Goal: Task Accomplishment & Management: Manage account settings

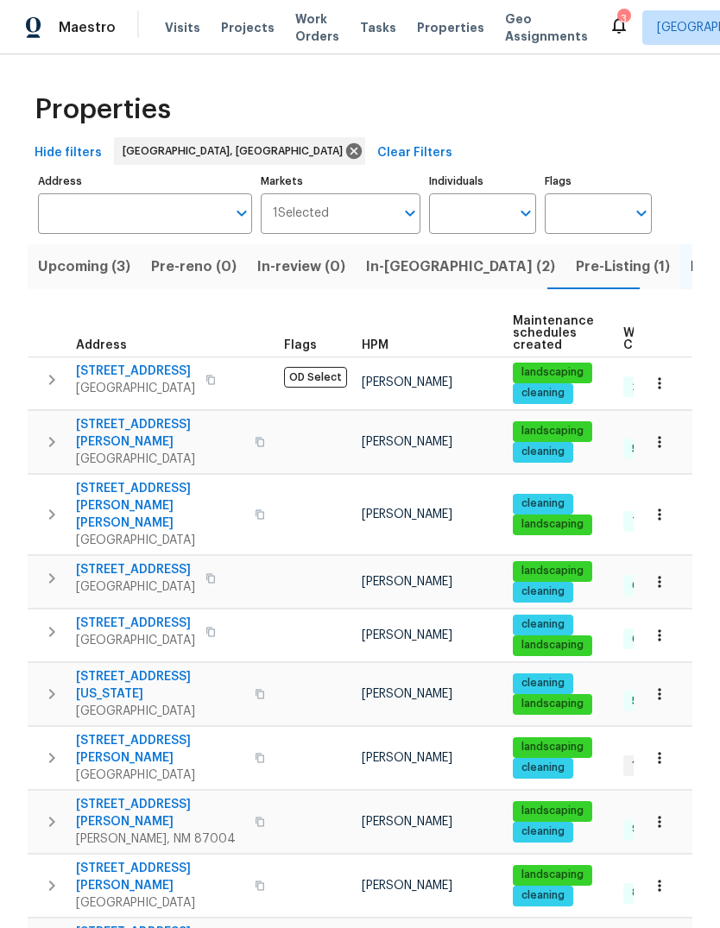
click at [379, 268] on span "In-[GEOGRAPHIC_DATA] (2)" at bounding box center [460, 267] width 189 height 24
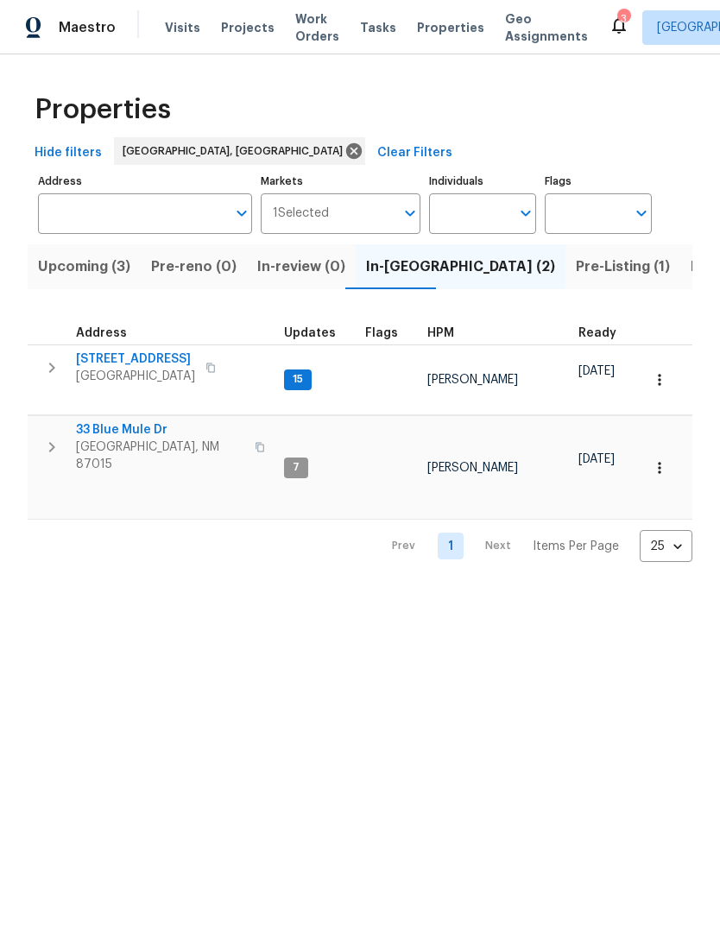
click at [39, 368] on button "button" at bounding box center [52, 367] width 35 height 35
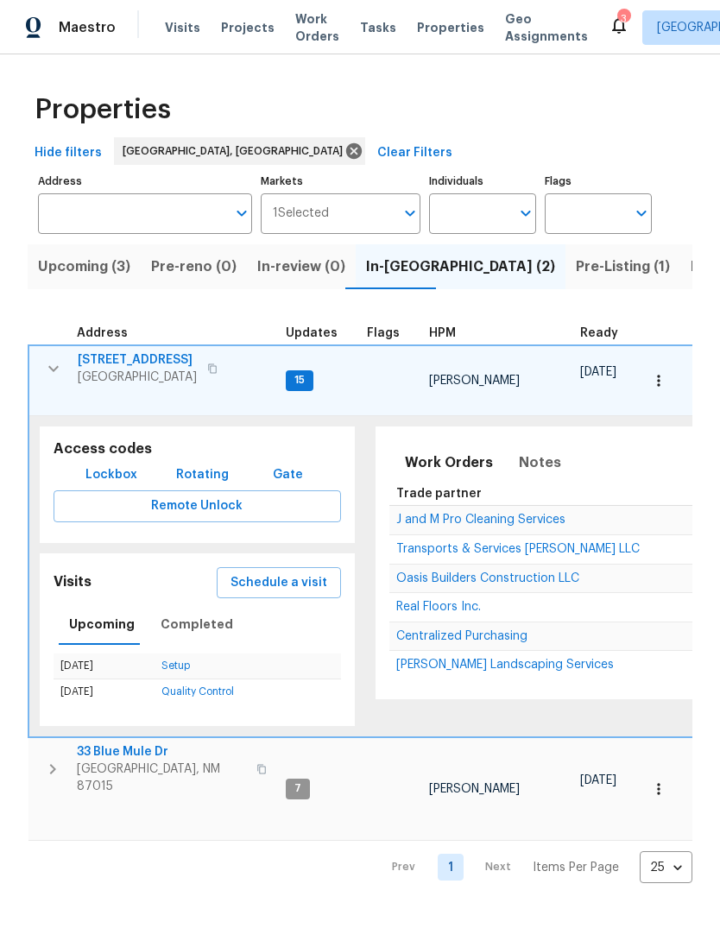
click at [279, 572] on span "Schedule a visit" at bounding box center [278, 583] width 97 height 22
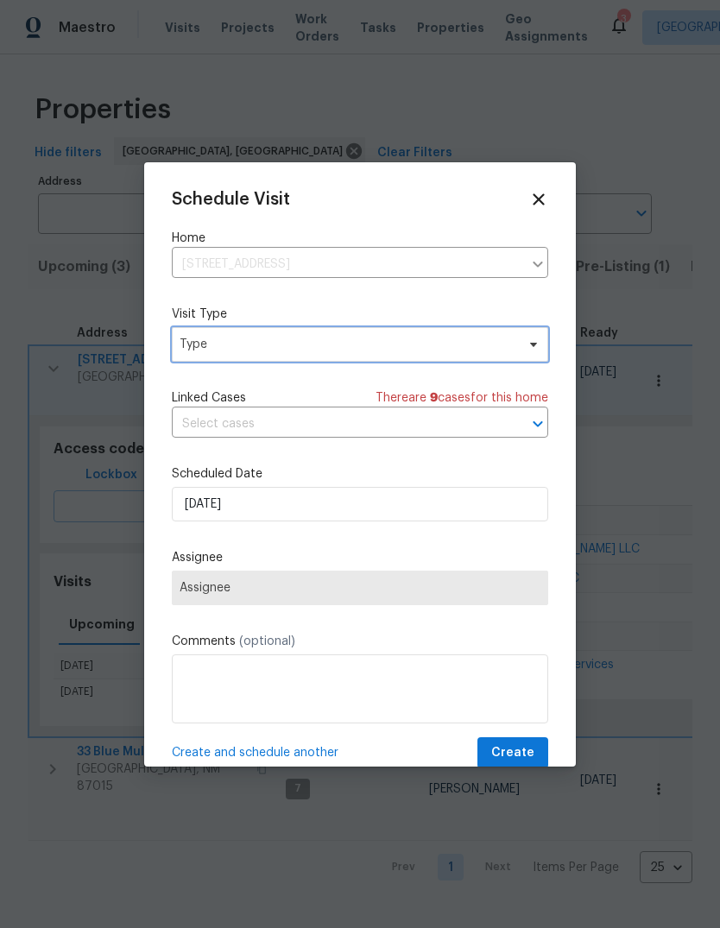
click at [280, 340] on span "Type" at bounding box center [347, 344] width 336 height 17
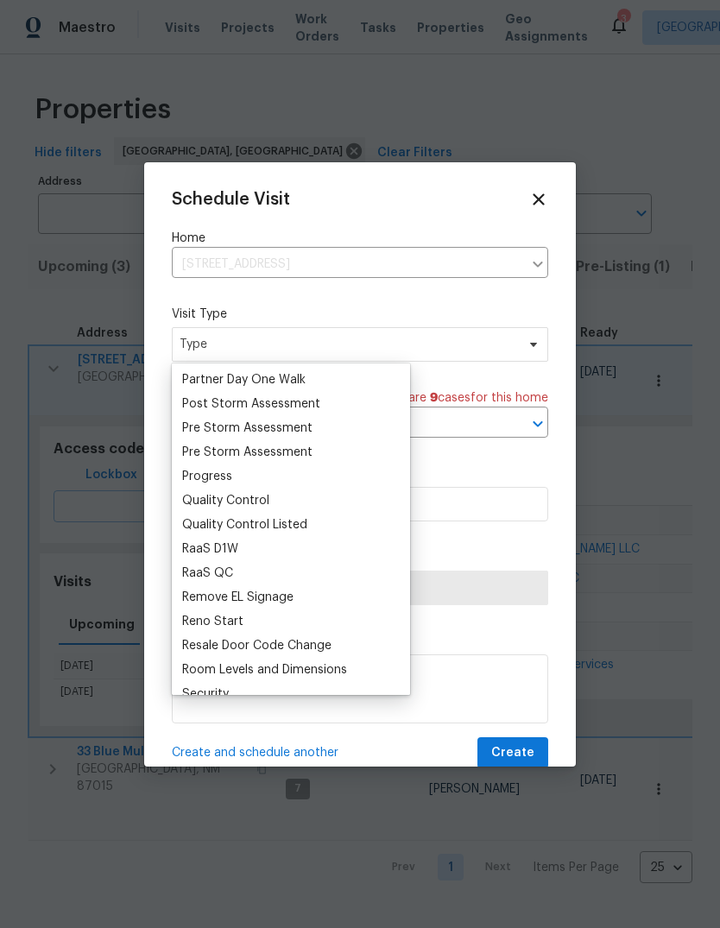
scroll to position [1066, 0]
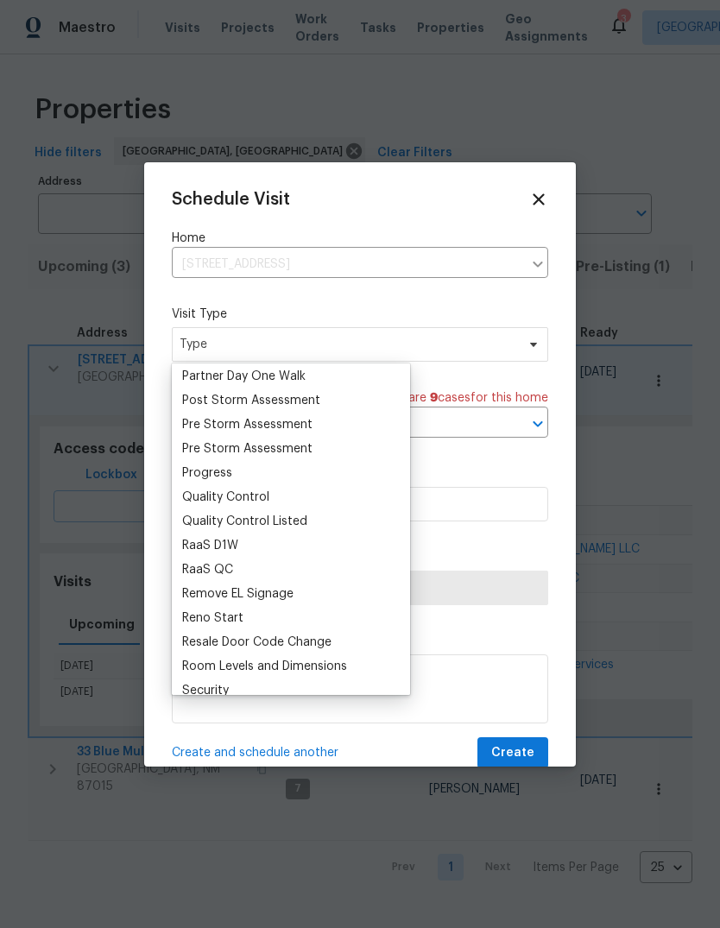
click at [217, 455] on div "Pre Storm Assessment" at bounding box center [247, 448] width 130 height 17
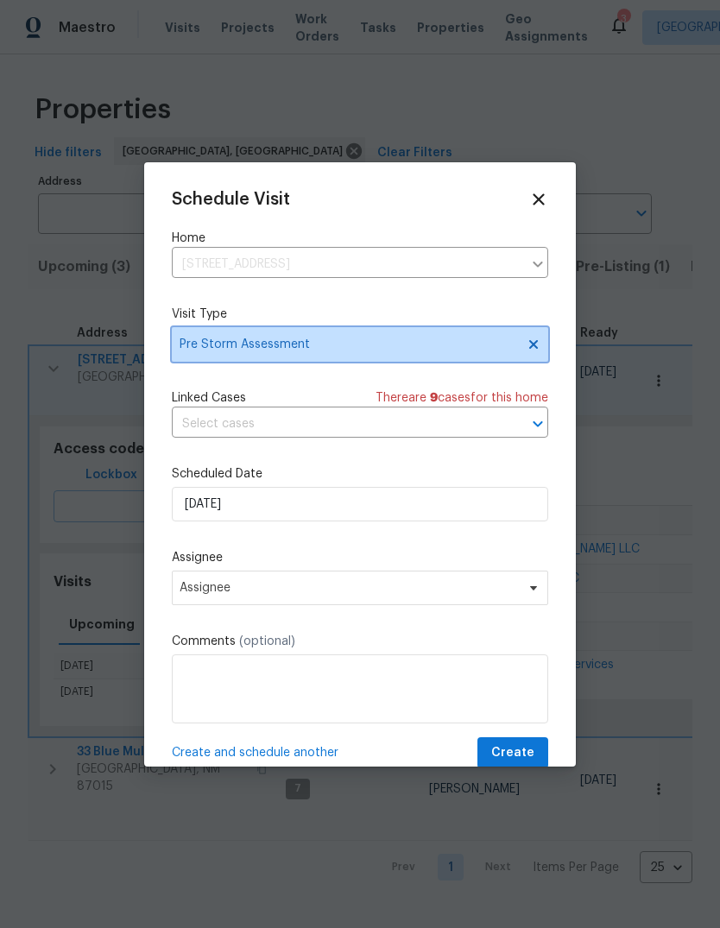
click at [390, 343] on span "Pre Storm Assessment" at bounding box center [347, 344] width 336 height 17
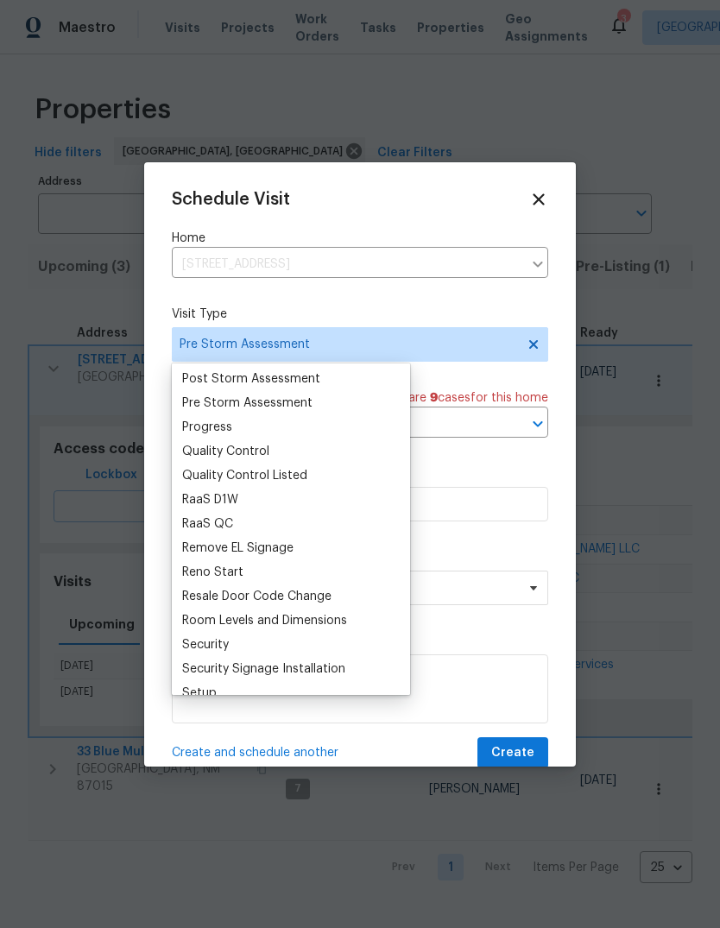
scroll to position [1124, 0]
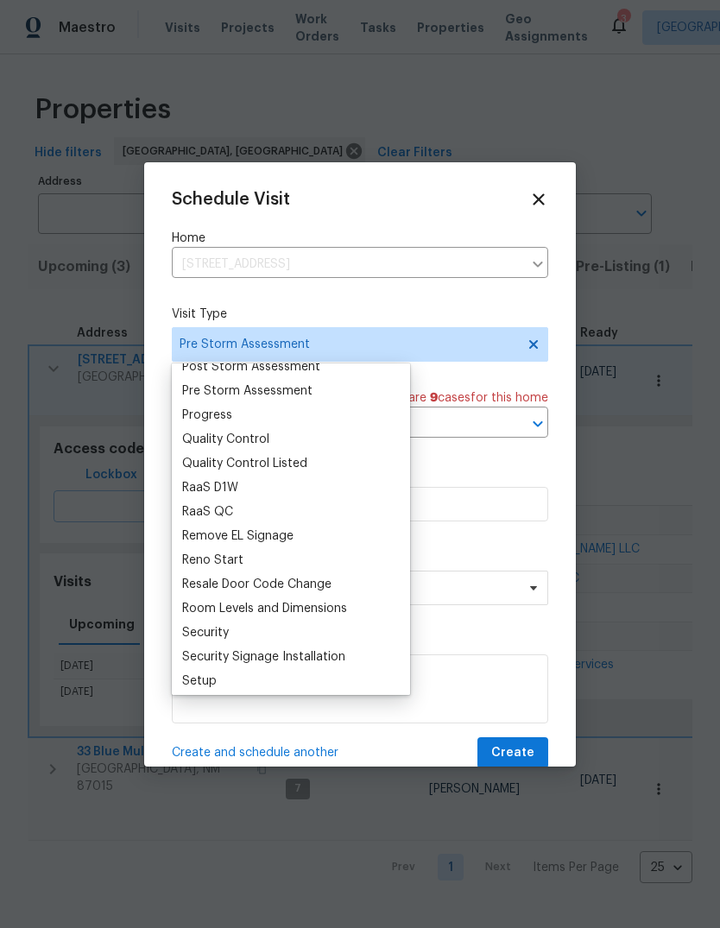
click at [226, 410] on div "Progress" at bounding box center [207, 414] width 50 height 17
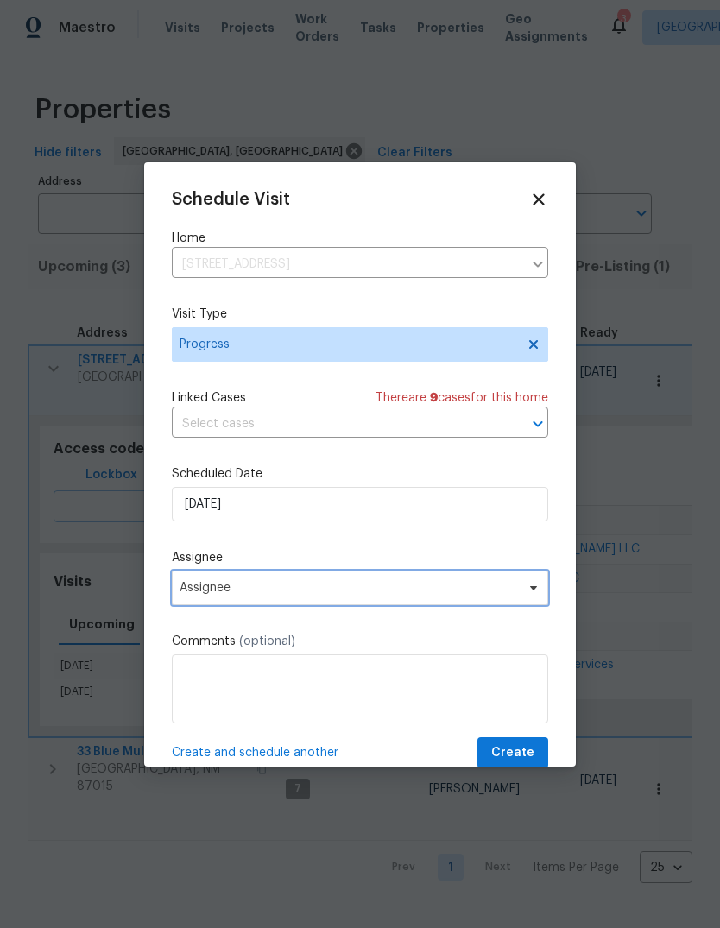
click at [326, 576] on span "Assignee" at bounding box center [360, 587] width 376 height 35
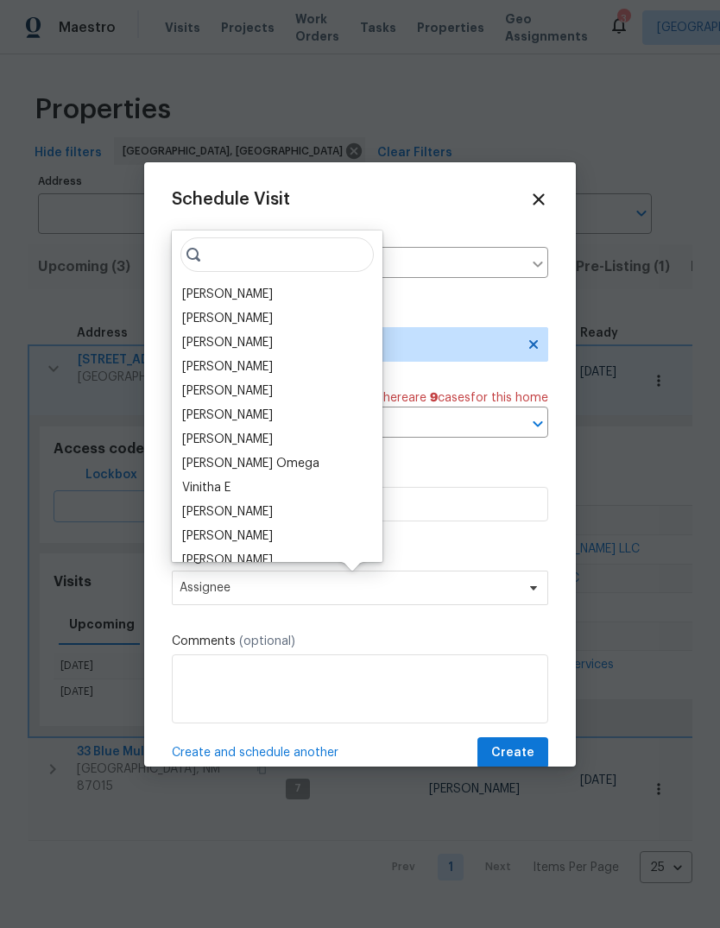
click at [248, 293] on div "[PERSON_NAME]" at bounding box center [227, 294] width 91 height 17
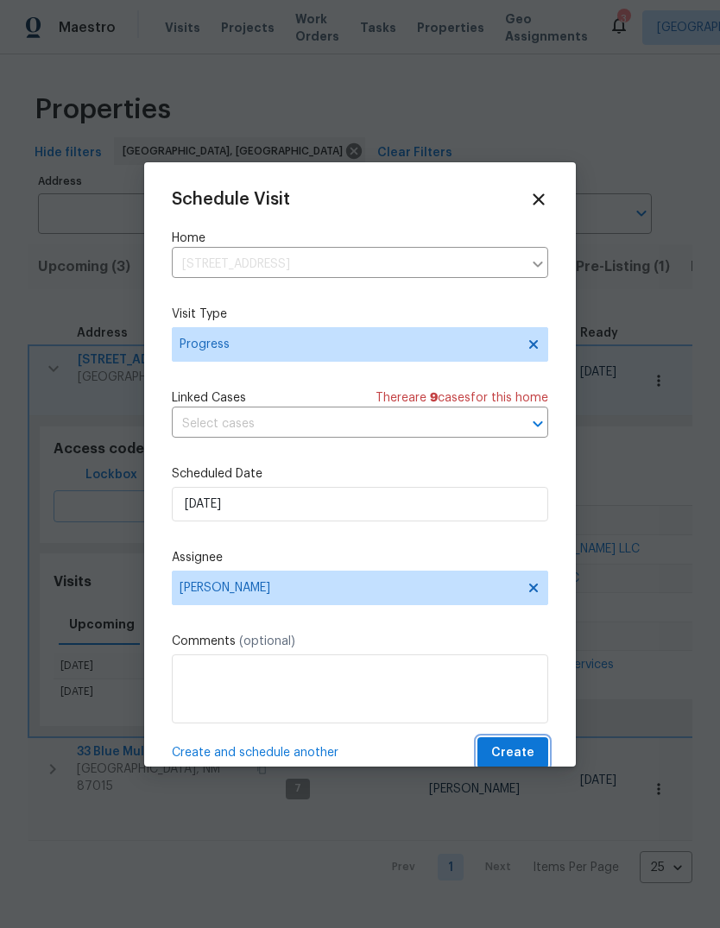
click at [521, 759] on span "Create" at bounding box center [512, 753] width 43 height 22
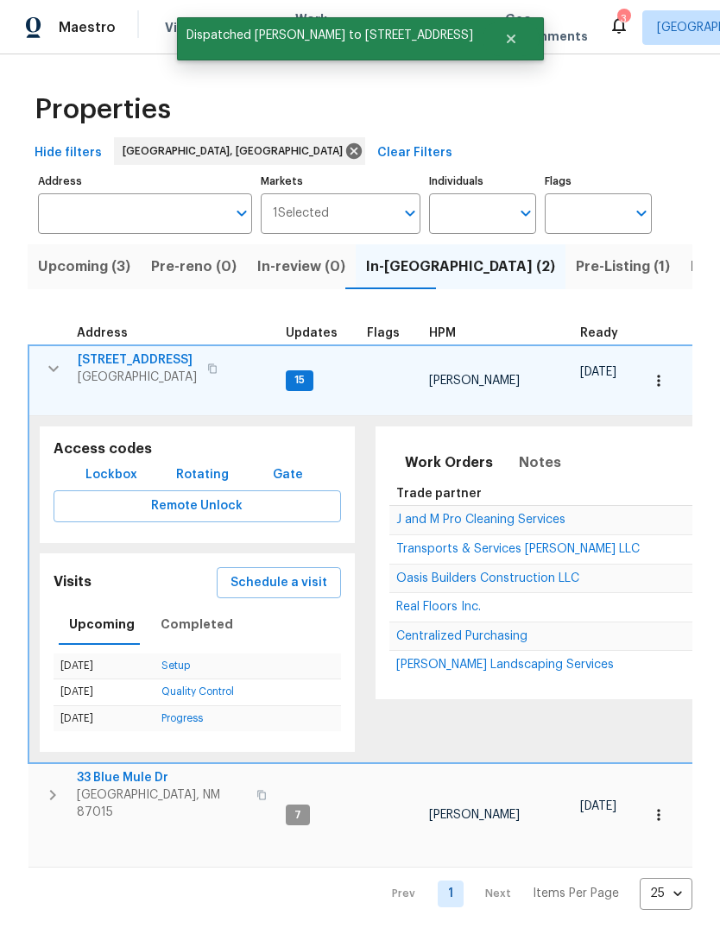
click at [53, 371] on icon "button" at bounding box center [53, 368] width 10 height 6
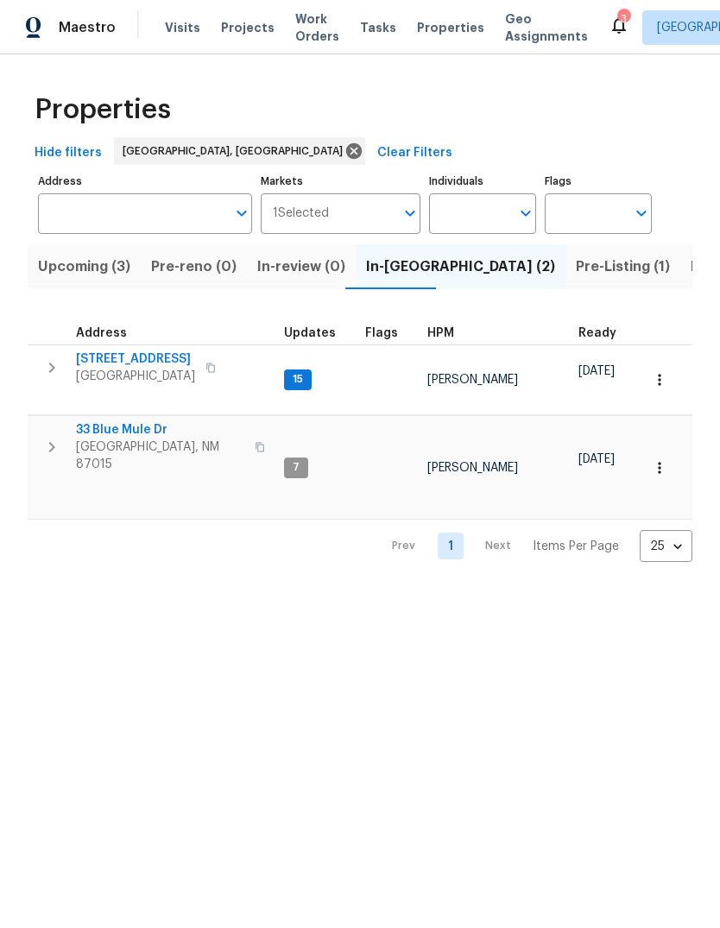
click at [142, 353] on span "[STREET_ADDRESS]" at bounding box center [135, 358] width 119 height 17
click at [355, 589] on html "Maestro Visits Projects Work Orders Tasks Properties Geo Assignments 1 Albuquer…" at bounding box center [360, 294] width 720 height 589
click at [134, 364] on span "[STREET_ADDRESS]" at bounding box center [135, 358] width 119 height 17
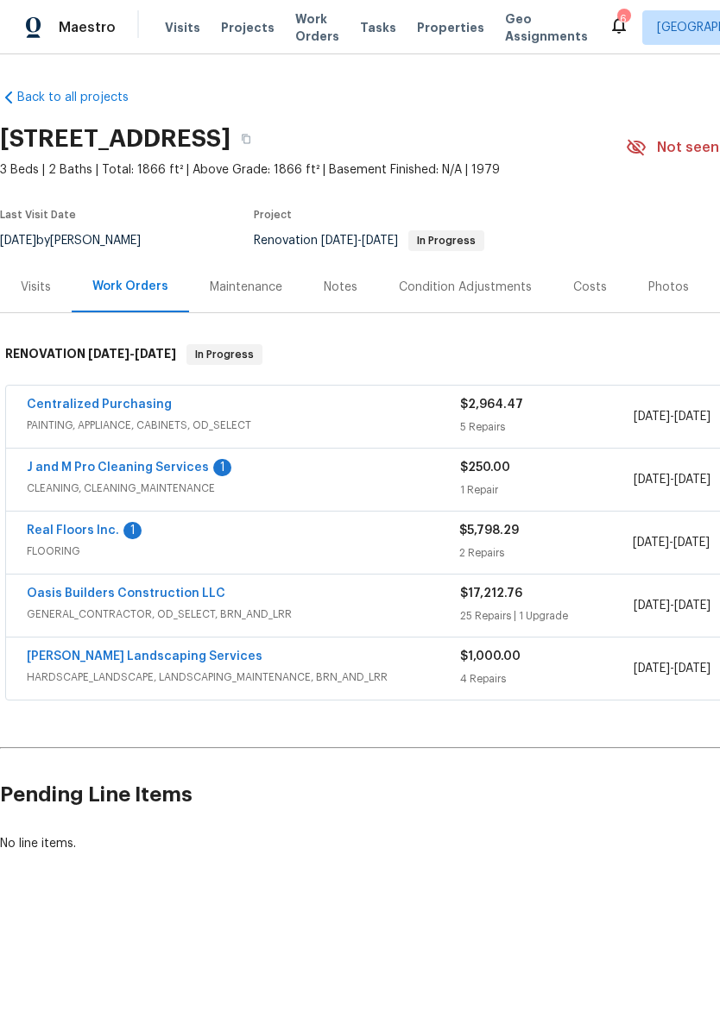
click at [110, 465] on link "J and M Pro Cleaning Services" at bounding box center [118, 468] width 182 height 12
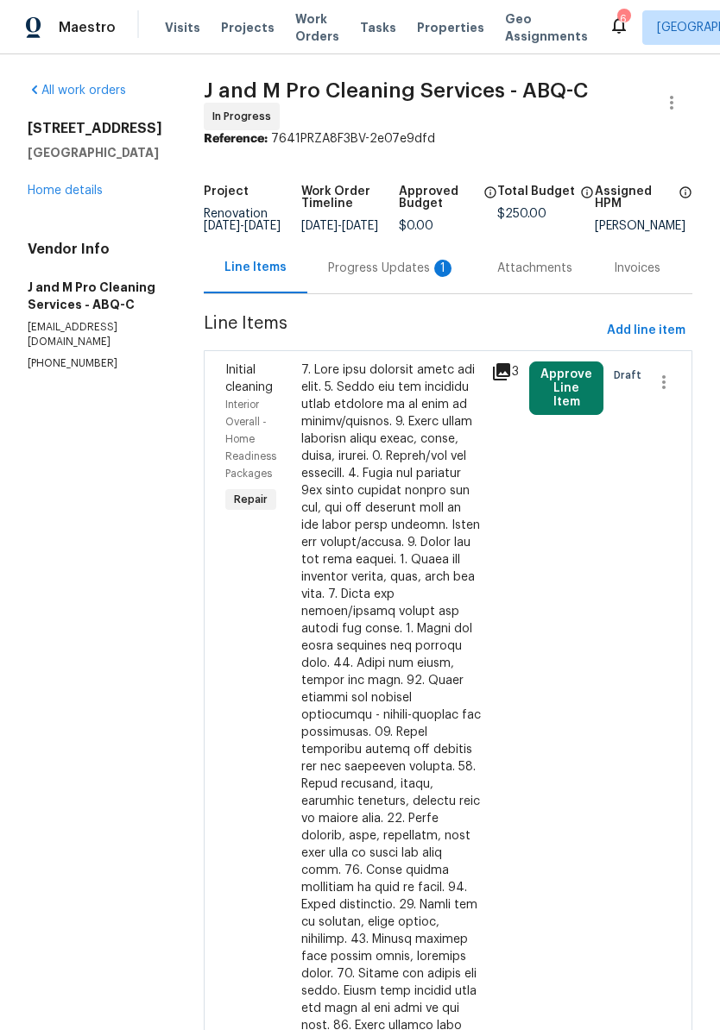
click at [396, 266] on div "Progress Updates 1" at bounding box center [392, 268] width 128 height 17
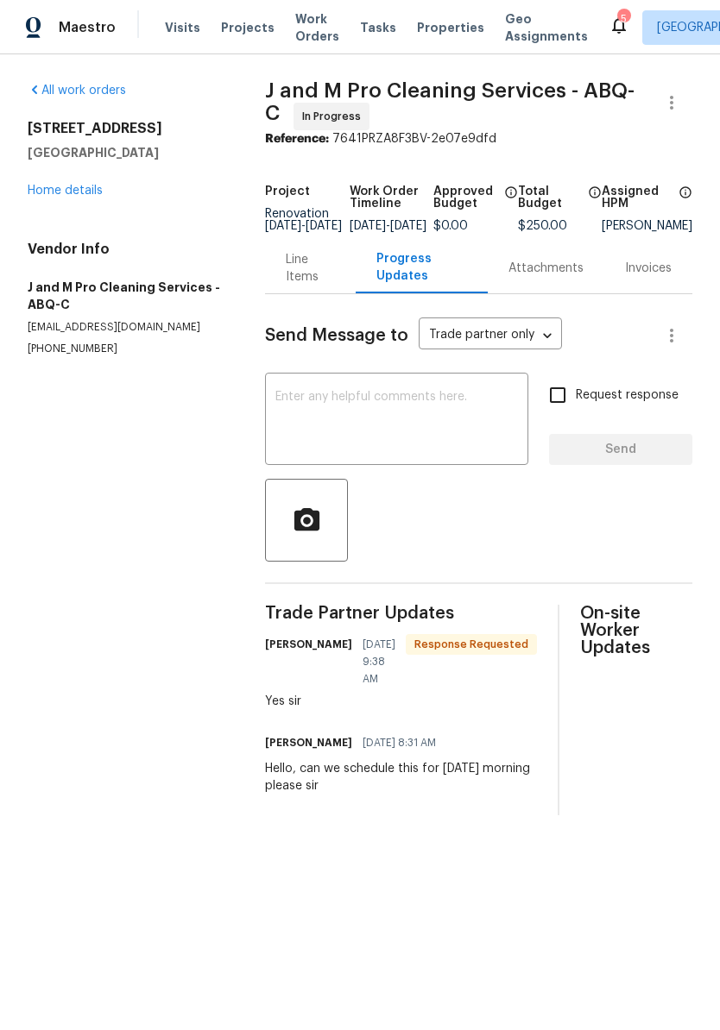
click at [289, 280] on div "Line Items" at bounding box center [310, 268] width 48 height 35
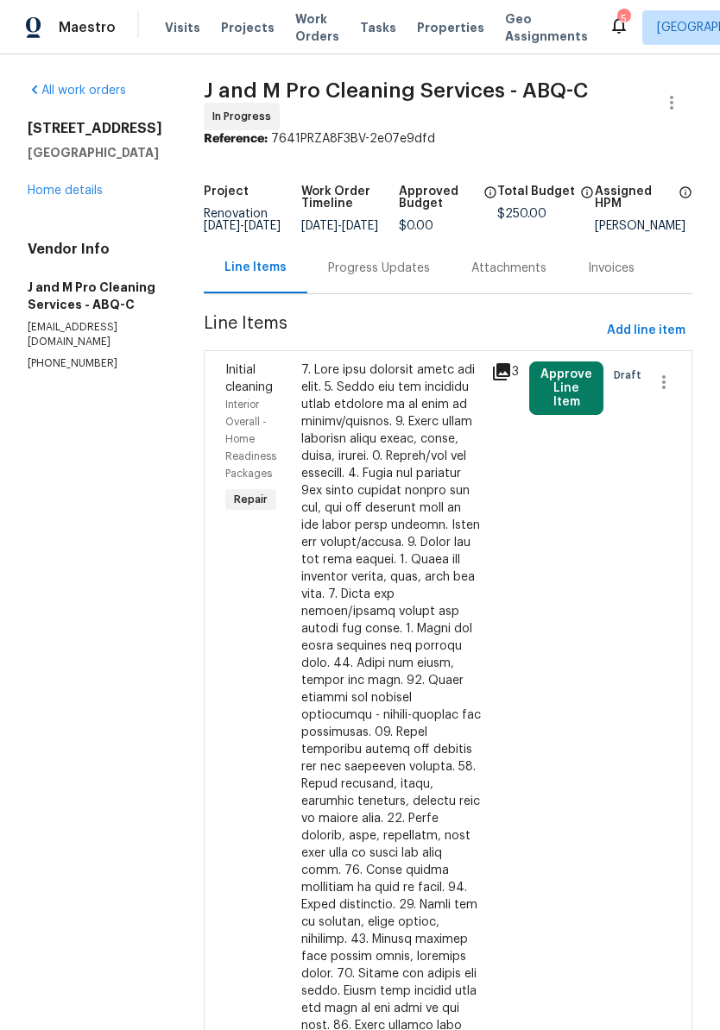
click at [585, 398] on button "Approve Line Item" at bounding box center [566, 389] width 74 height 54
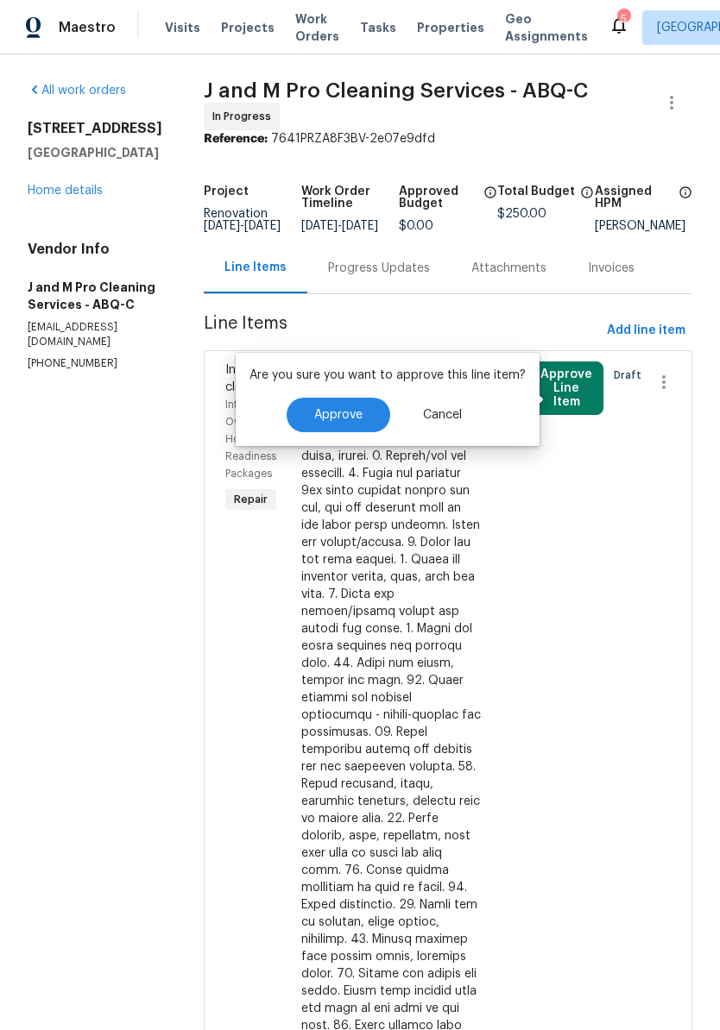
click at [339, 412] on span "Approve" at bounding box center [338, 415] width 48 height 13
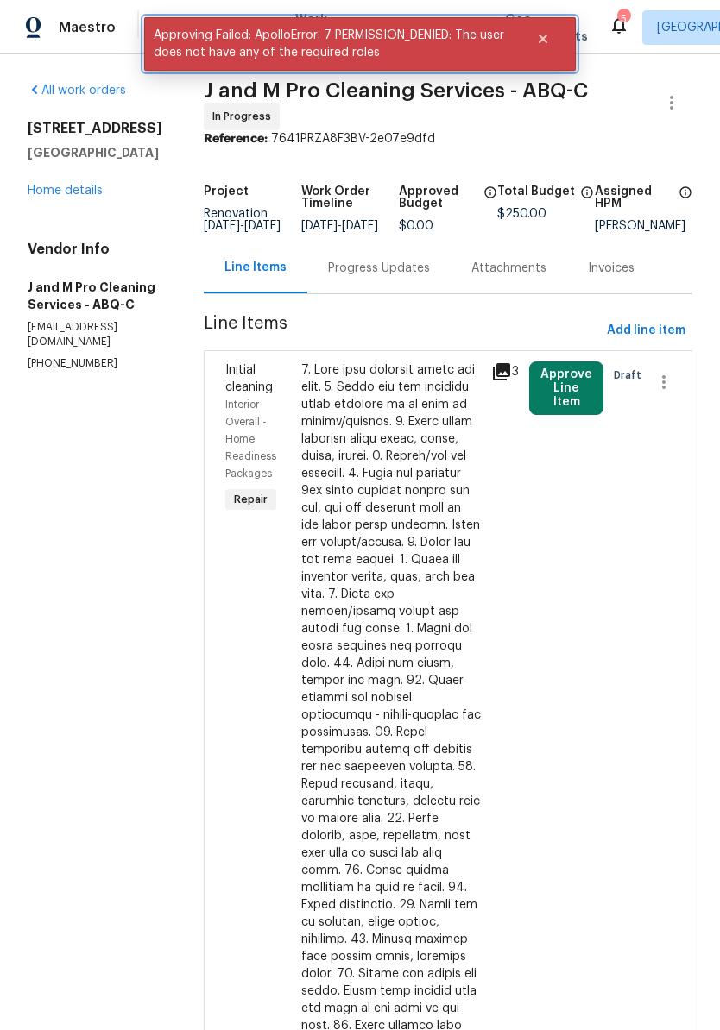
click at [539, 39] on icon "Close" at bounding box center [543, 39] width 14 height 14
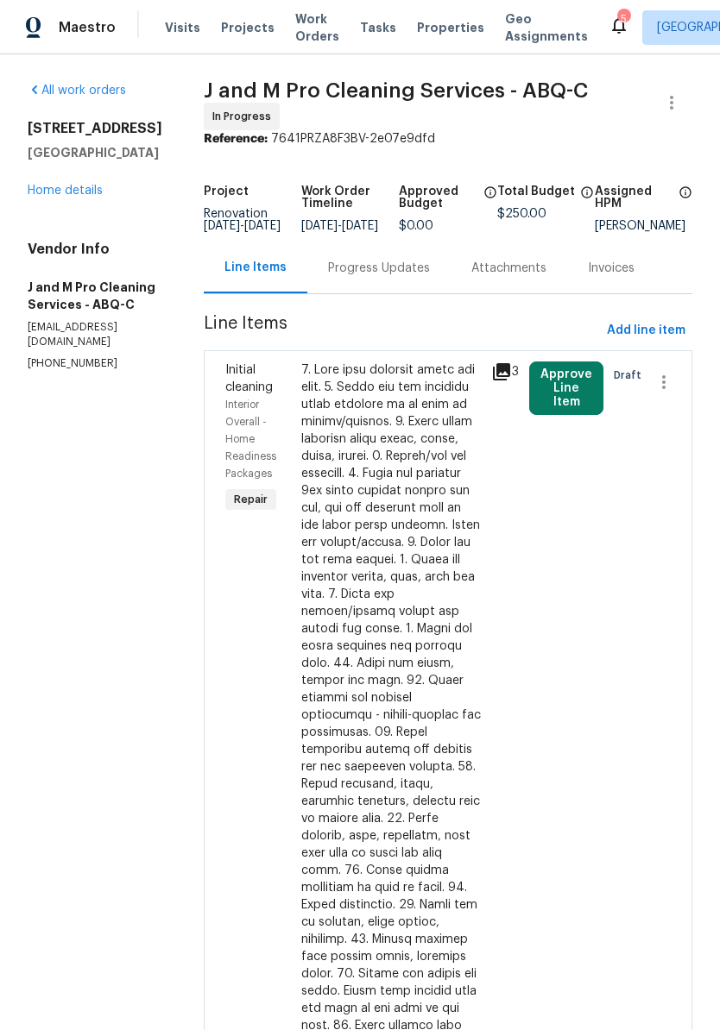
click at [76, 191] on link "Home details" at bounding box center [65, 191] width 75 height 12
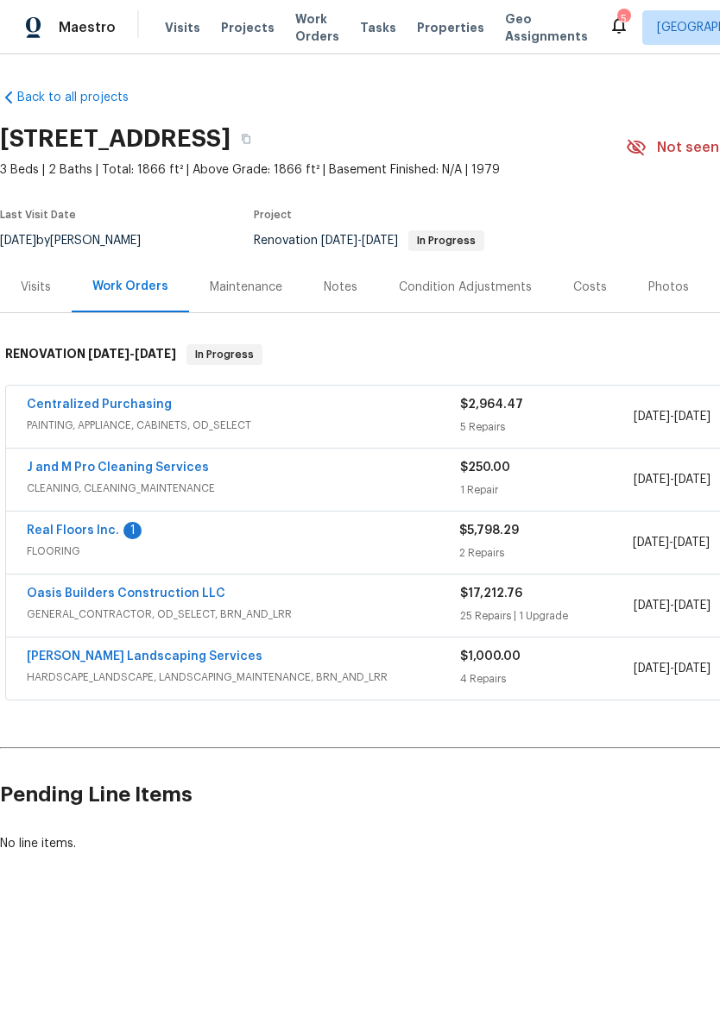
click at [60, 525] on link "Real Floors Inc." at bounding box center [73, 531] width 92 height 12
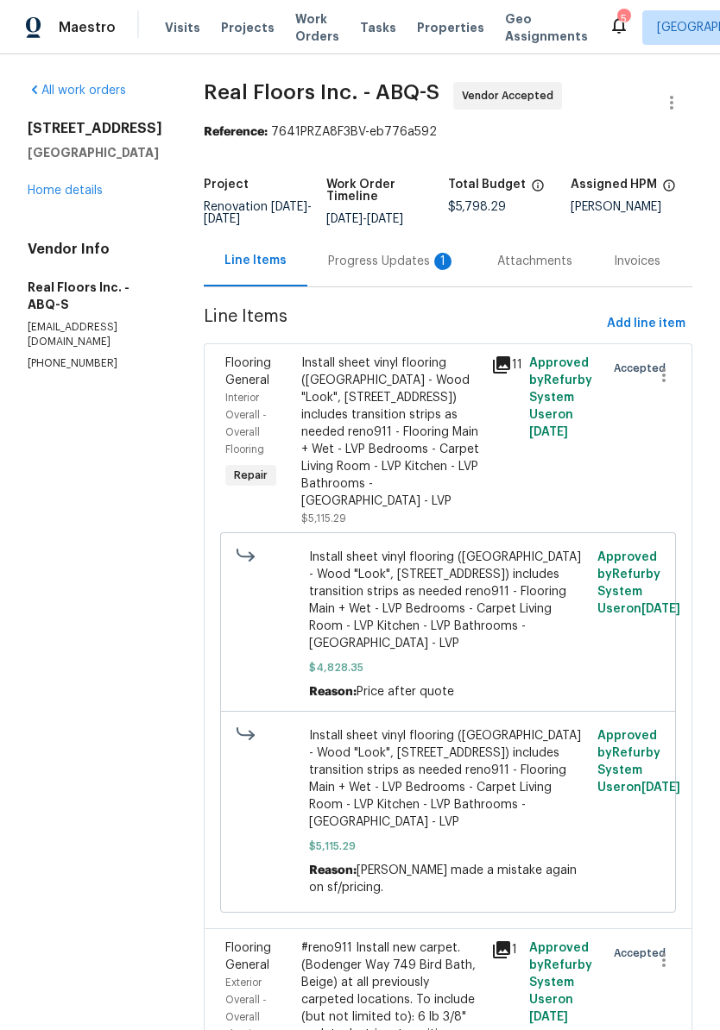
click at [390, 255] on div "Progress Updates 1" at bounding box center [392, 261] width 128 height 17
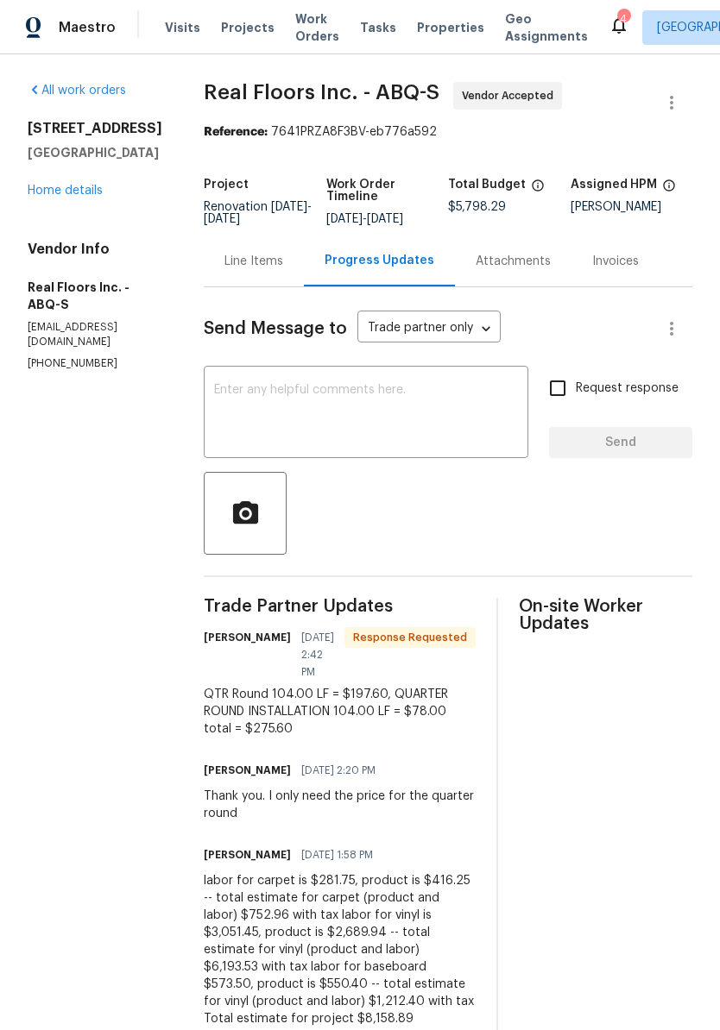
click at [242, 261] on div "Line Items" at bounding box center [253, 261] width 59 height 17
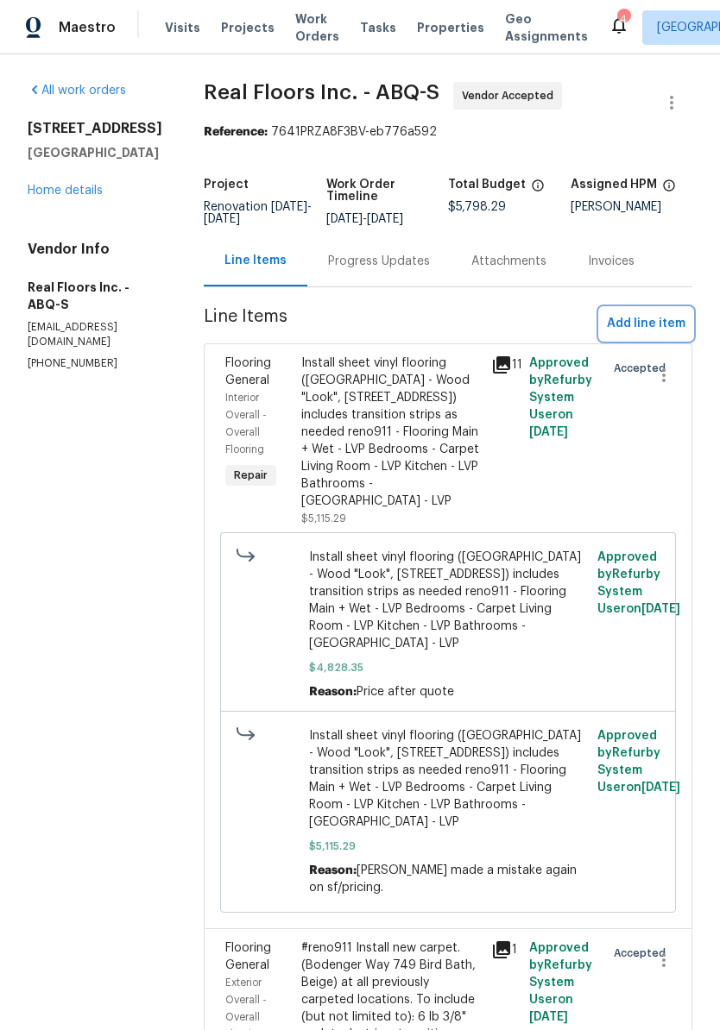
click at [652, 323] on span "Add line item" at bounding box center [646, 324] width 79 height 22
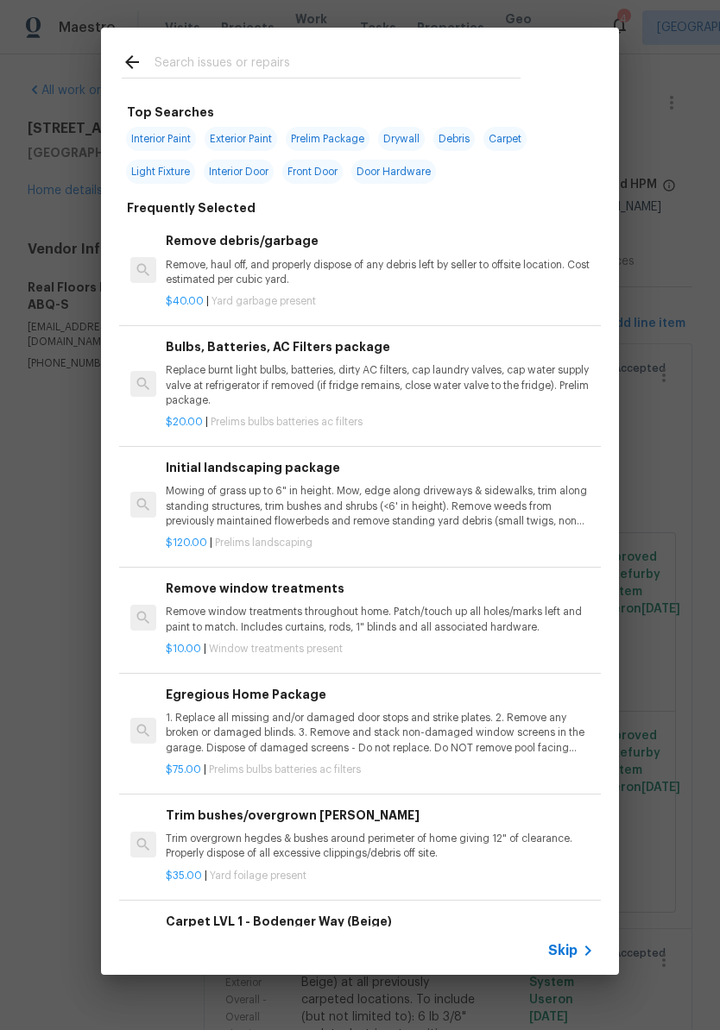
click at [168, 61] on input "text" at bounding box center [337, 65] width 366 height 26
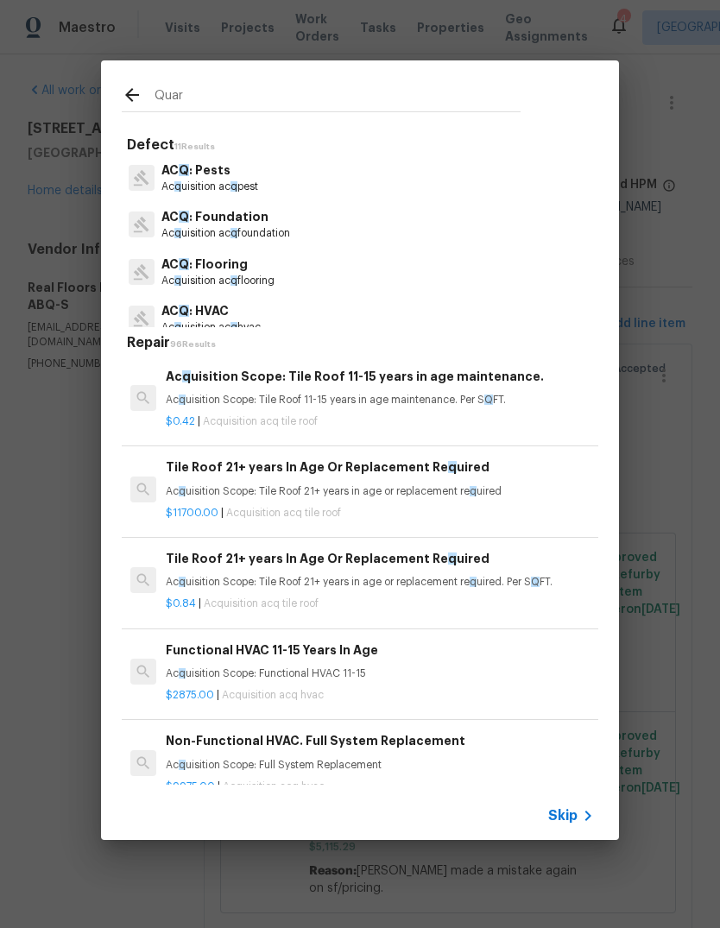
type input "Quart"
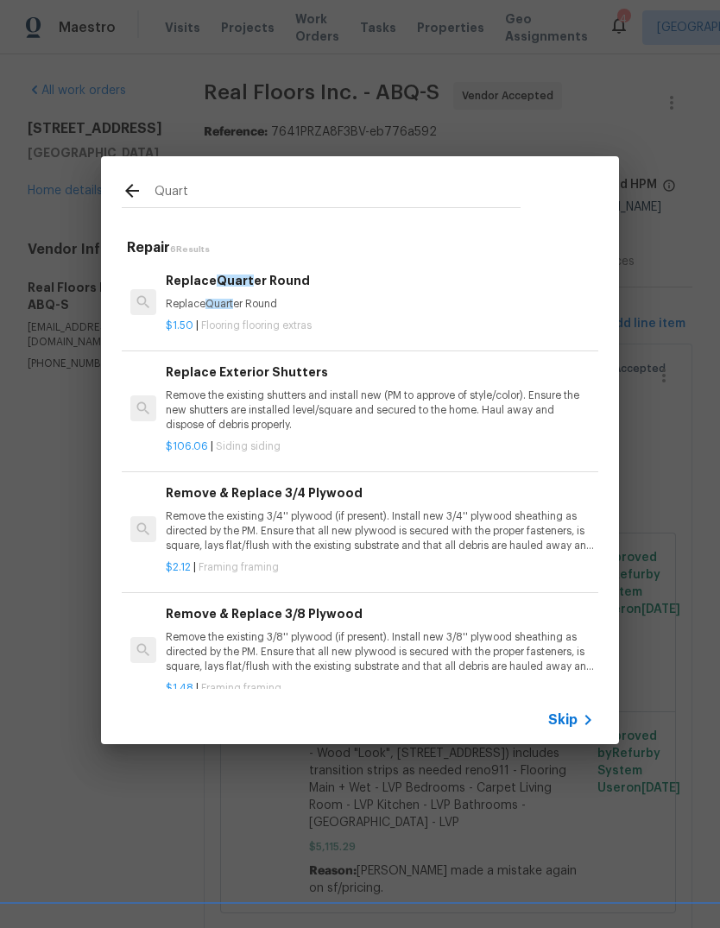
click at [277, 301] on p "Replace Quart er Round" at bounding box center [380, 304] width 428 height 15
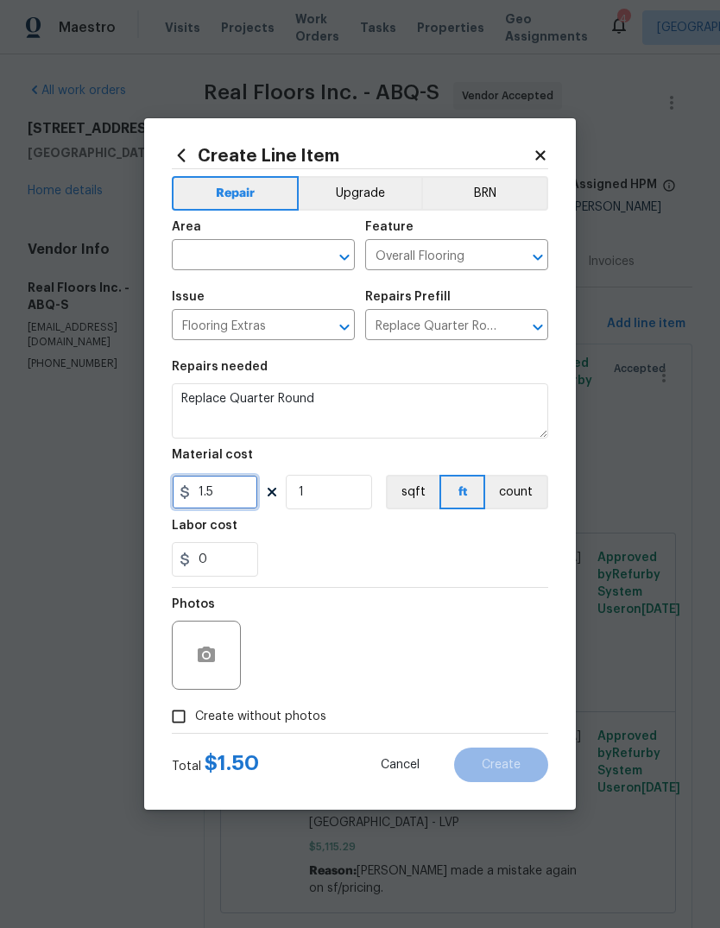
click at [239, 489] on input "1.5" at bounding box center [215, 492] width 86 height 35
click at [433, 519] on section "Repairs needed Replace Quarter Round Material cost 275.60 1 sqft ft count Labor…" at bounding box center [360, 468] width 376 height 236
type input "275.6"
click at [202, 661] on icon "button" at bounding box center [206, 654] width 17 height 16
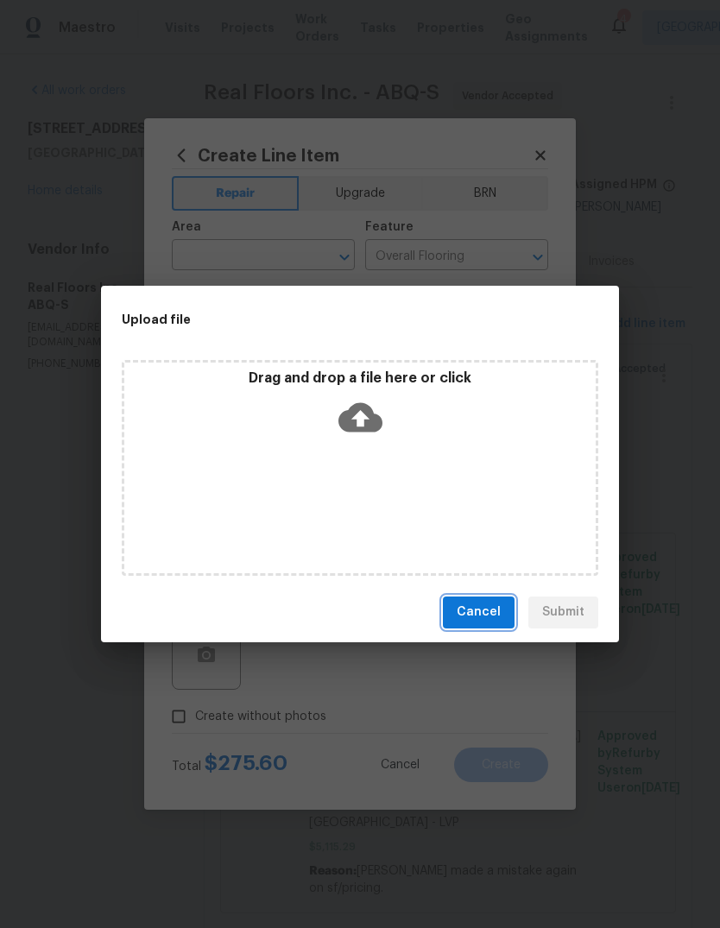
click at [494, 609] on span "Cancel" at bounding box center [478, 612] width 44 height 22
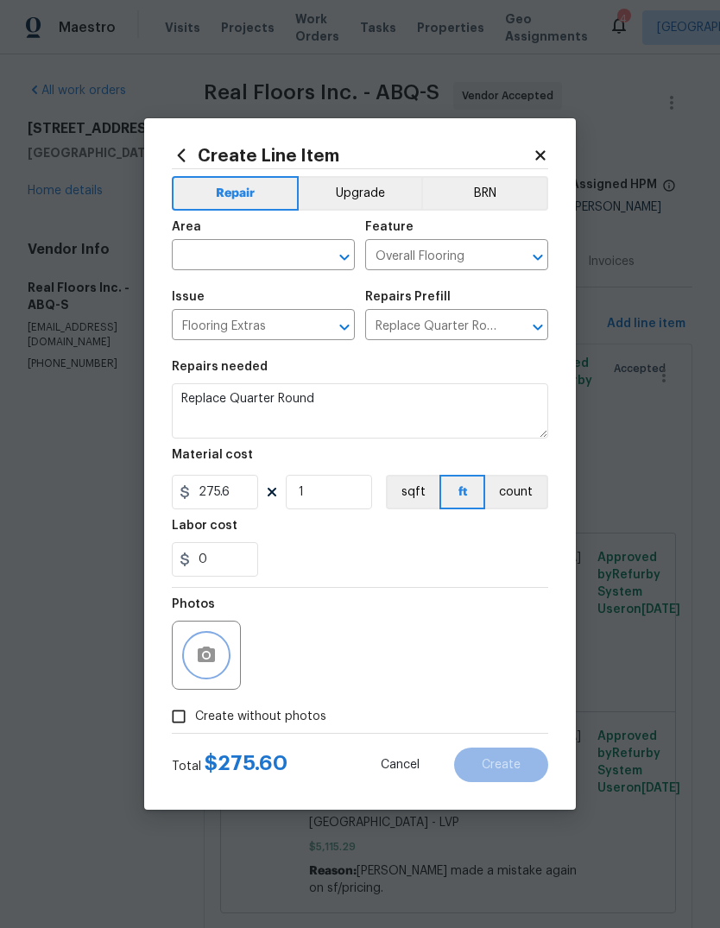
click at [200, 649] on icon "button" at bounding box center [206, 655] width 21 height 21
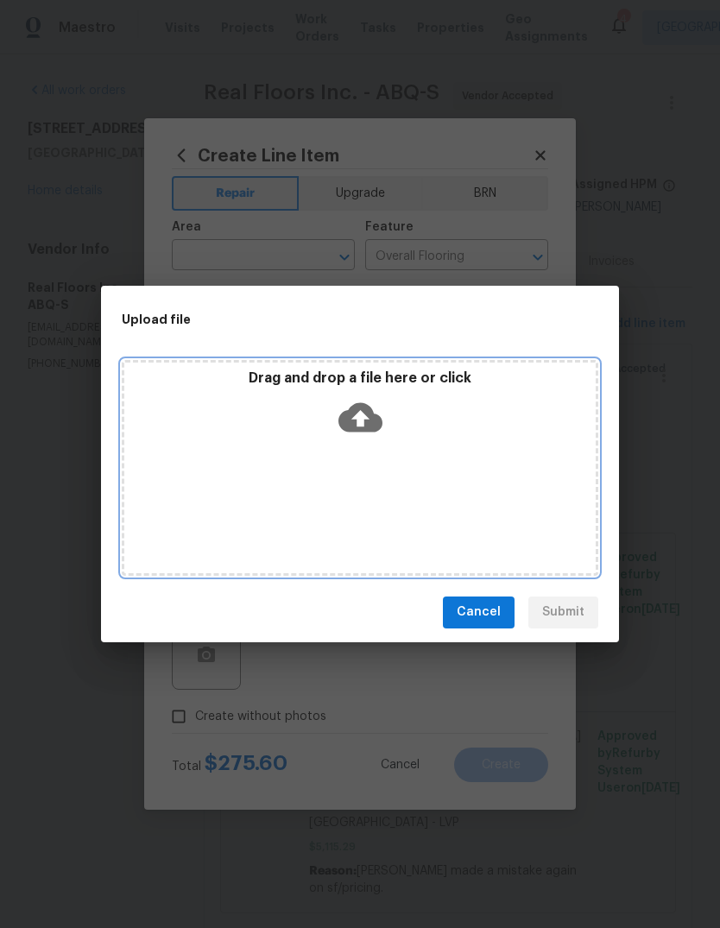
click at [424, 466] on div "Drag and drop a file here or click" at bounding box center [360, 468] width 476 height 216
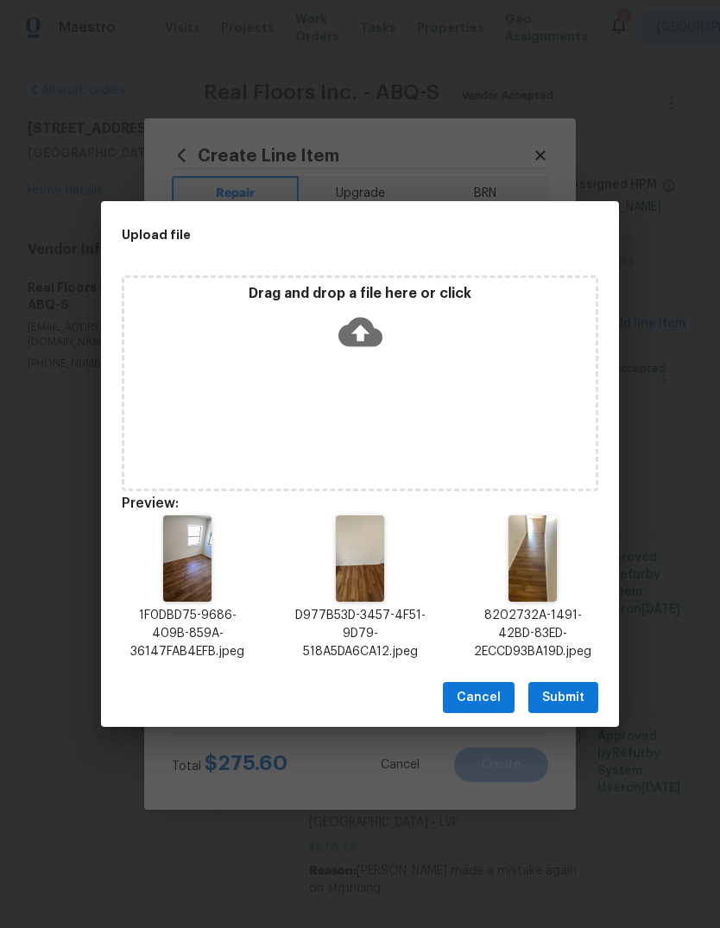
click at [566, 693] on span "Submit" at bounding box center [563, 698] width 42 height 22
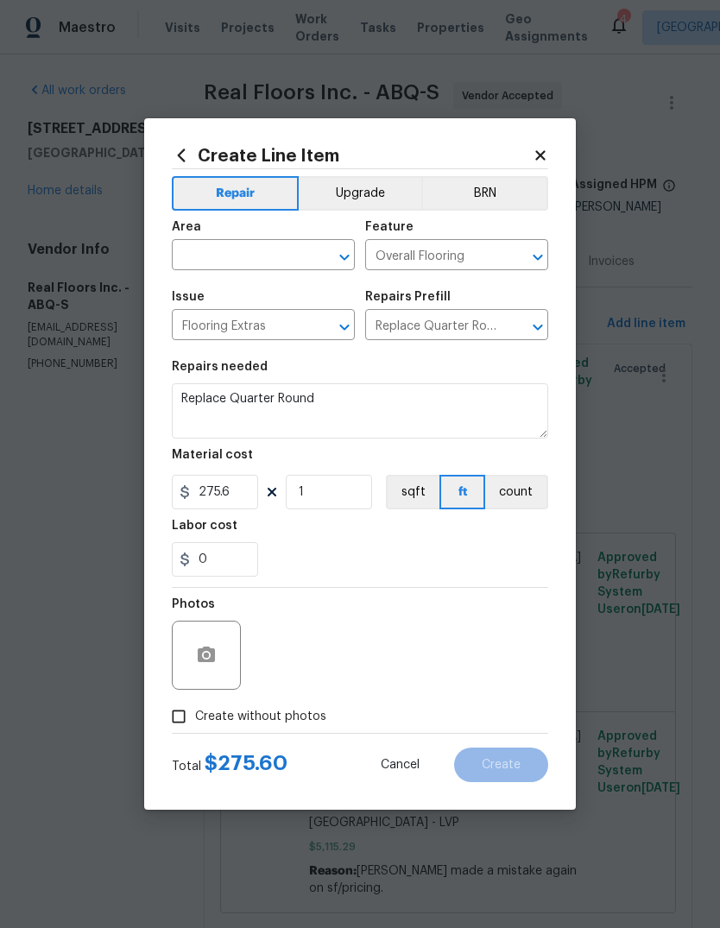
click at [262, 246] on input "text" at bounding box center [239, 256] width 135 height 27
type input "f"
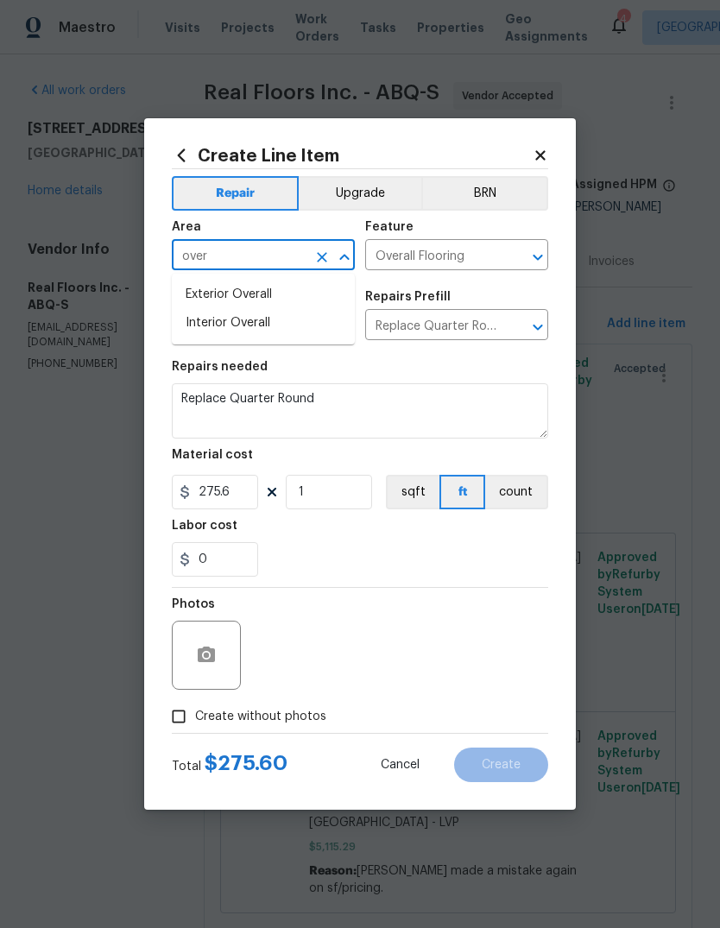
click at [257, 305] on li "Exterior Overall" at bounding box center [263, 294] width 183 height 28
click at [227, 248] on input "Exterior Overall" at bounding box center [239, 256] width 135 height 27
type input "oExterior Overall"
click at [324, 256] on icon "Clear" at bounding box center [321, 257] width 17 height 17
click at [237, 328] on li "Interior Overall" at bounding box center [263, 323] width 183 height 28
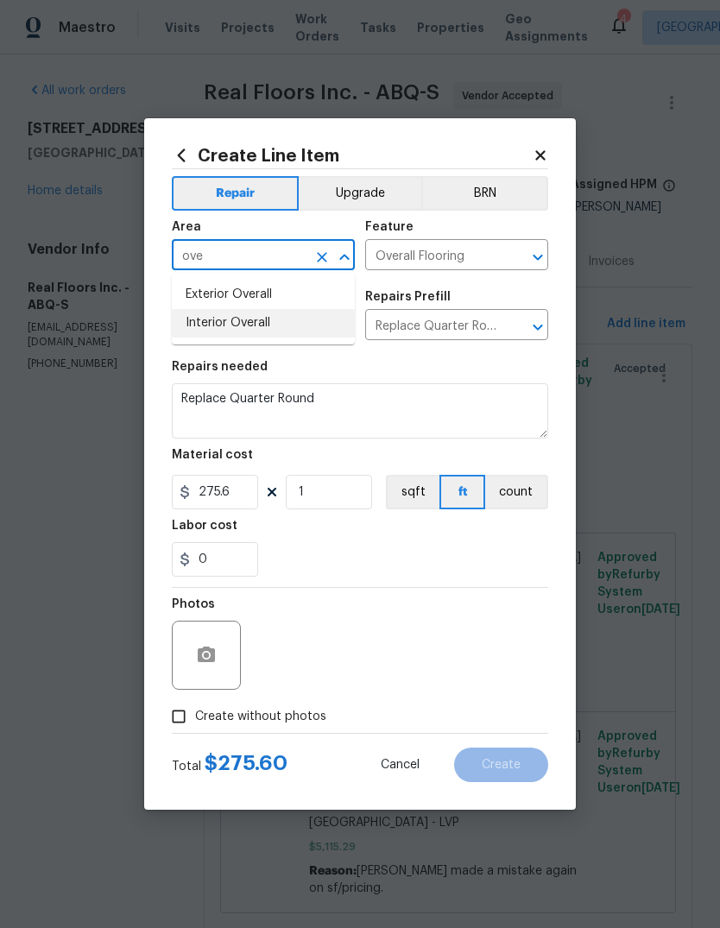
type input "Interior Overall"
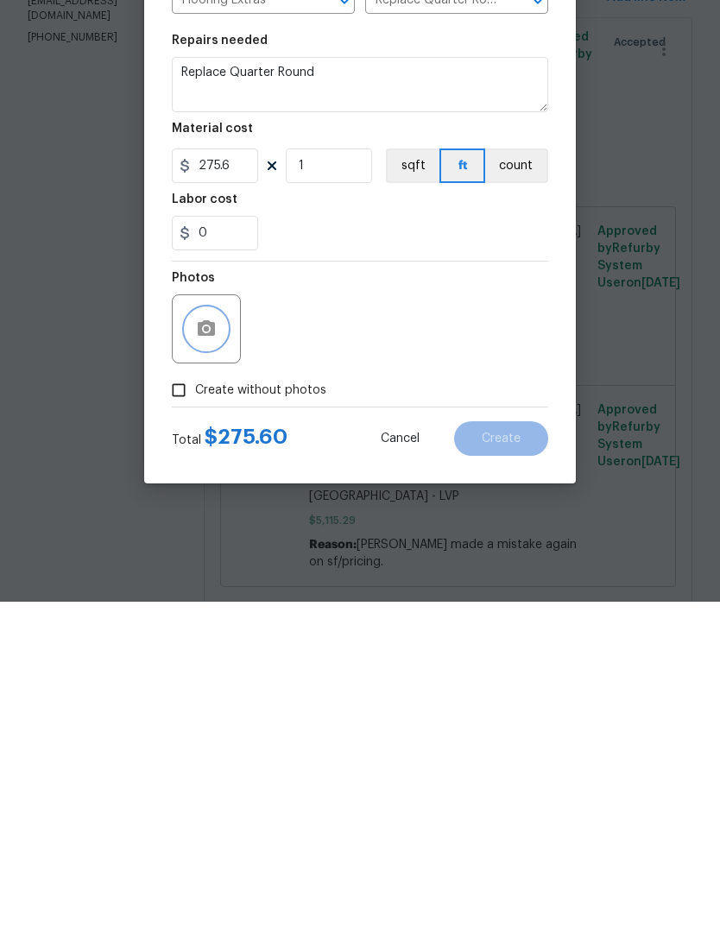
click at [217, 634] on button "button" at bounding box center [206, 654] width 41 height 41
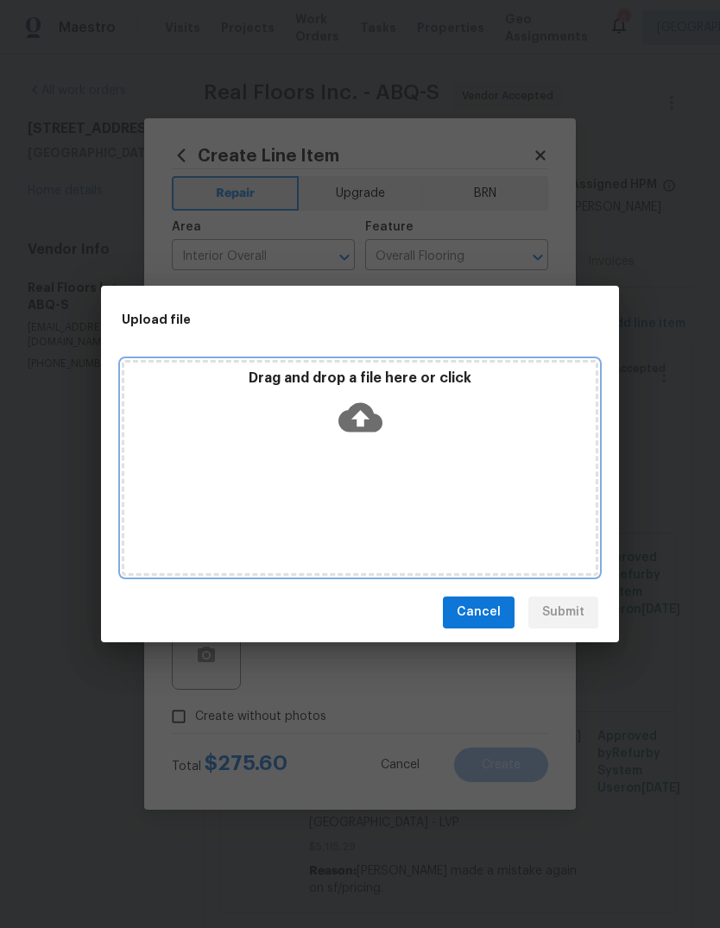
click at [371, 478] on div "Drag and drop a file here or click" at bounding box center [360, 468] width 476 height 216
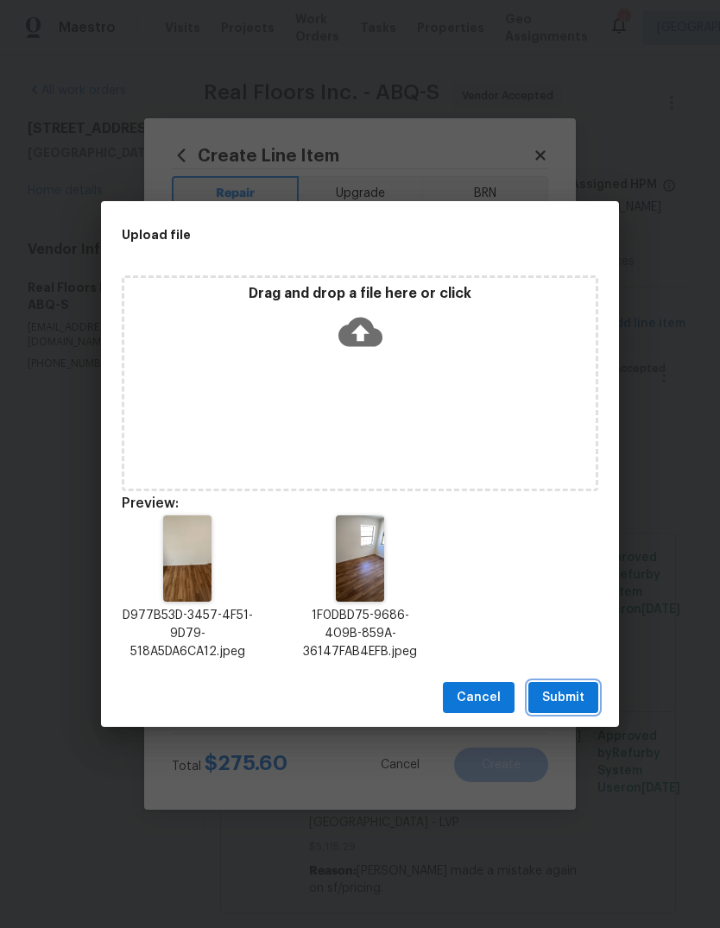
click at [555, 688] on span "Submit" at bounding box center [563, 698] width 42 height 22
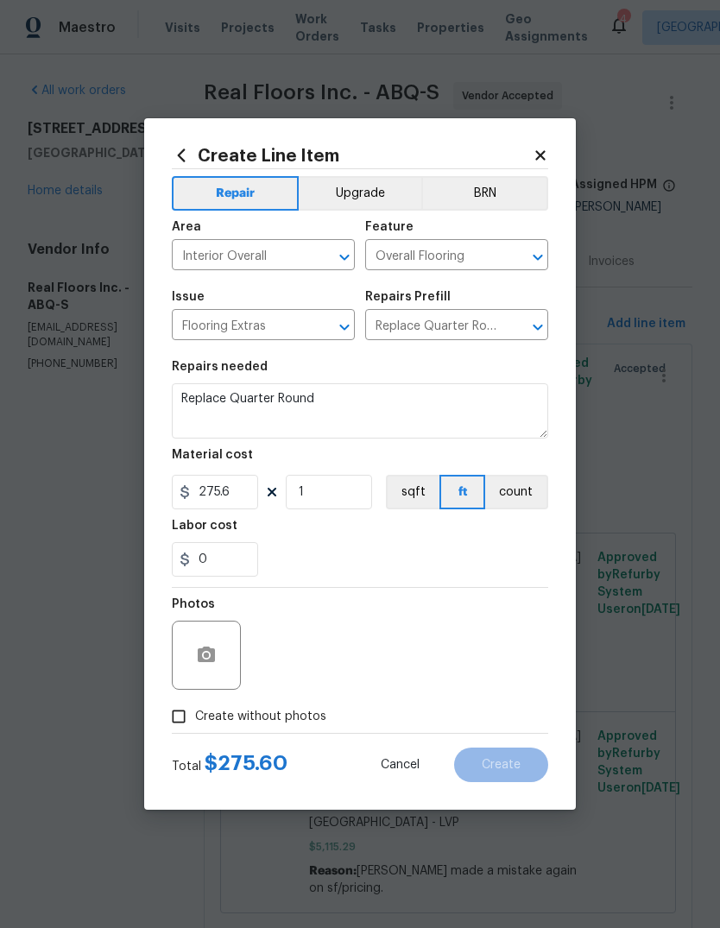
click at [174, 708] on input "Create without photos" at bounding box center [178, 716] width 33 height 33
checkbox input "true"
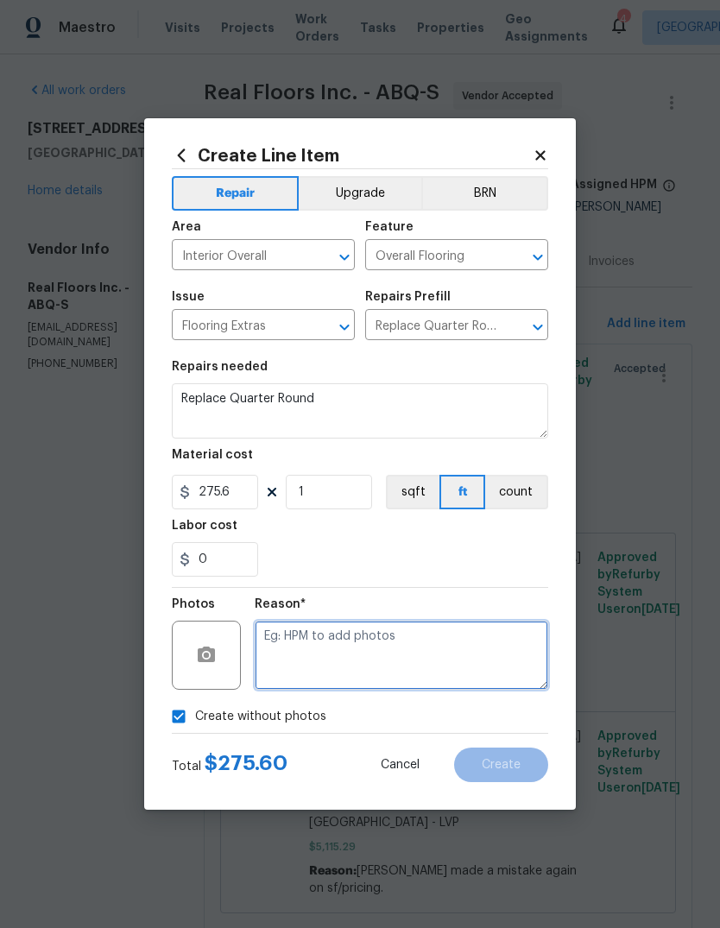
click at [299, 640] on textarea at bounding box center [401, 654] width 293 height 69
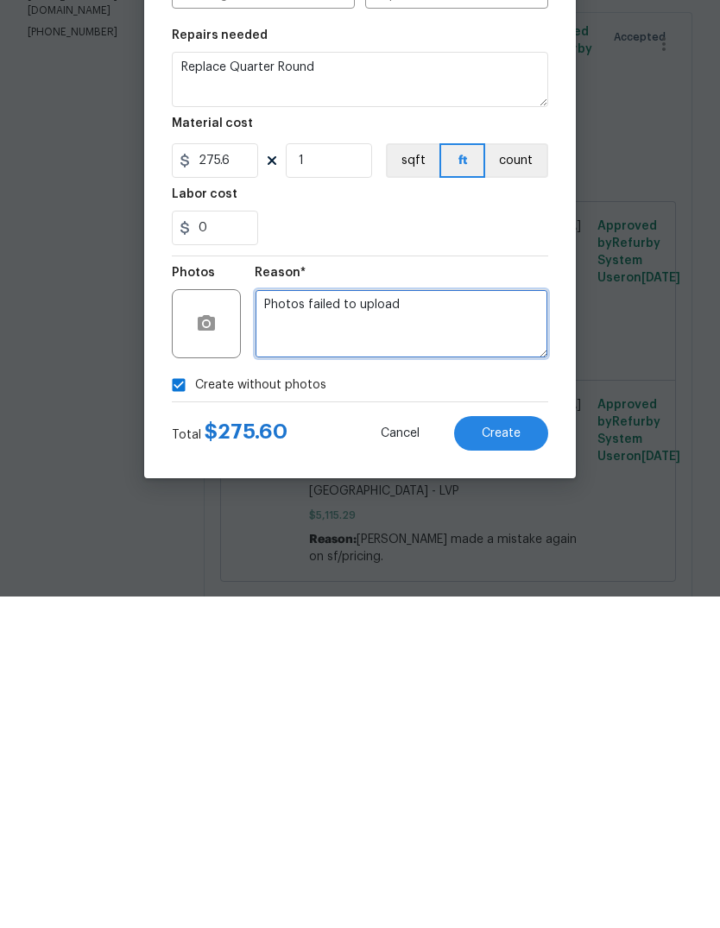
type textarea "Photos failed to upload"
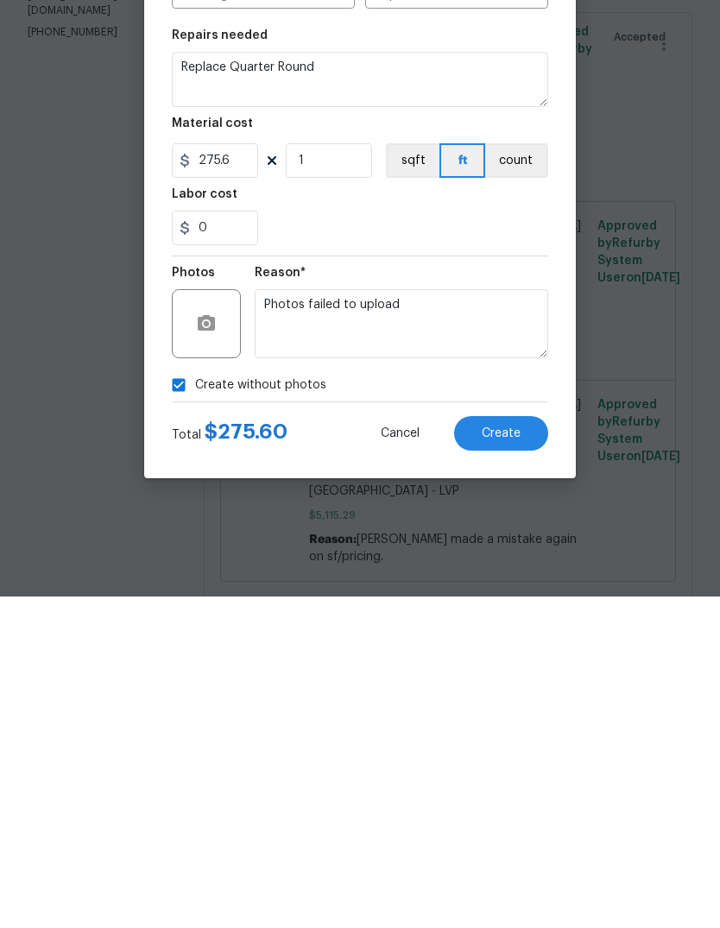
click at [513, 747] on button "Create" at bounding box center [501, 764] width 94 height 35
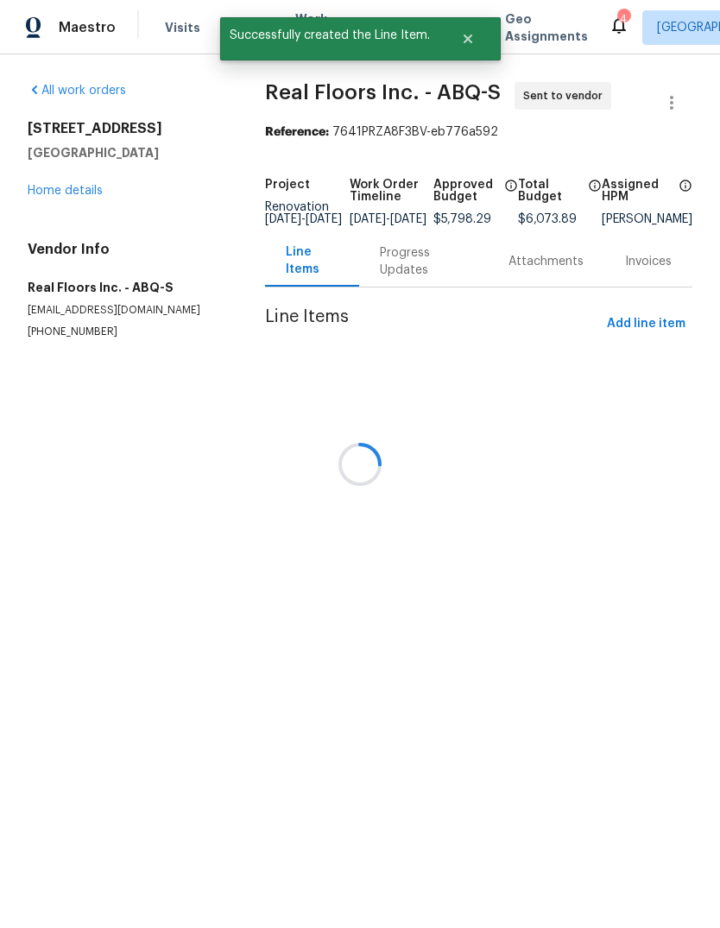
scroll to position [0, 0]
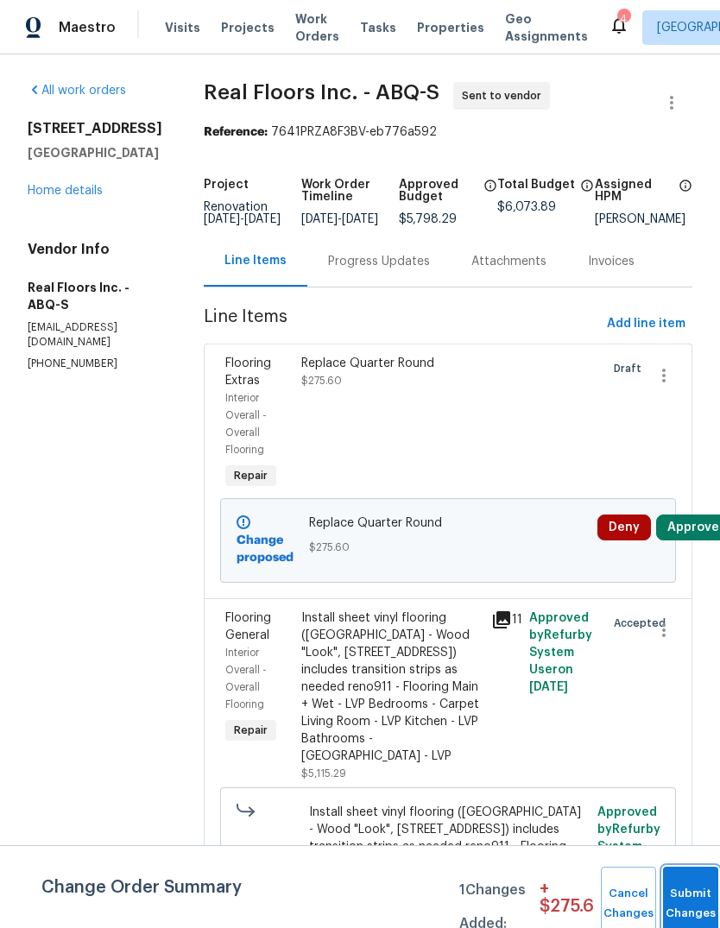
click at [681, 900] on button "Submit Changes" at bounding box center [690, 903] width 55 height 74
click at [677, 887] on button "Submit Changes" at bounding box center [690, 903] width 55 height 74
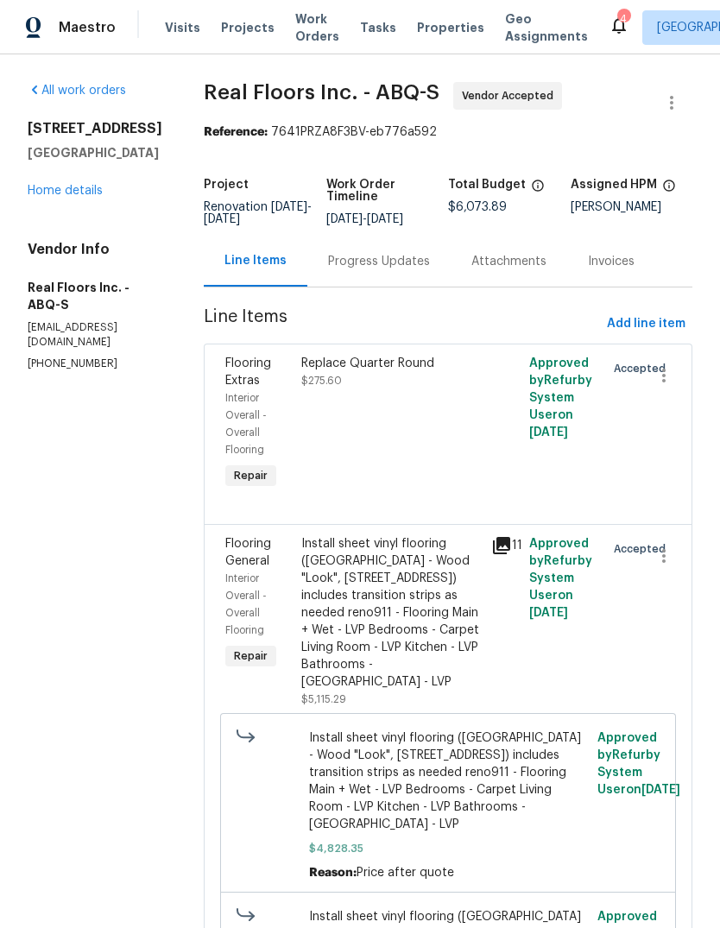
click at [75, 450] on section "All work orders 802 Pinetree Rd SE Rio Rancho, NM 87124 Home details Vendor Inf…" at bounding box center [95, 864] width 135 height 1564
click at [123, 600] on section "All work orders 802 Pinetree Rd SE Rio Rancho, NM 87124 Home details Vendor Inf…" at bounding box center [95, 864] width 135 height 1564
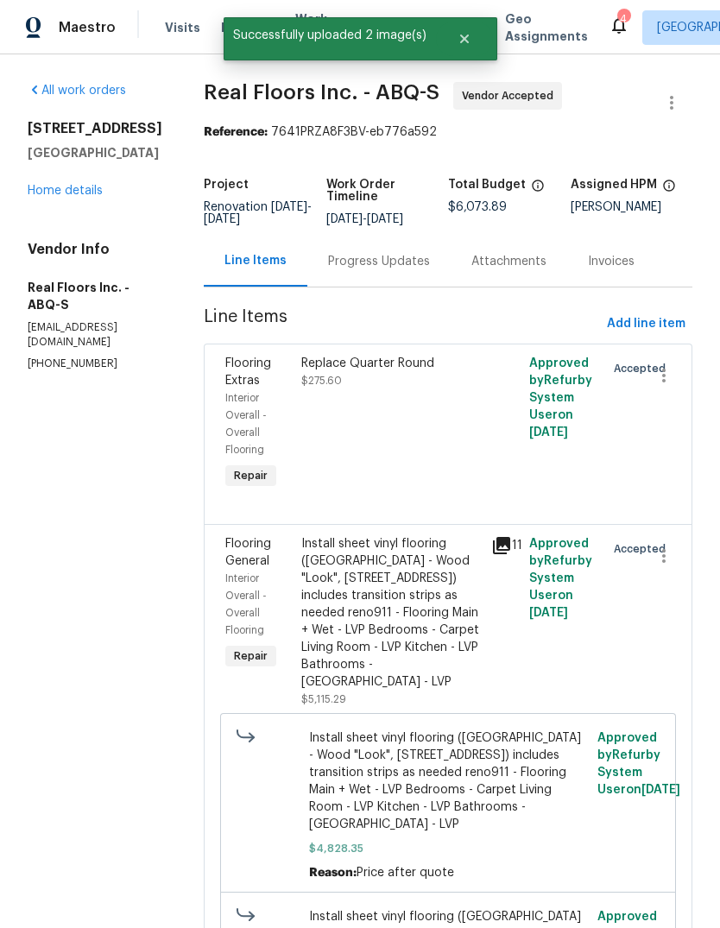
click at [403, 252] on div "Progress Updates" at bounding box center [378, 261] width 143 height 51
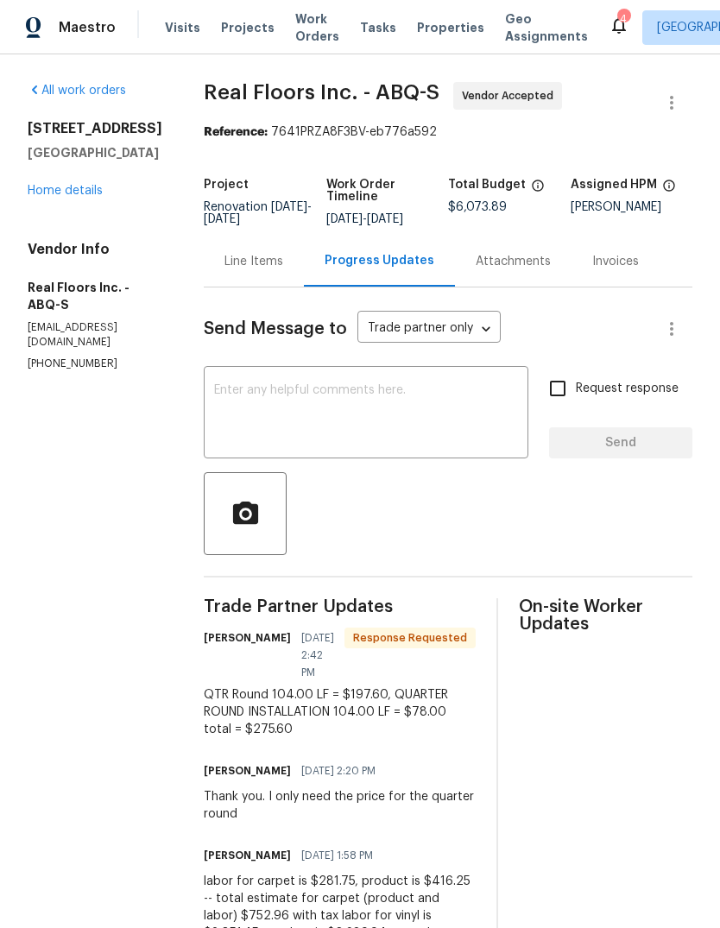
click at [249, 390] on textarea at bounding box center [366, 414] width 304 height 60
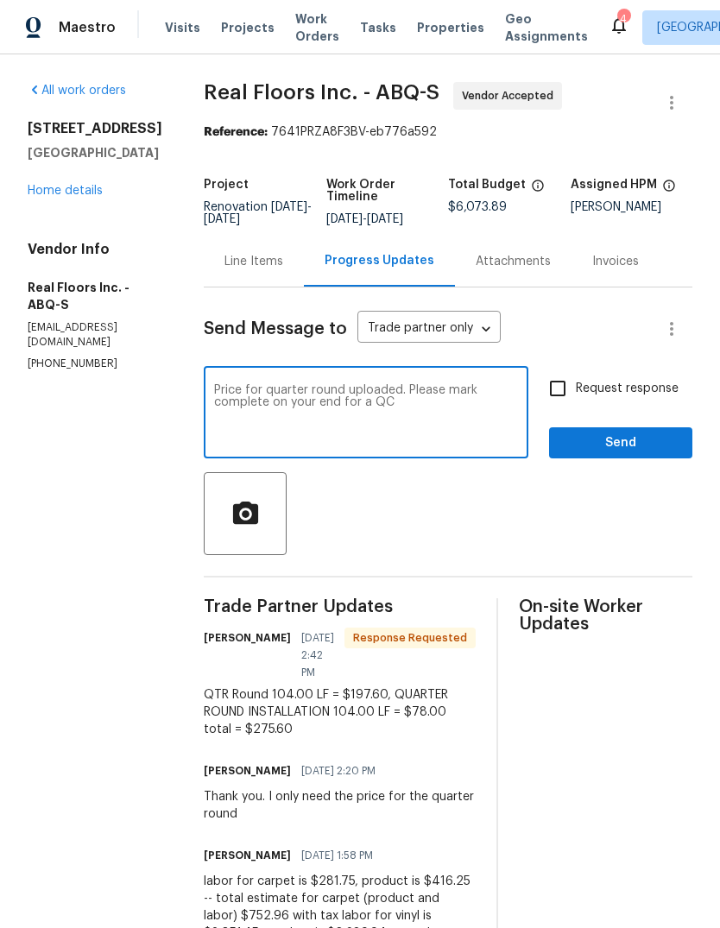
type textarea "Price for quarter round uploaded. Please mark complete on your end for a QC"
click at [621, 449] on span "Send" at bounding box center [621, 443] width 116 height 22
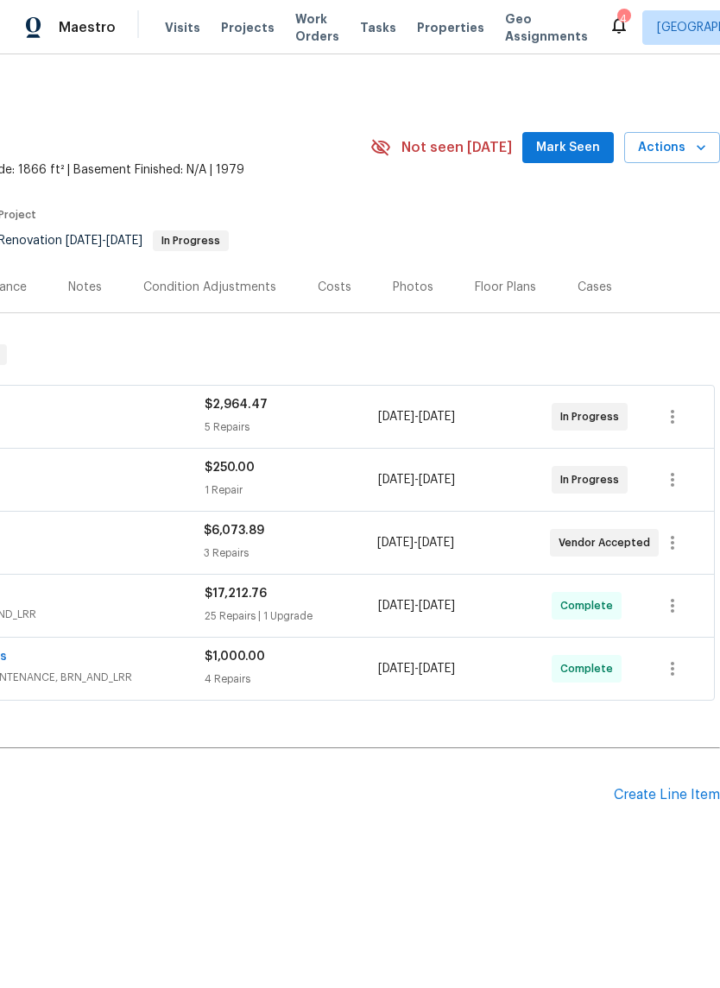
scroll to position [0, 255]
click at [576, 136] on button "Mark Seen" at bounding box center [567, 148] width 91 height 32
click at [657, 800] on div "Create Line Item" at bounding box center [667, 795] width 106 height 16
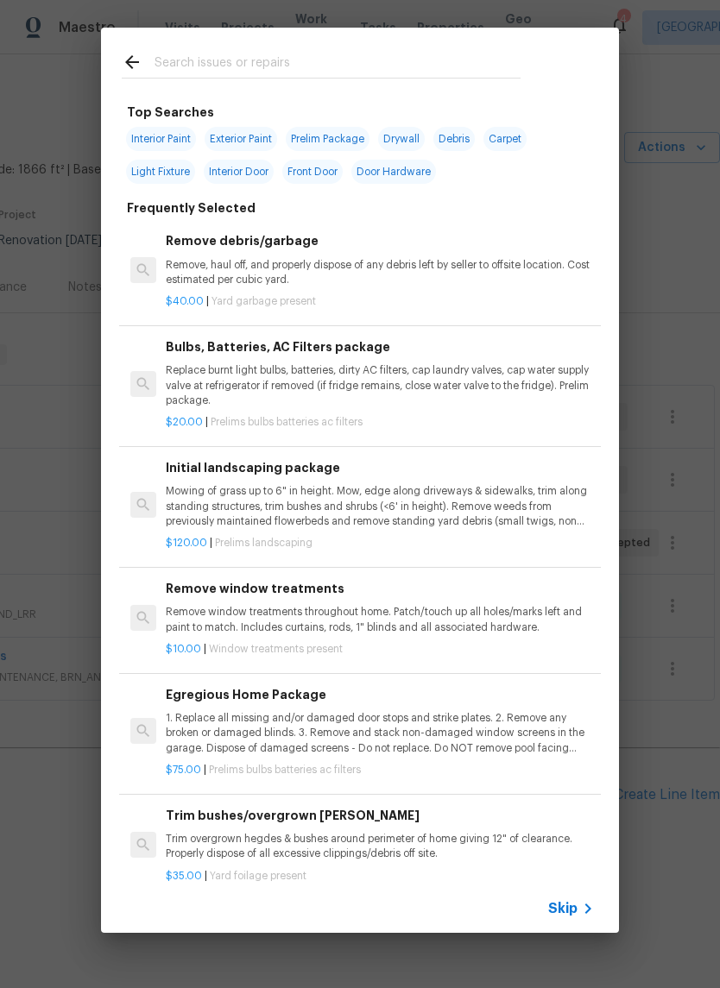
click at [179, 54] on input "text" at bounding box center [337, 65] width 366 height 26
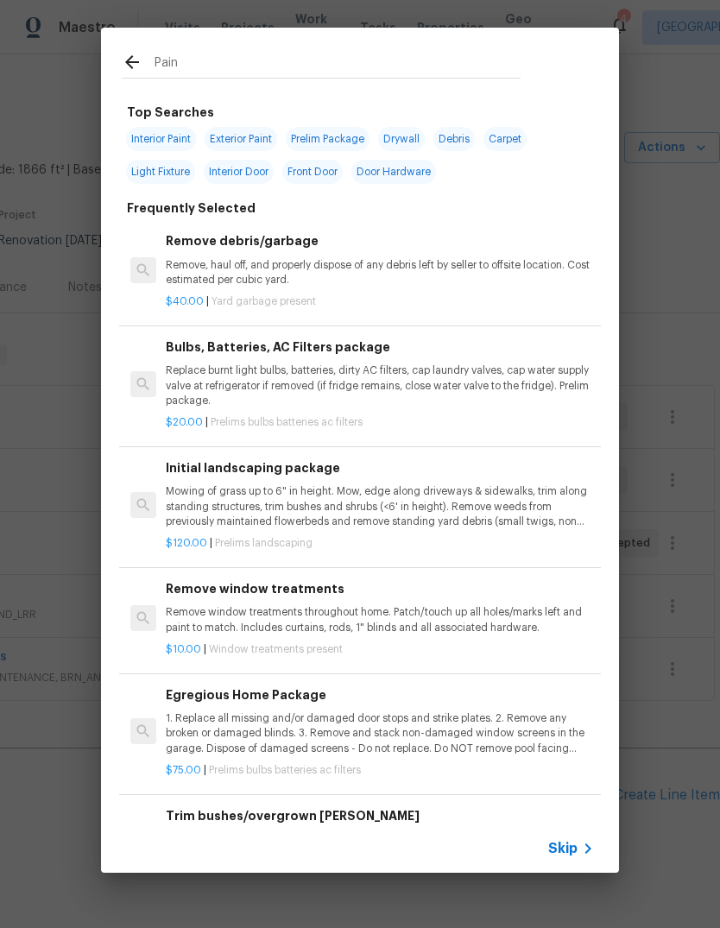
type input "Paint"
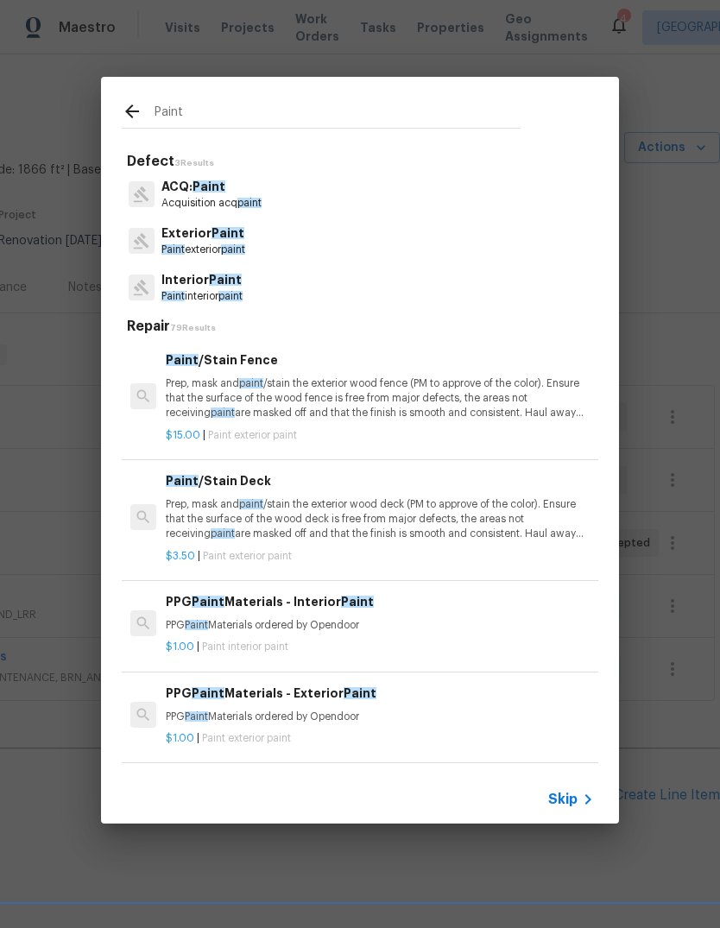
click at [216, 287] on p "Interior Paint" at bounding box center [201, 280] width 81 height 18
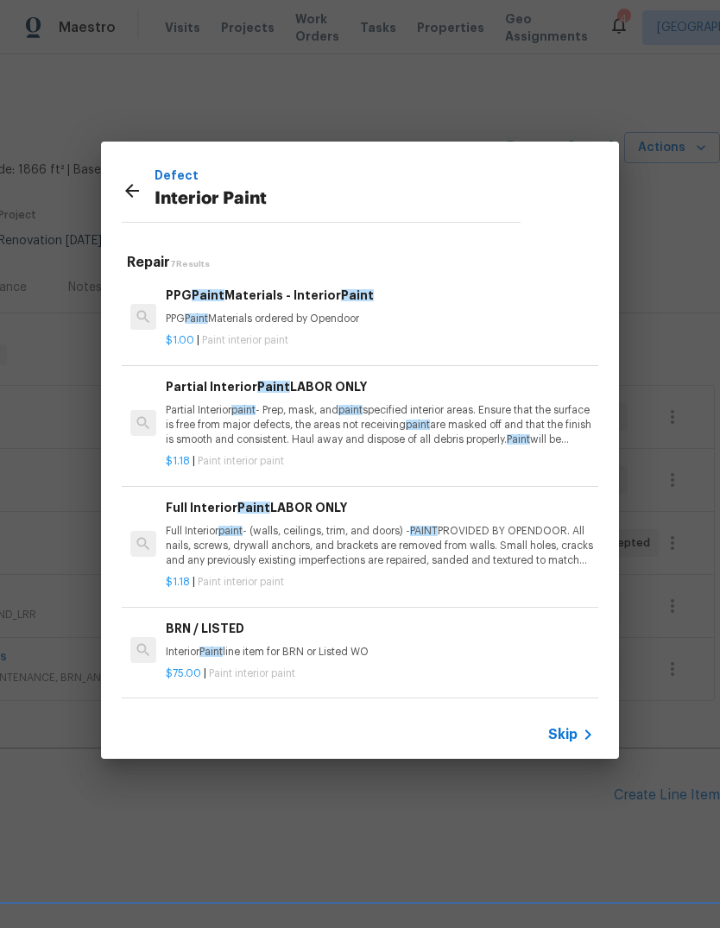
click at [387, 549] on p "Full Interior paint - (walls, ceilings, trim, and doors) - PAINT PROVIDED BY OP…" at bounding box center [380, 546] width 428 height 44
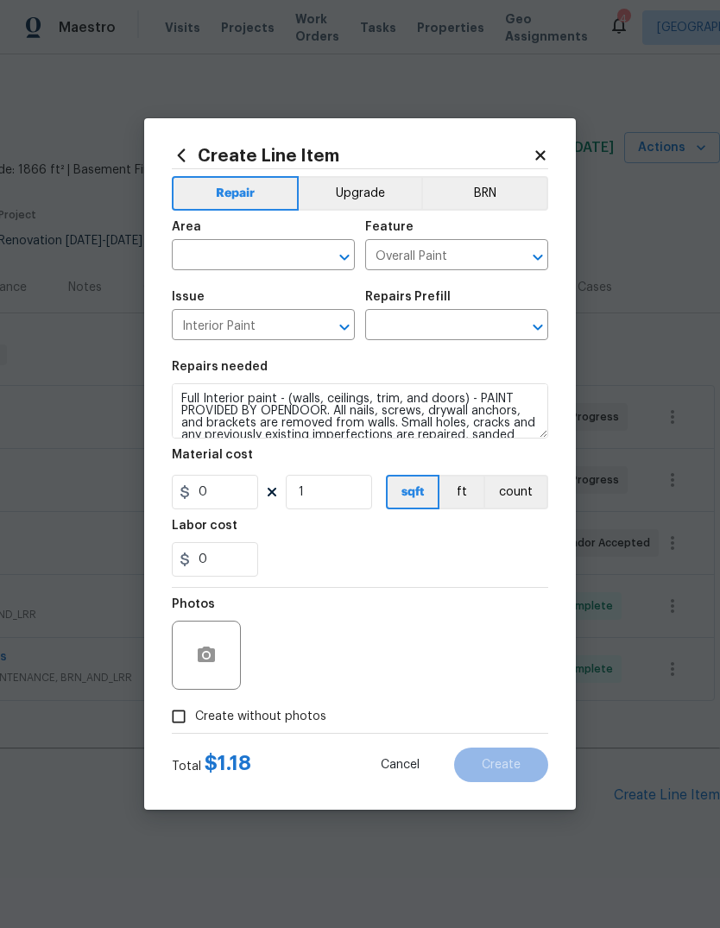
type input "Full Interior Paint LABOR ONLY $1.18"
type input "1.18"
click at [228, 251] on input "text" at bounding box center [239, 256] width 135 height 27
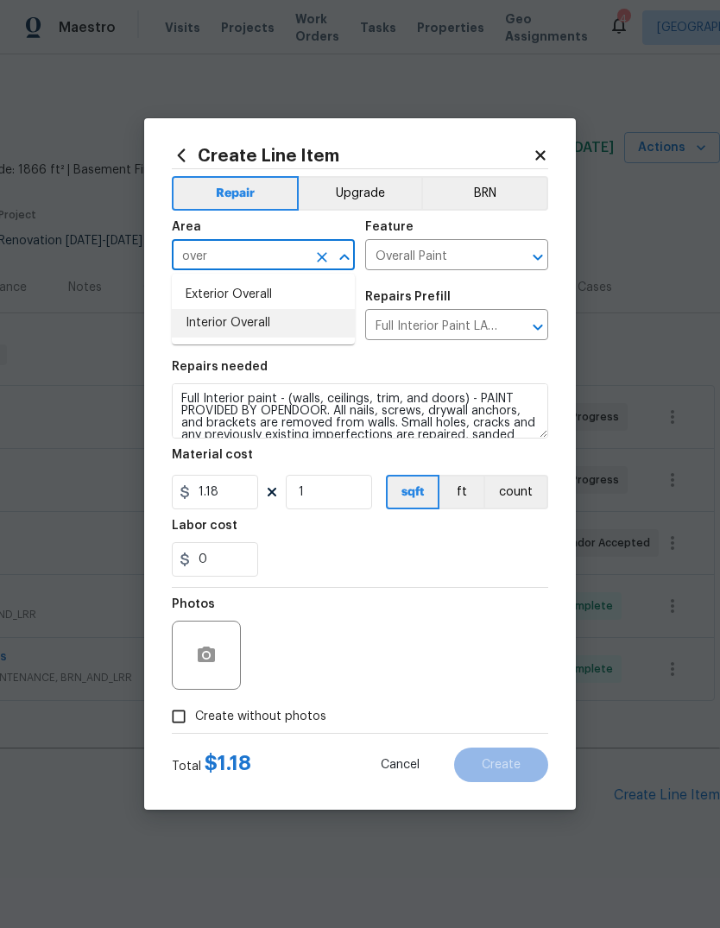
click at [235, 314] on li "Interior Overall" at bounding box center [263, 323] width 183 height 28
type input "Interior Overall"
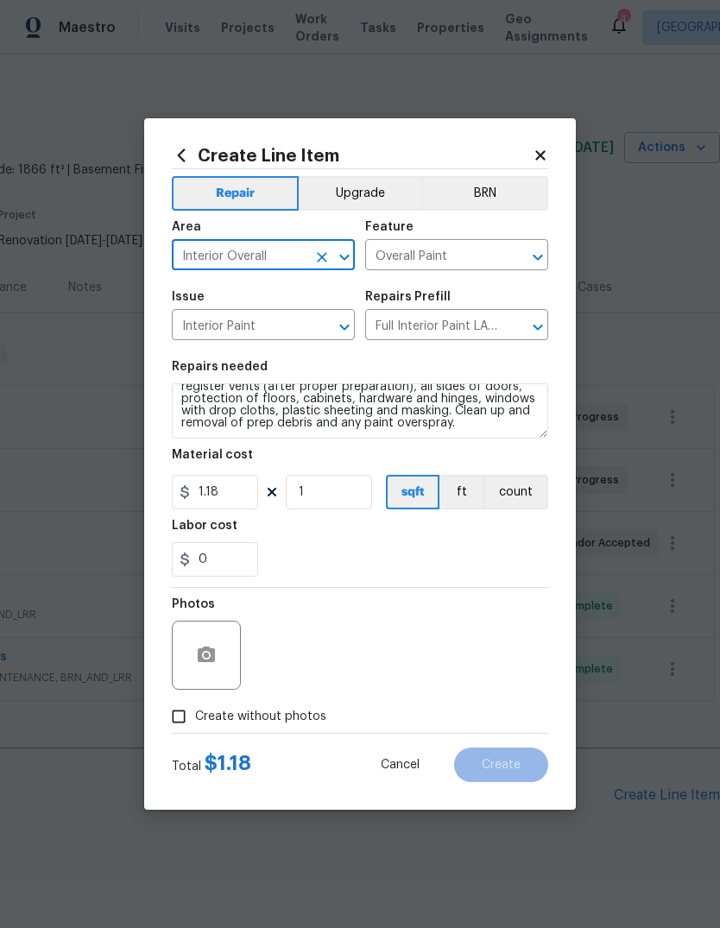
scroll to position [97, 0]
click at [371, 431] on textarea "Full Interior paint - (walls, ceilings, trim, and doors) - PAINT PROVIDED BY OP…" at bounding box center [360, 410] width 376 height 55
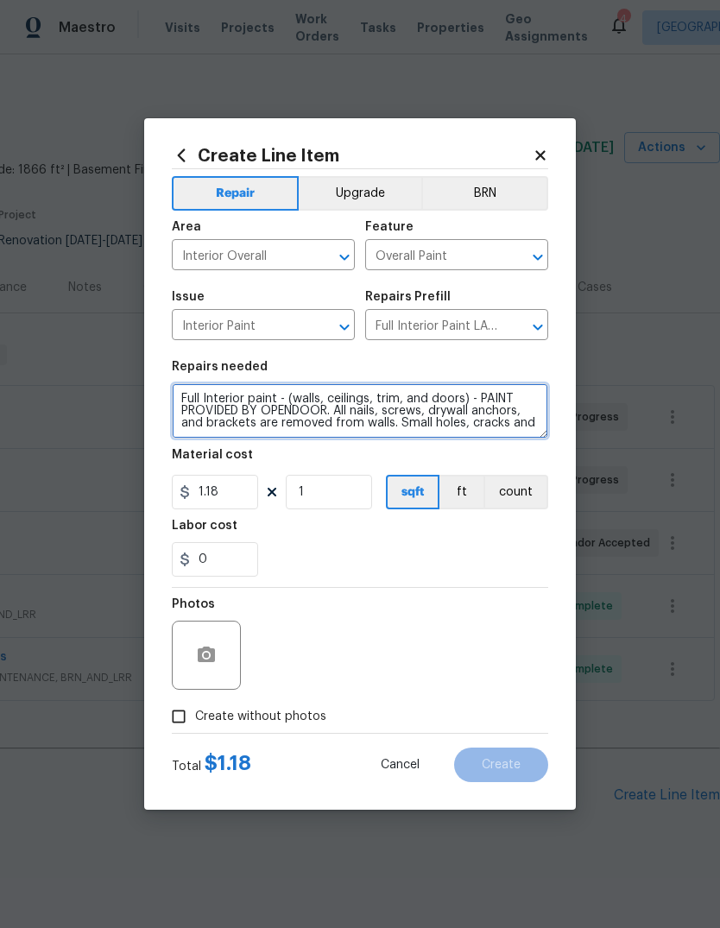
scroll to position [0, 0]
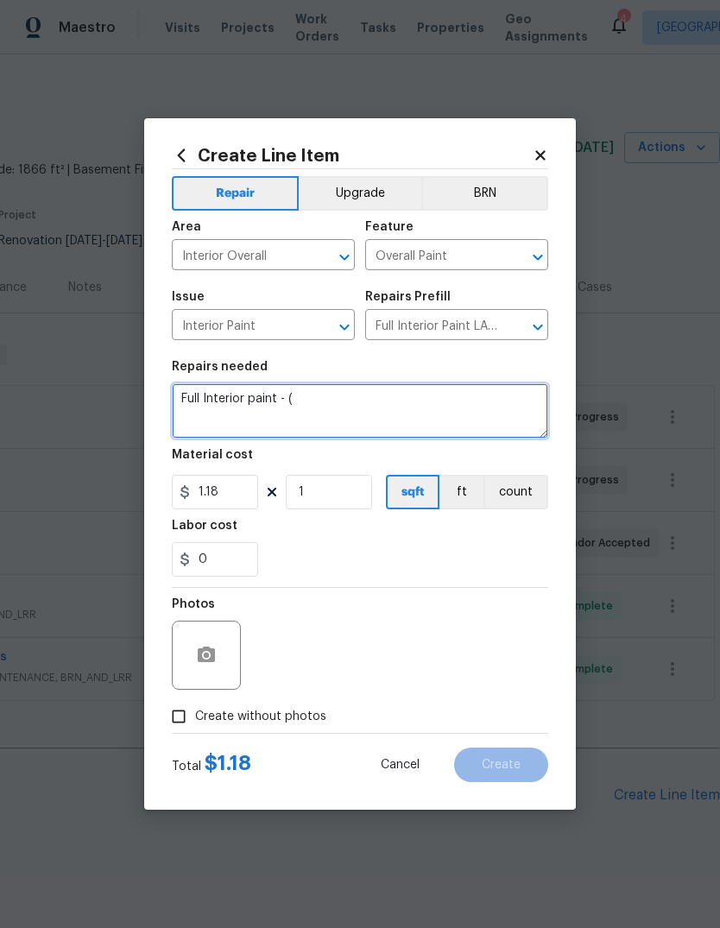
type textarea "Full"
type textarea "Please touch up paint overall from flooring installation adjustments."
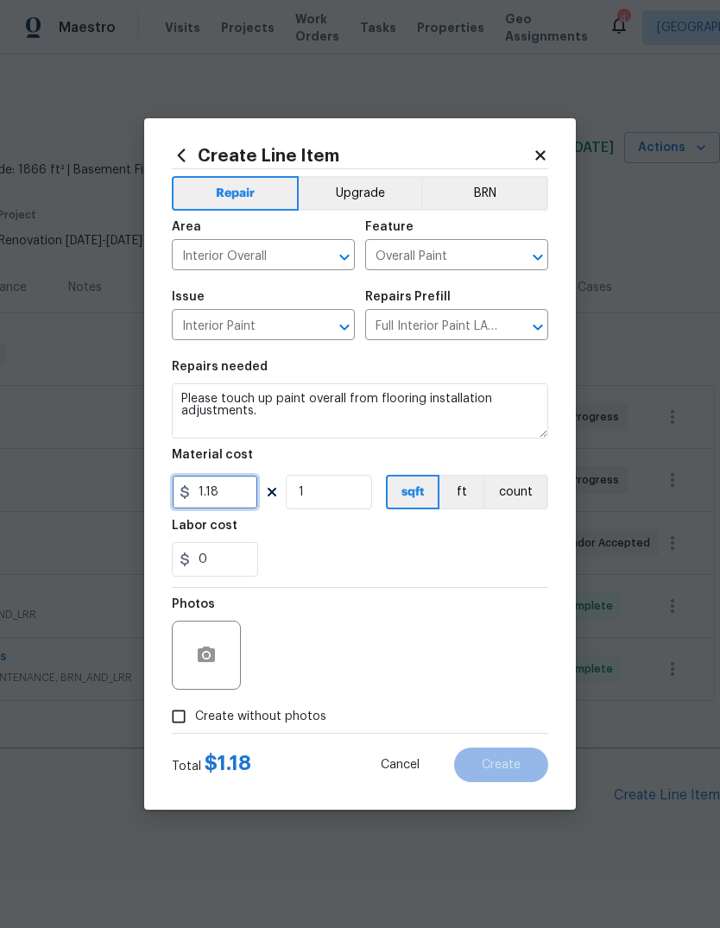
click at [236, 489] on input "1.18" at bounding box center [215, 492] width 86 height 35
type input "275"
click at [445, 538] on div "Labor cost" at bounding box center [360, 530] width 376 height 22
click at [208, 647] on icon "button" at bounding box center [206, 655] width 21 height 21
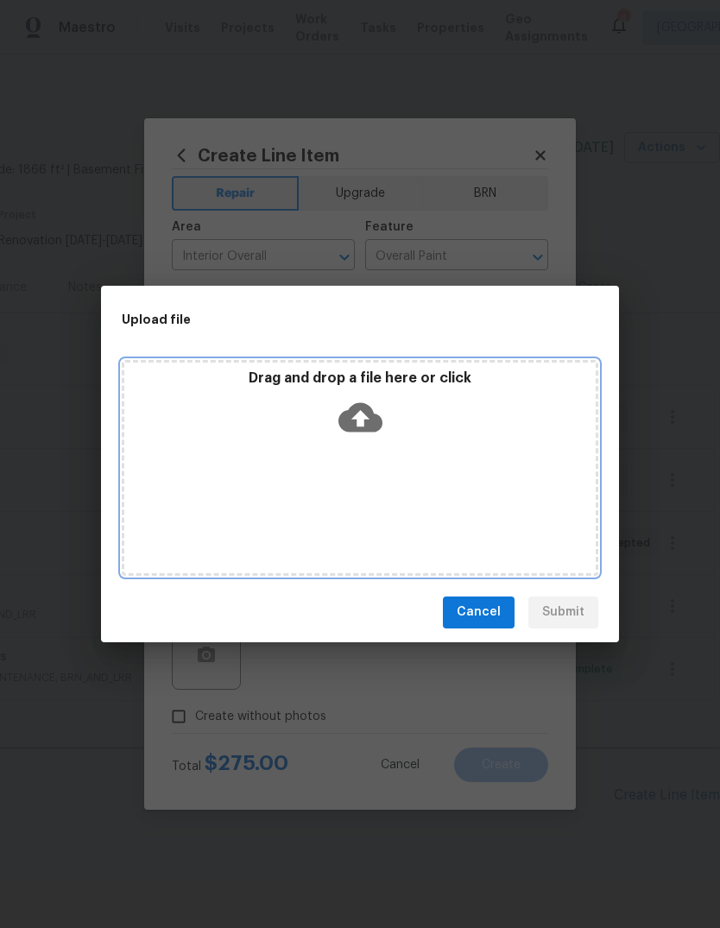
click at [377, 481] on div "Drag and drop a file here or click" at bounding box center [360, 468] width 476 height 216
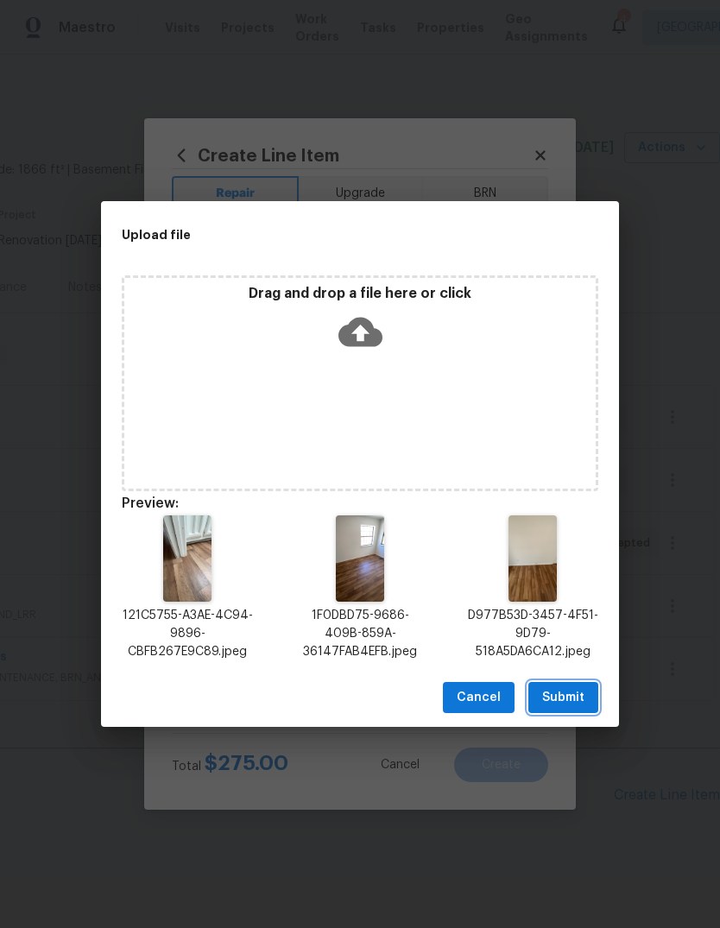
click at [559, 694] on span "Submit" at bounding box center [563, 698] width 42 height 22
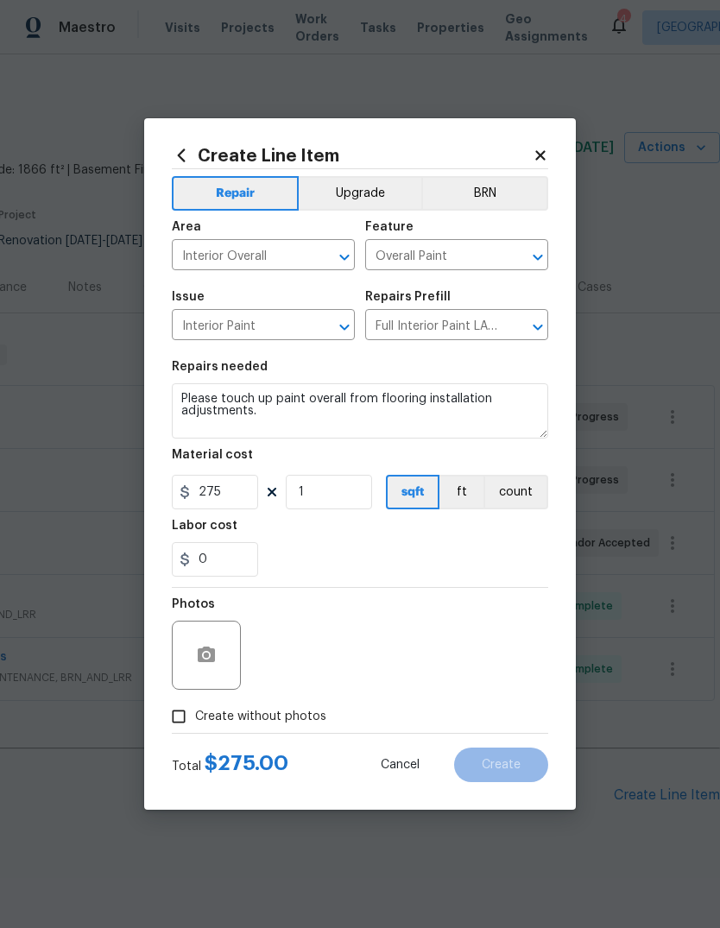
click at [180, 714] on input "Create without photos" at bounding box center [178, 716] width 33 height 33
checkbox input "true"
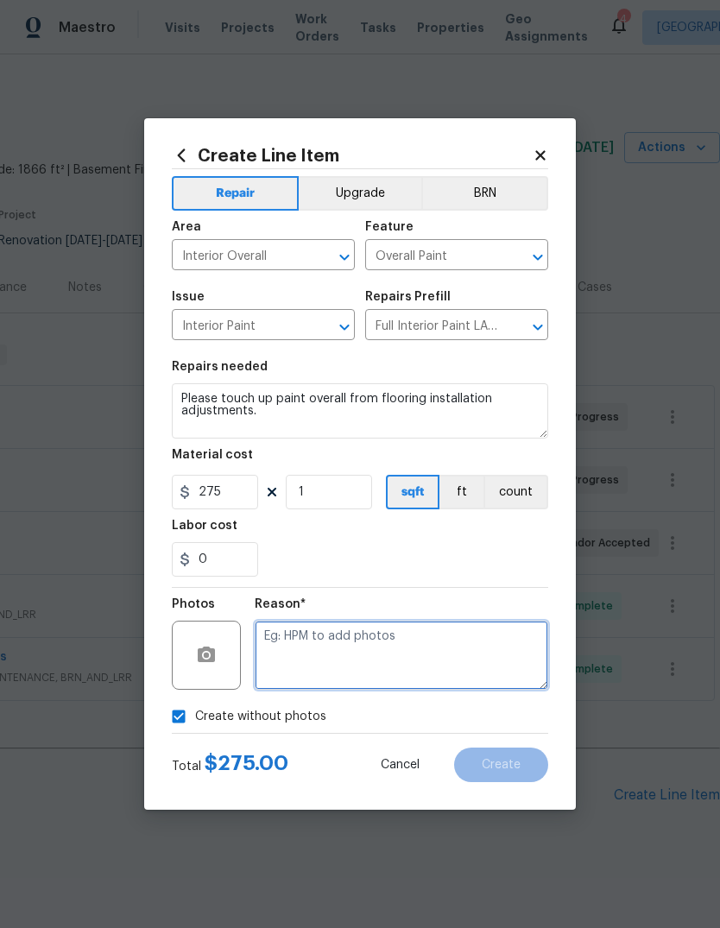
click at [291, 626] on textarea at bounding box center [401, 654] width 293 height 69
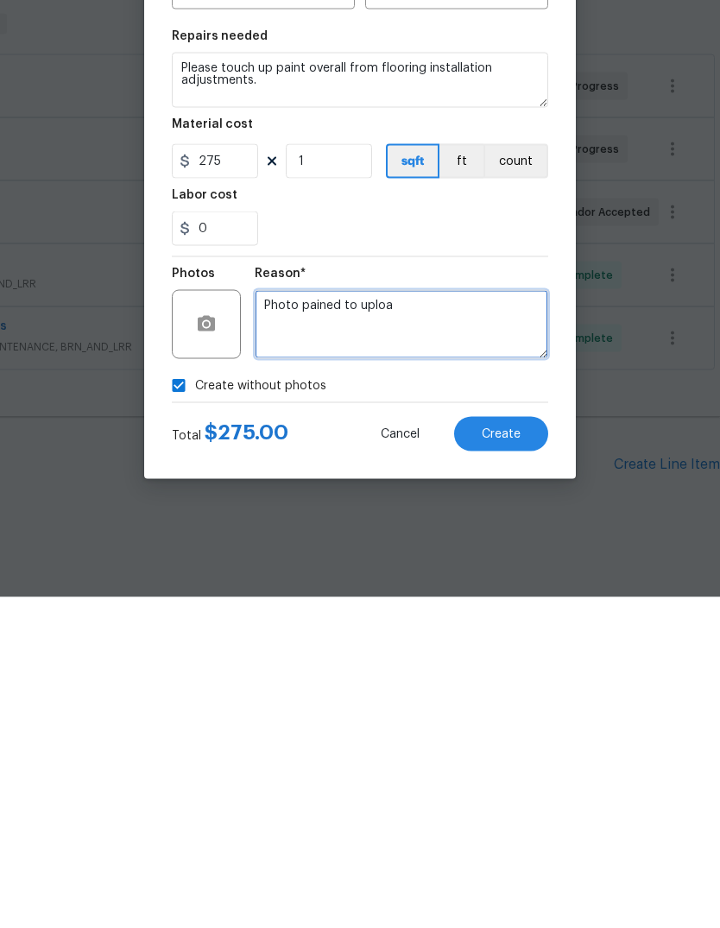
type textarea "Photo pained to upload"
click at [295, 620] on textarea "Photo pained to upload" at bounding box center [401, 654] width 293 height 69
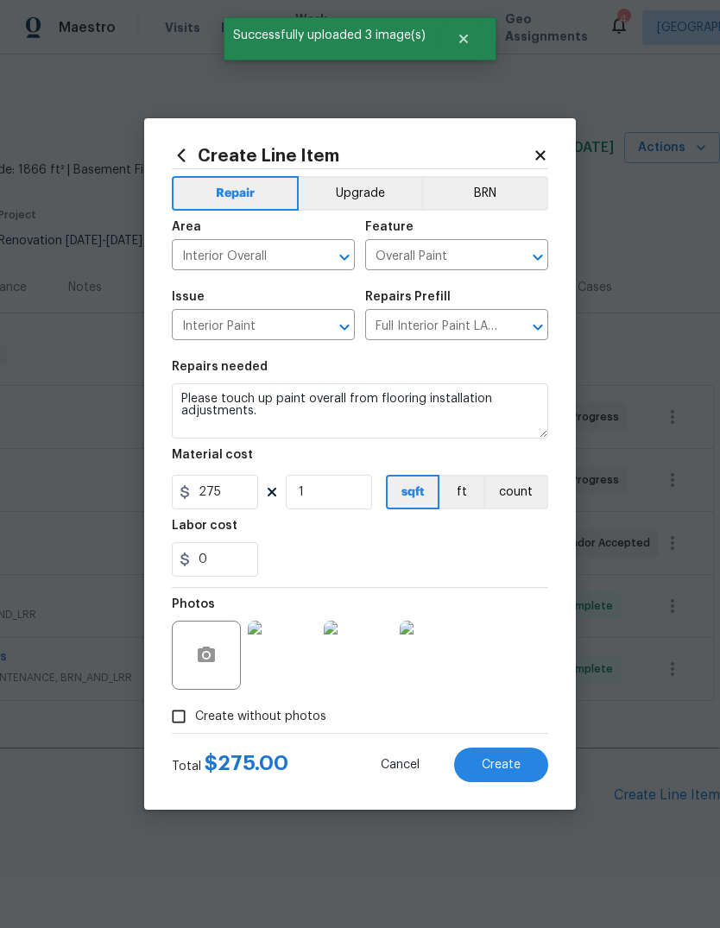
click at [179, 717] on input "Create without photos" at bounding box center [178, 716] width 33 height 33
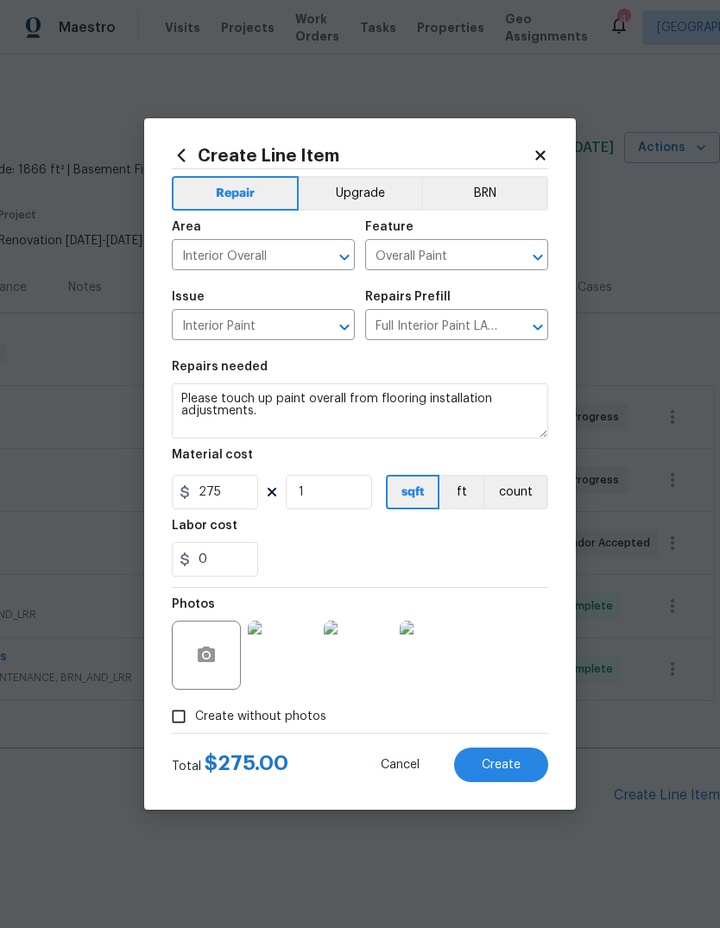
click at [178, 715] on input "Create without photos" at bounding box center [178, 716] width 33 height 33
click at [173, 708] on input "Create without photos" at bounding box center [178, 716] width 33 height 33
click at [171, 720] on input "Create without photos" at bounding box center [178, 716] width 33 height 33
click at [179, 717] on input "Create without photos" at bounding box center [178, 716] width 33 height 33
checkbox input "false"
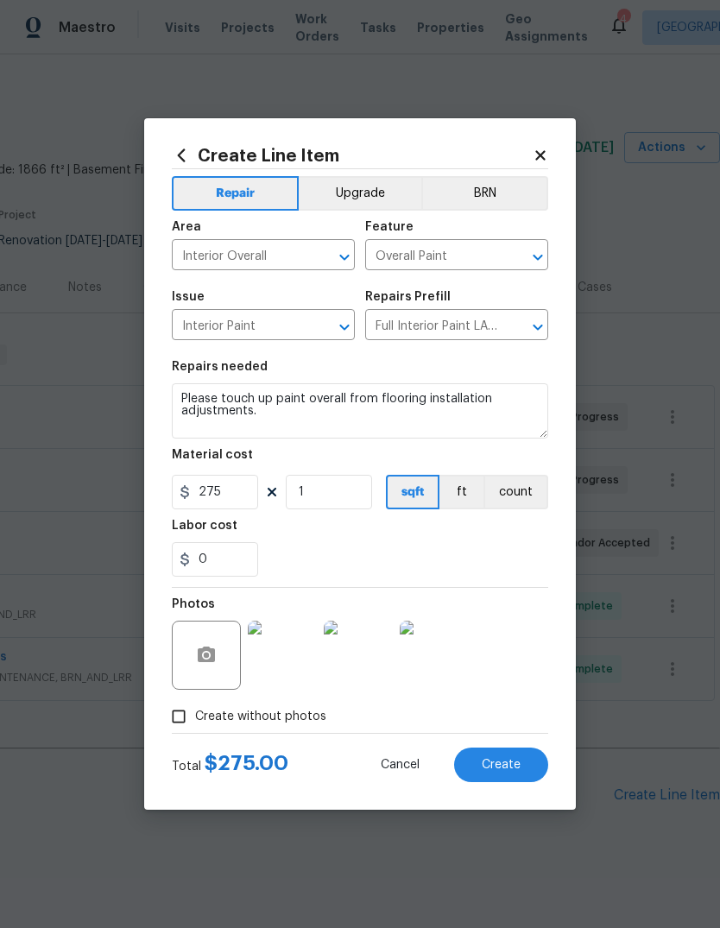
click at [495, 768] on span "Create" at bounding box center [501, 765] width 39 height 13
type input "0"
checkbox input "true"
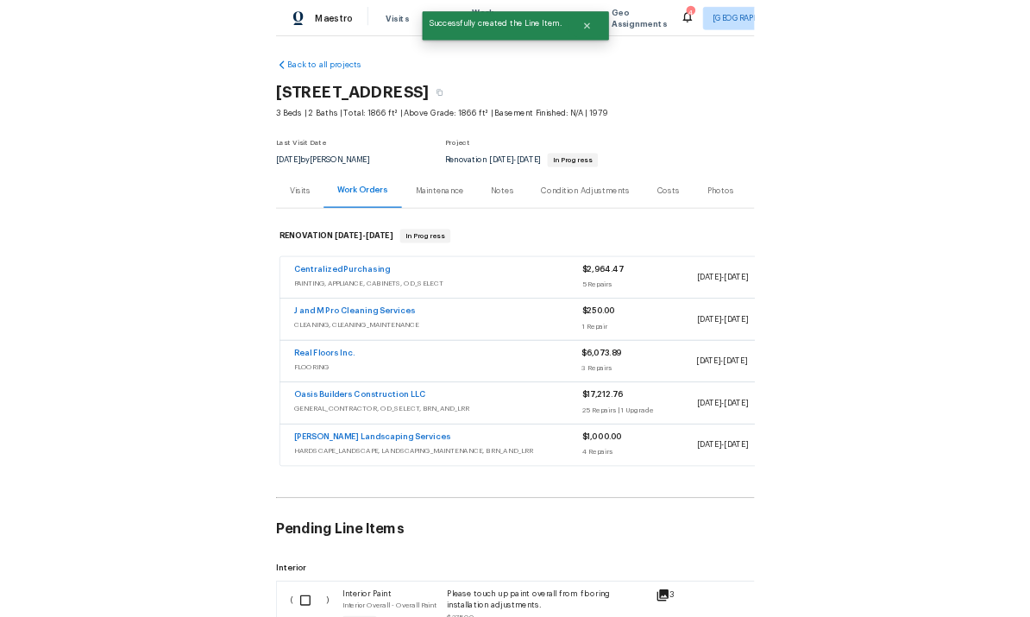
scroll to position [0, 0]
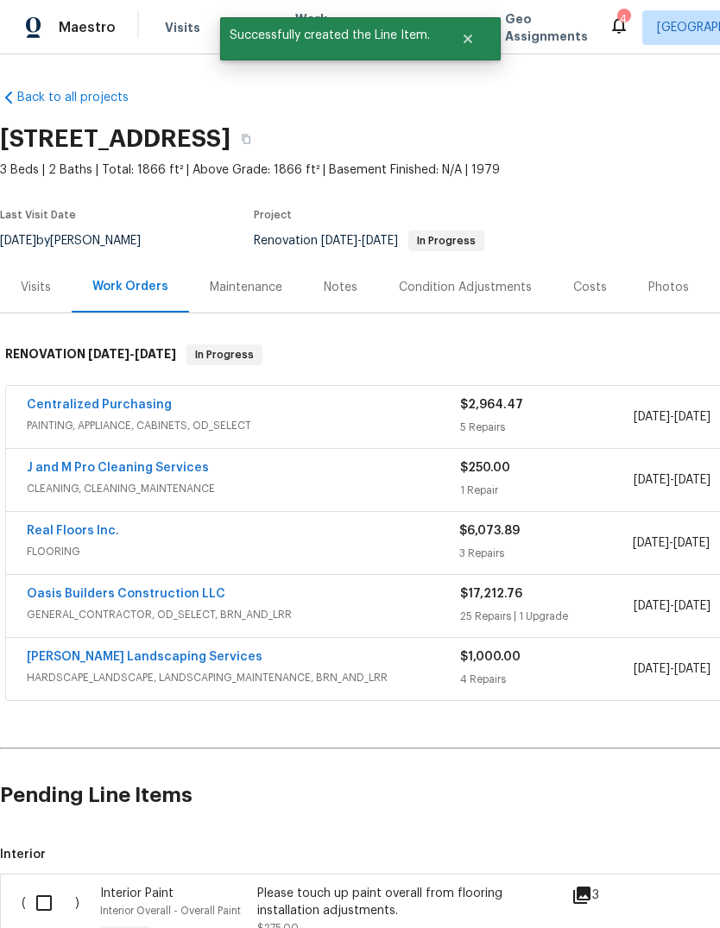
click at [41, 884] on input "checkbox" at bounding box center [50, 902] width 49 height 36
checkbox input "true"
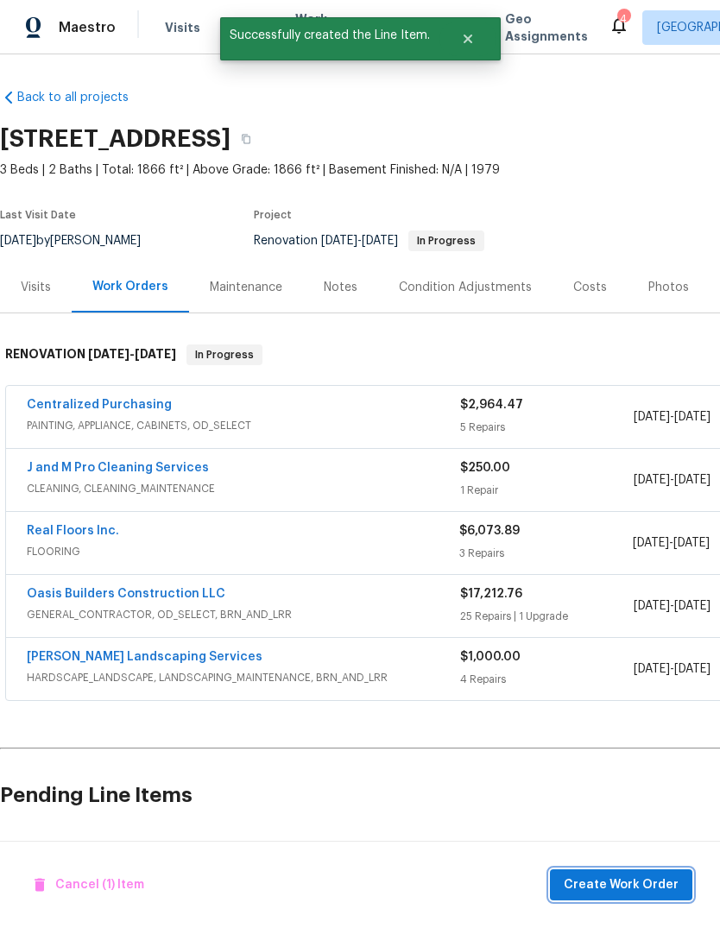
click at [627, 884] on span "Create Work Order" at bounding box center [620, 885] width 115 height 22
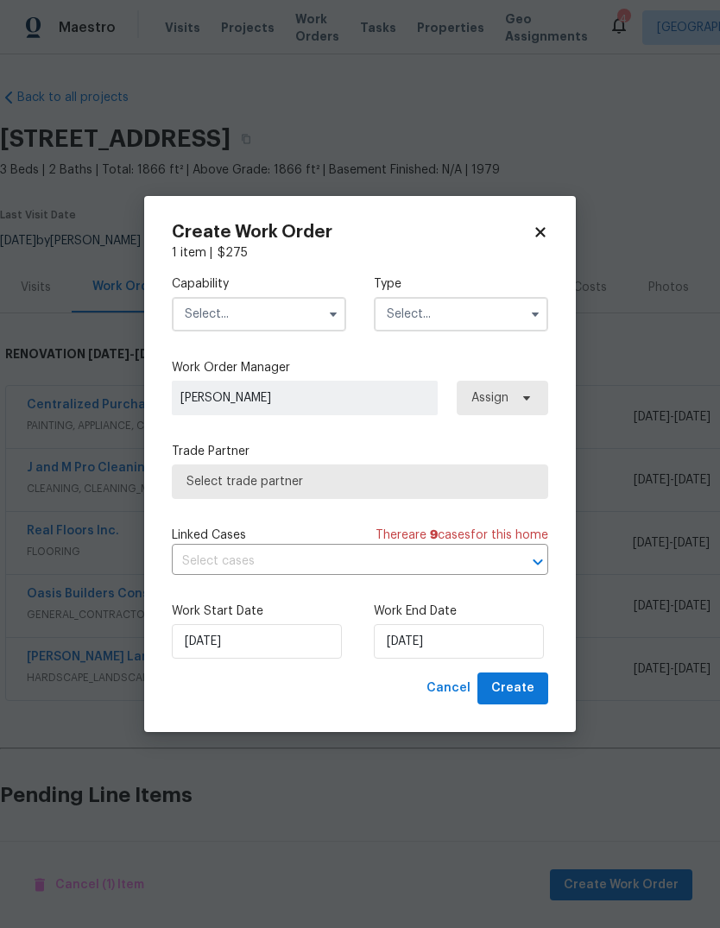
click at [327, 312] on icon "button" at bounding box center [333, 314] width 14 height 14
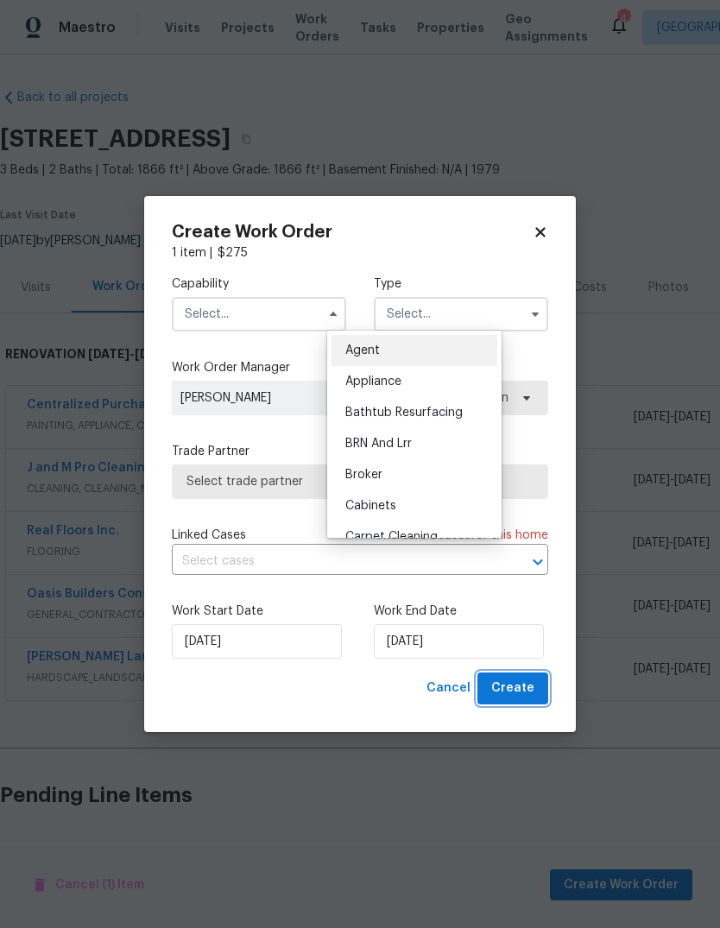
click at [509, 685] on span "Create" at bounding box center [512, 688] width 43 height 22
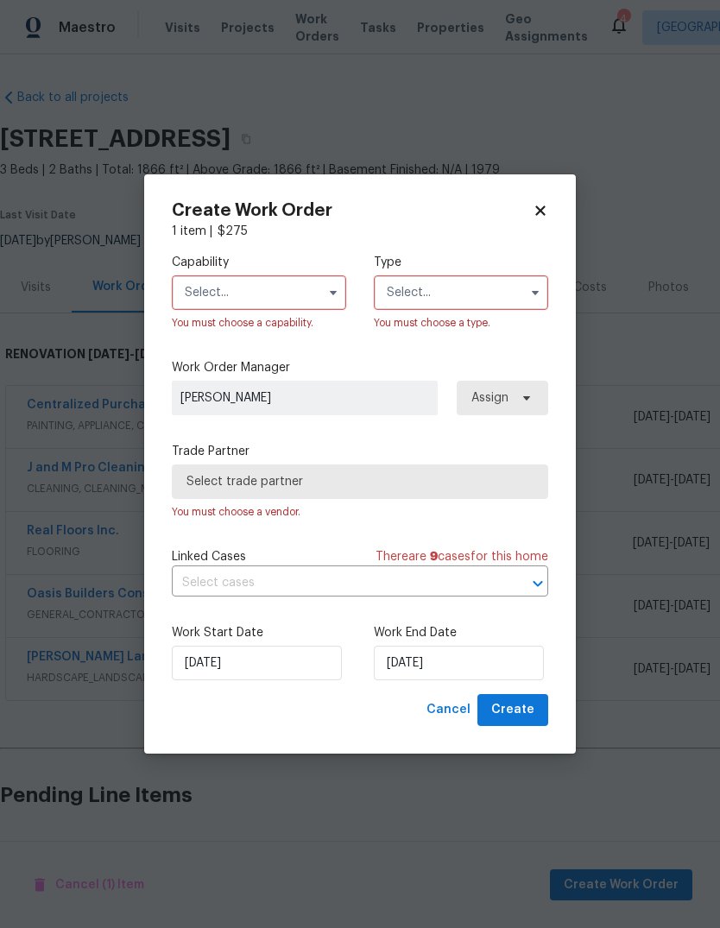
click at [310, 282] on input "text" at bounding box center [259, 292] width 174 height 35
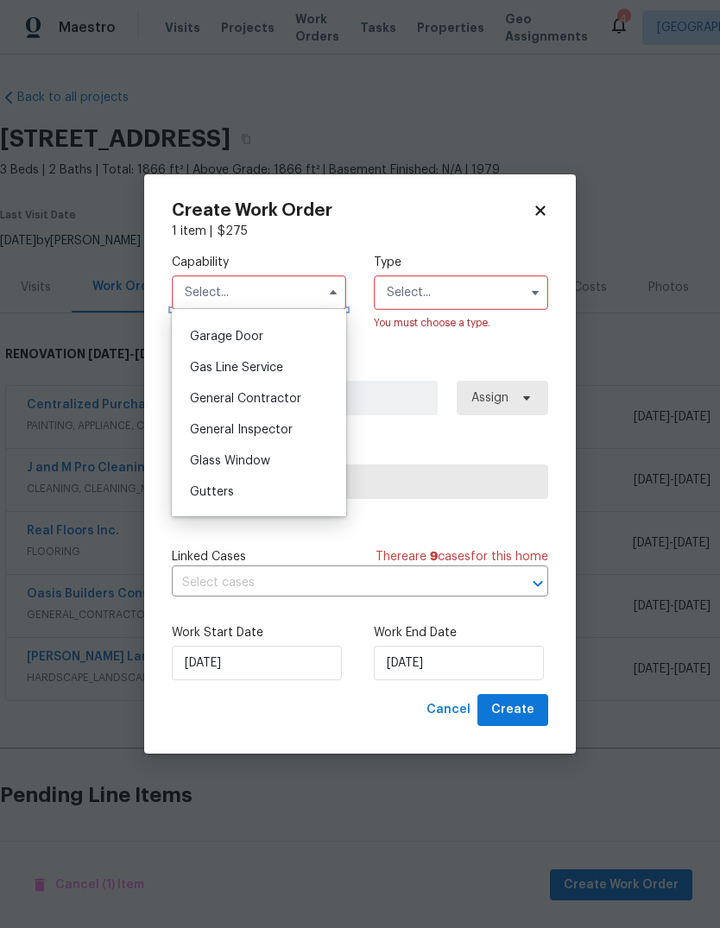
scroll to position [762, 0]
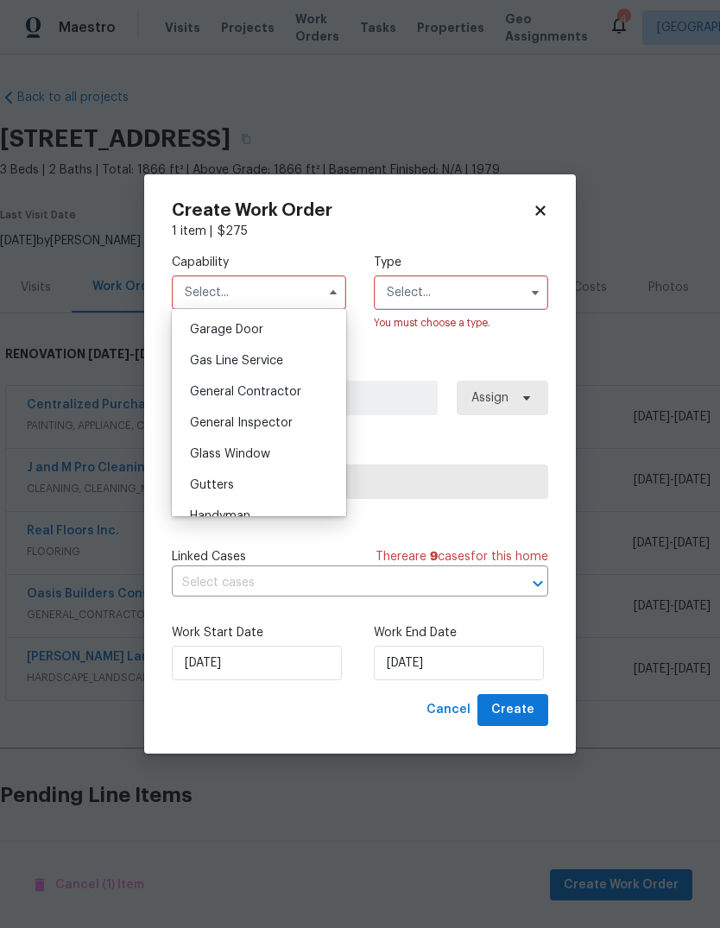
click at [303, 393] on div "General Contractor" at bounding box center [259, 391] width 166 height 31
type input "General Contractor"
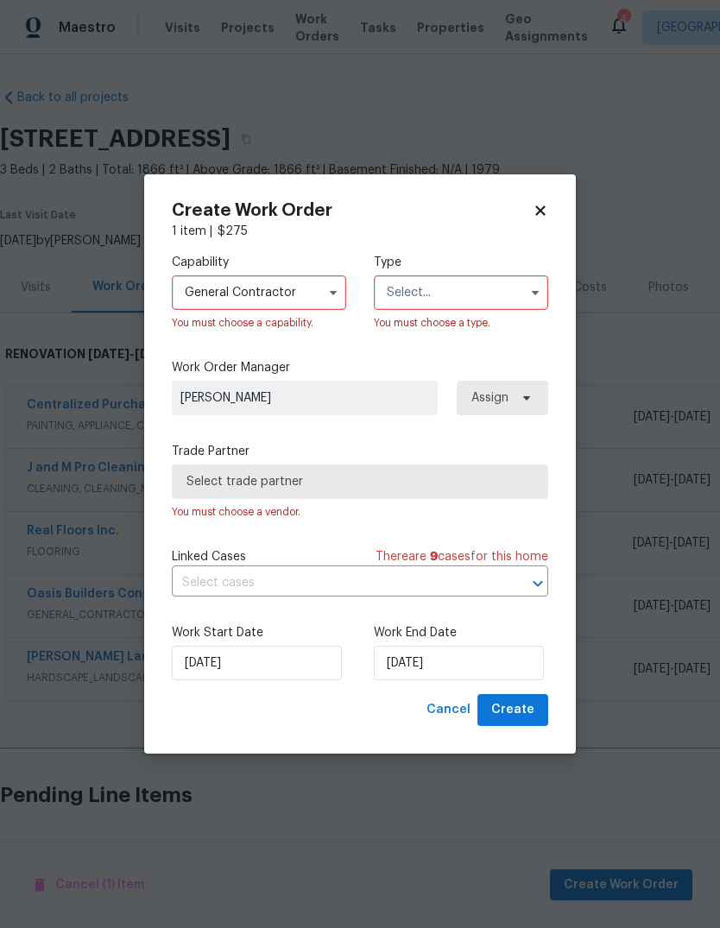
click at [482, 303] on input "text" at bounding box center [461, 292] width 174 height 35
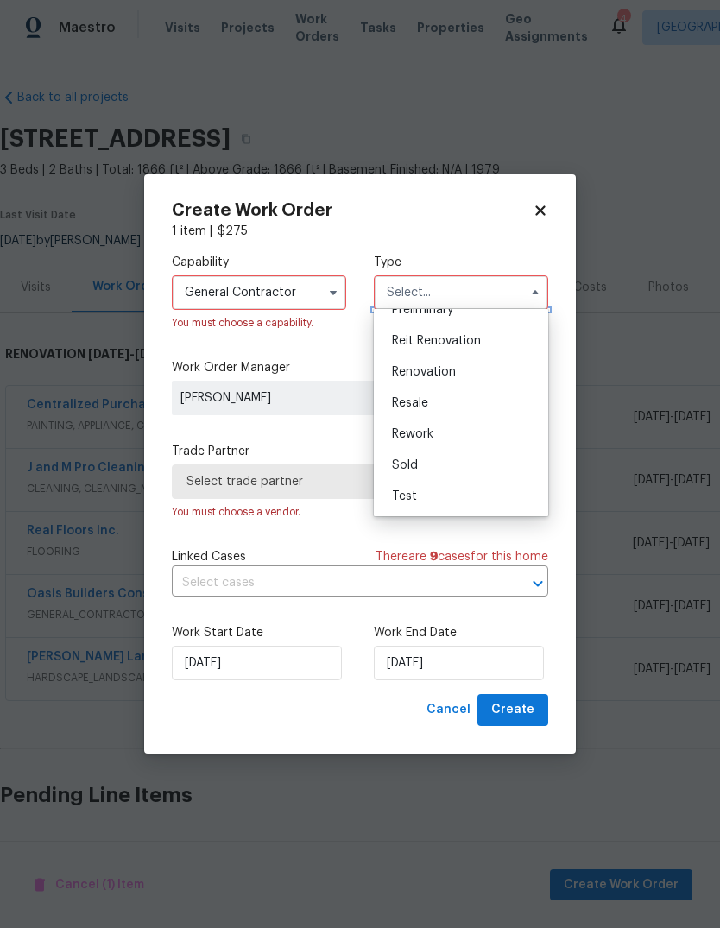
scroll to position [392, 0]
click at [437, 366] on span "Renovation" at bounding box center [424, 372] width 64 height 12
type input "Renovation"
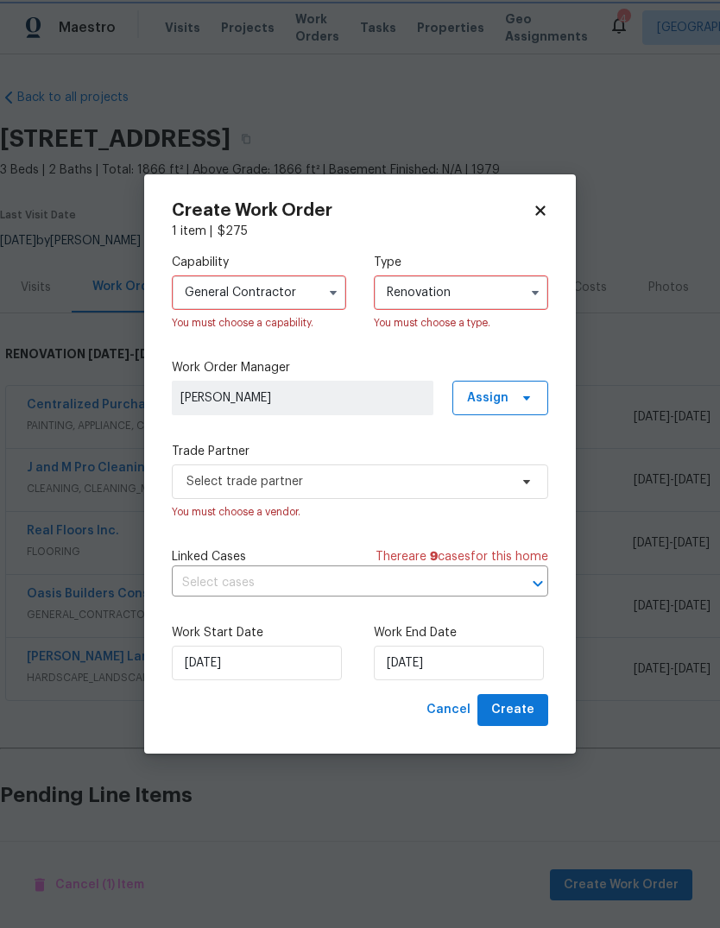
scroll to position [0, 0]
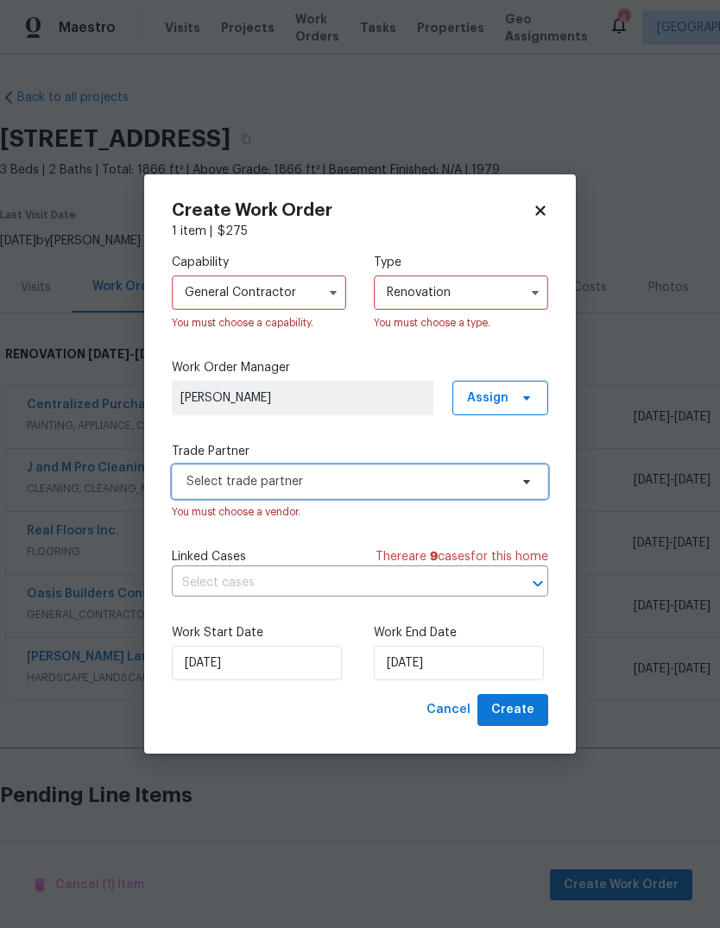
click at [469, 482] on span "Select trade partner" at bounding box center [347, 481] width 322 height 17
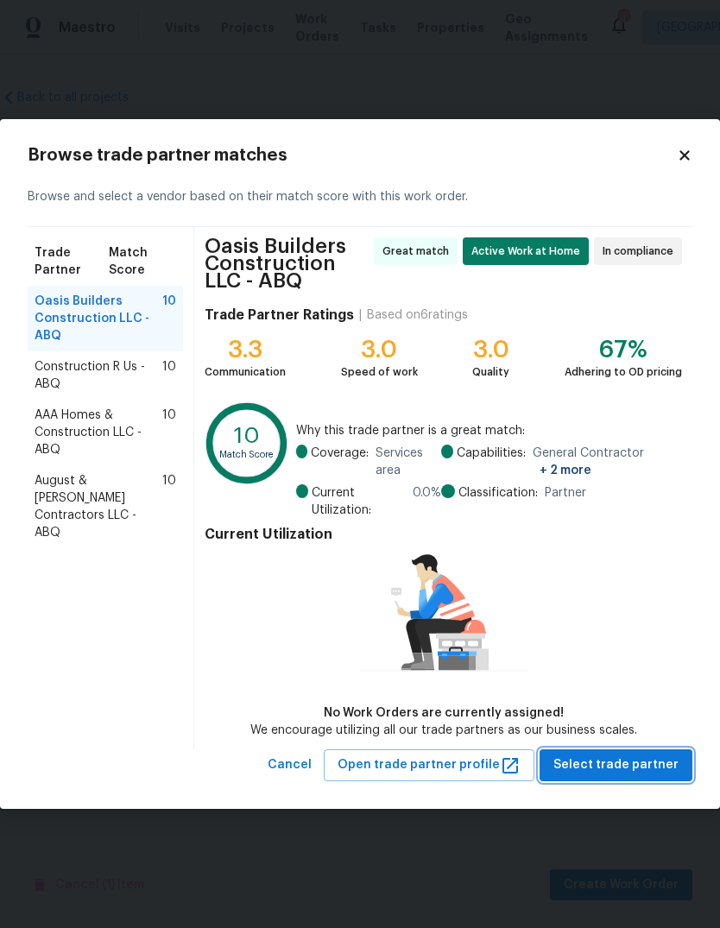
click at [612, 771] on span "Select trade partner" at bounding box center [615, 765] width 125 height 22
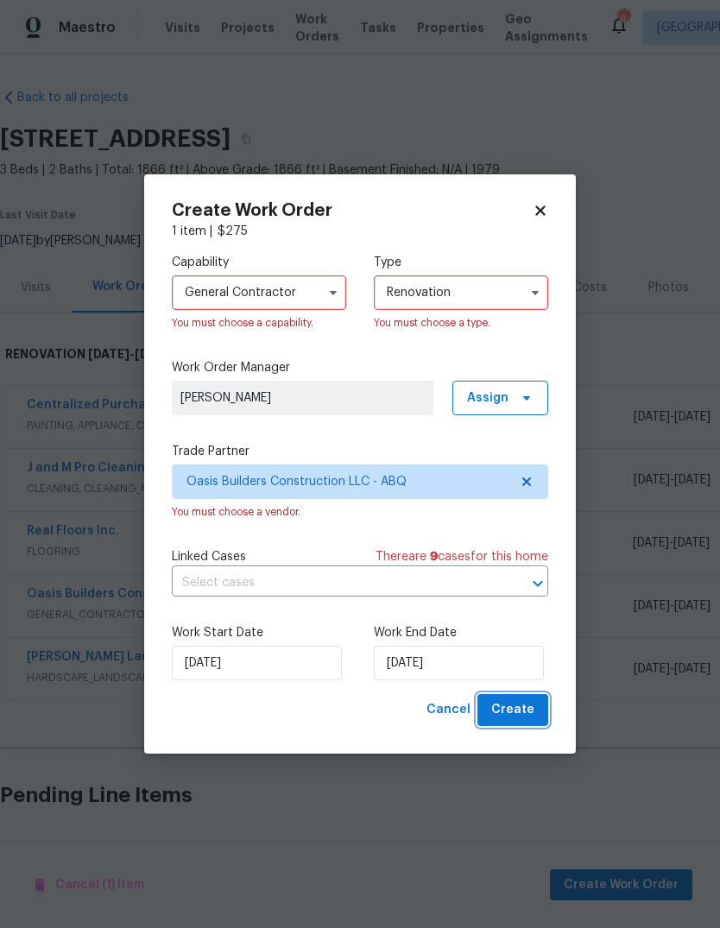
click at [513, 709] on span "Create" at bounding box center [512, 710] width 43 height 22
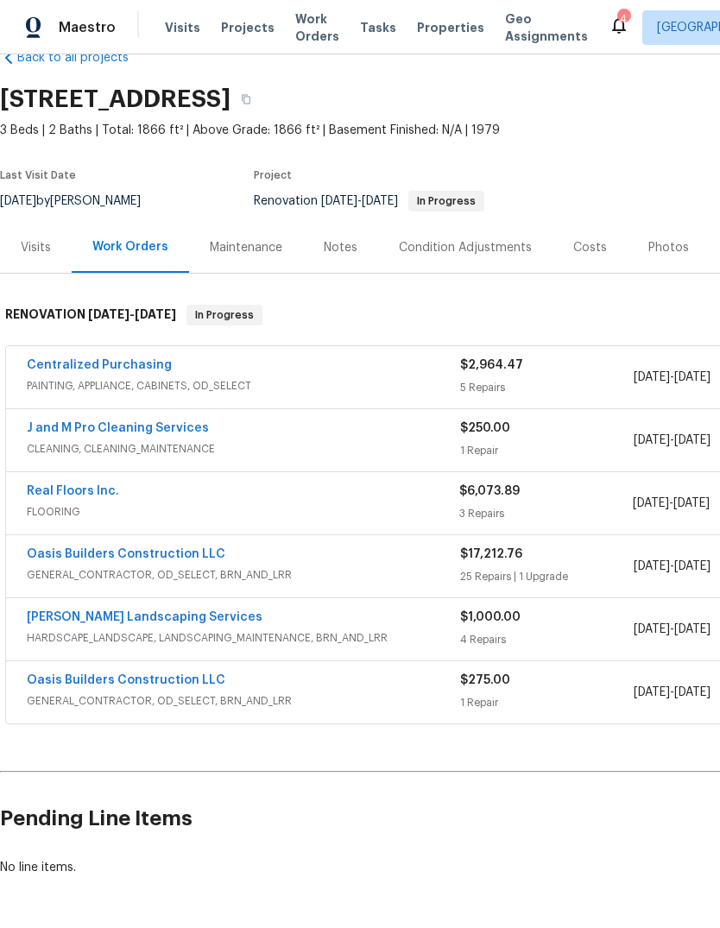
scroll to position [40, 0]
click at [147, 674] on link "Oasis Builders Construction LLC" at bounding box center [126, 680] width 198 height 12
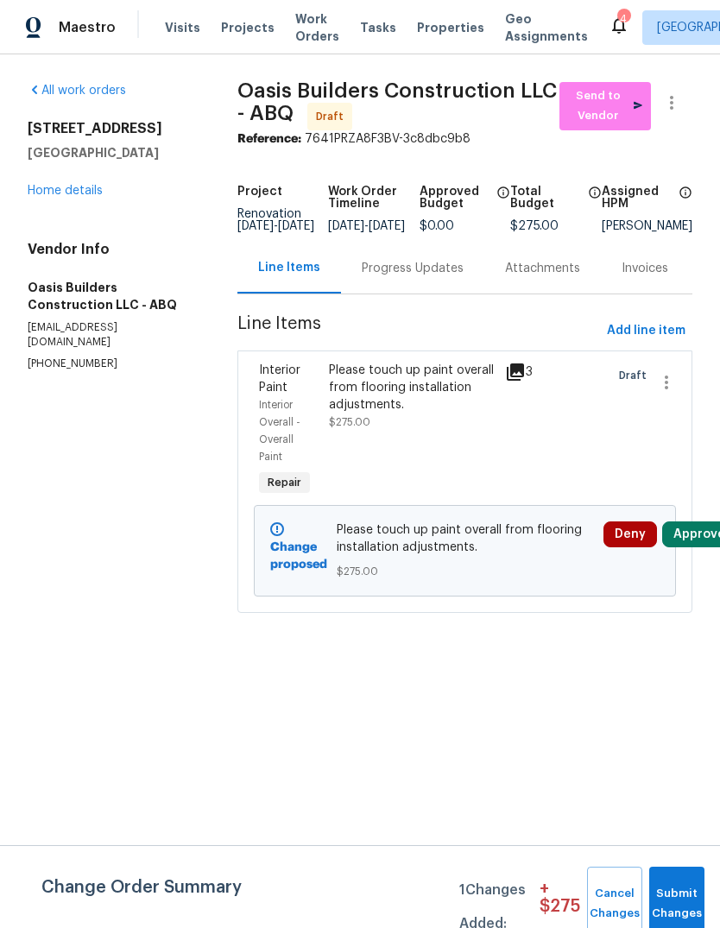
click at [408, 413] on div "Please touch up paint overall from flooring installation adjustments." at bounding box center [412, 388] width 166 height 52
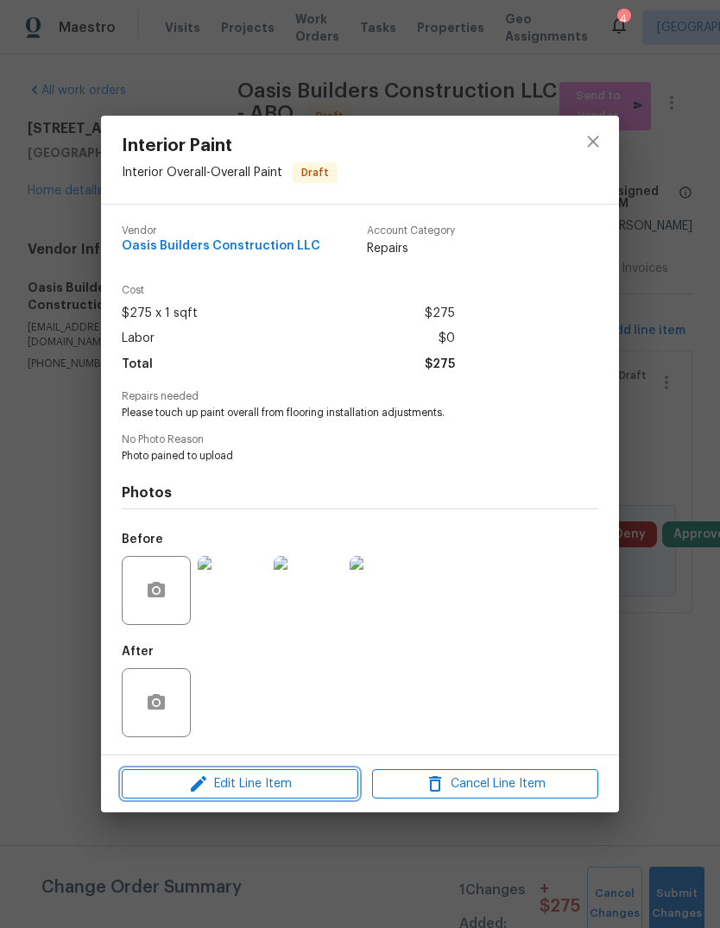
click at [254, 782] on span "Edit Line Item" at bounding box center [240, 784] width 226 height 22
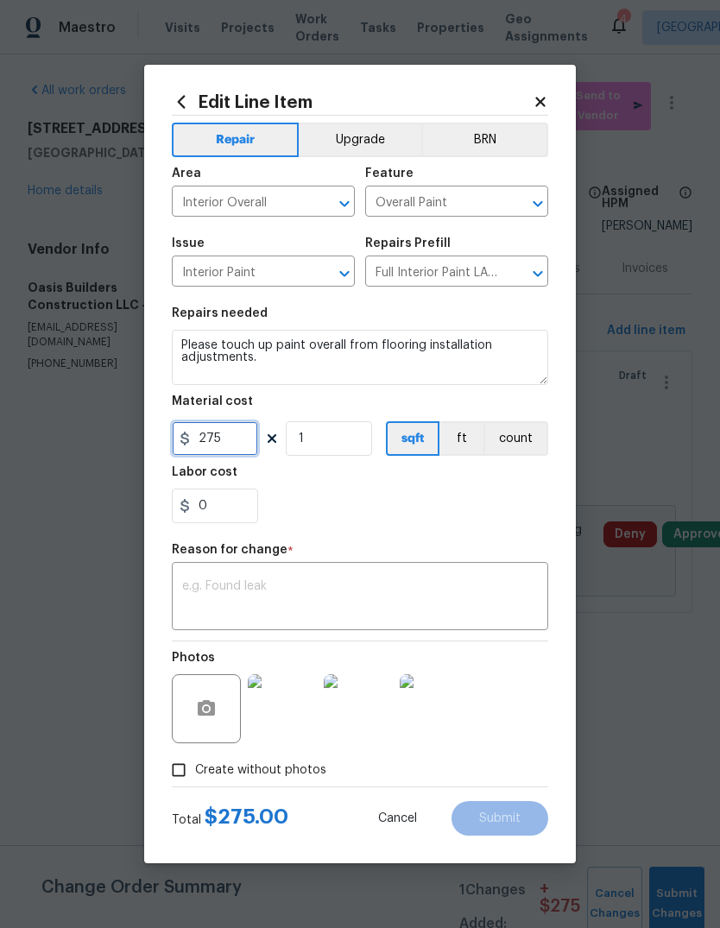
click at [235, 443] on input "275" at bounding box center [215, 438] width 86 height 35
type input "550"
click at [383, 494] on div "0" at bounding box center [360, 505] width 376 height 35
click at [211, 594] on textarea at bounding box center [360, 598] width 356 height 36
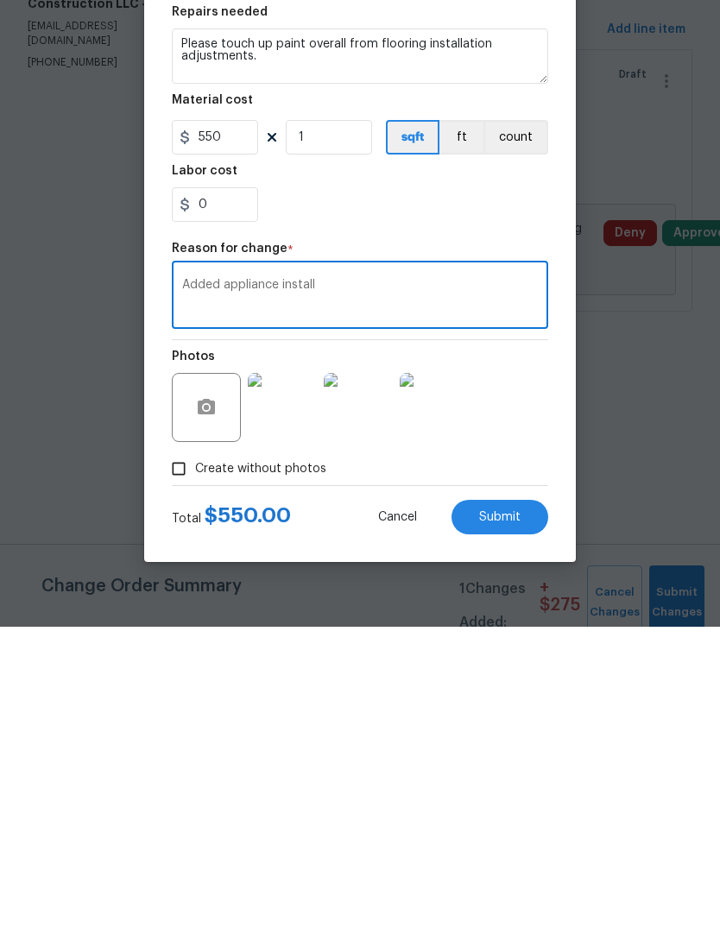
type textarea "Added appliance install"
click at [227, 488] on input "0" at bounding box center [215, 505] width 86 height 35
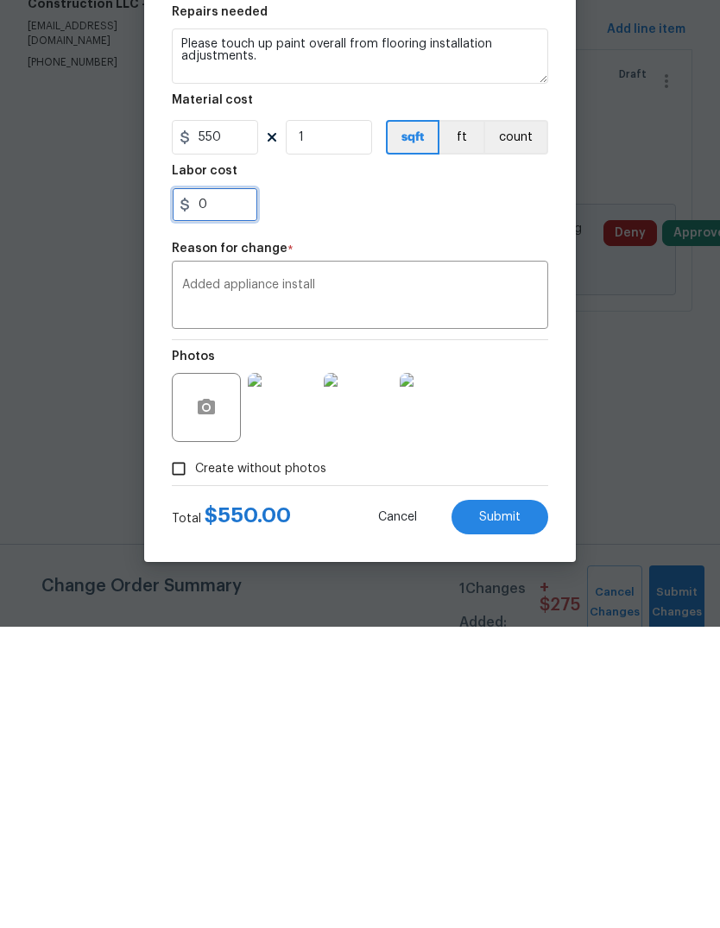
click at [221, 488] on input "0" at bounding box center [215, 505] width 86 height 35
type input "50"
click at [324, 580] on textarea "Added appliance install" at bounding box center [360, 598] width 356 height 36
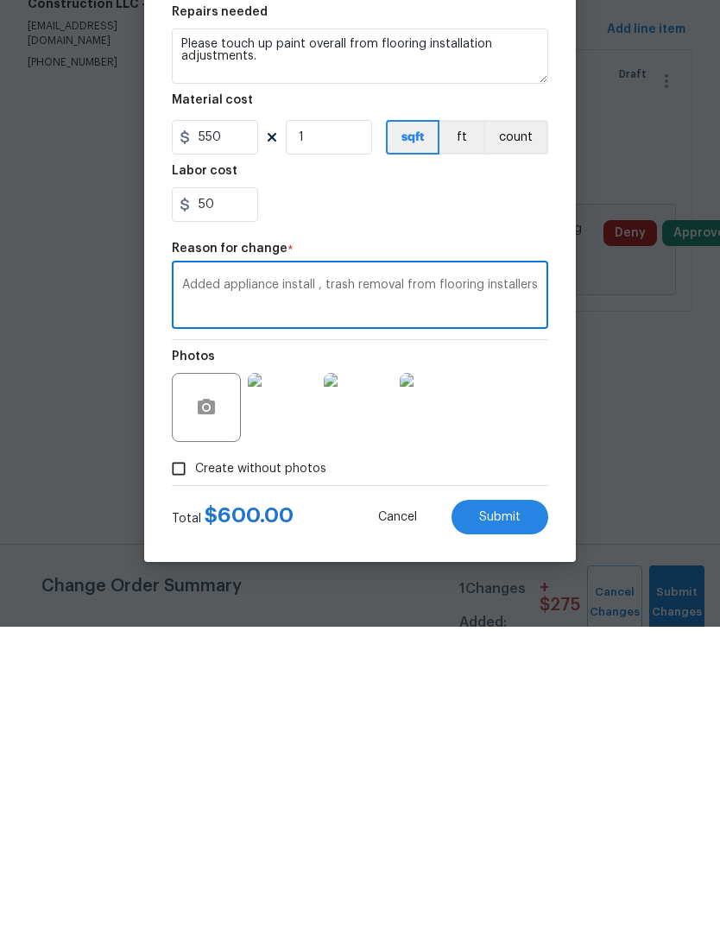
type textarea "Added appliance install , trash removal from flooring installers"
click at [511, 812] on span "Submit" at bounding box center [499, 818] width 41 height 13
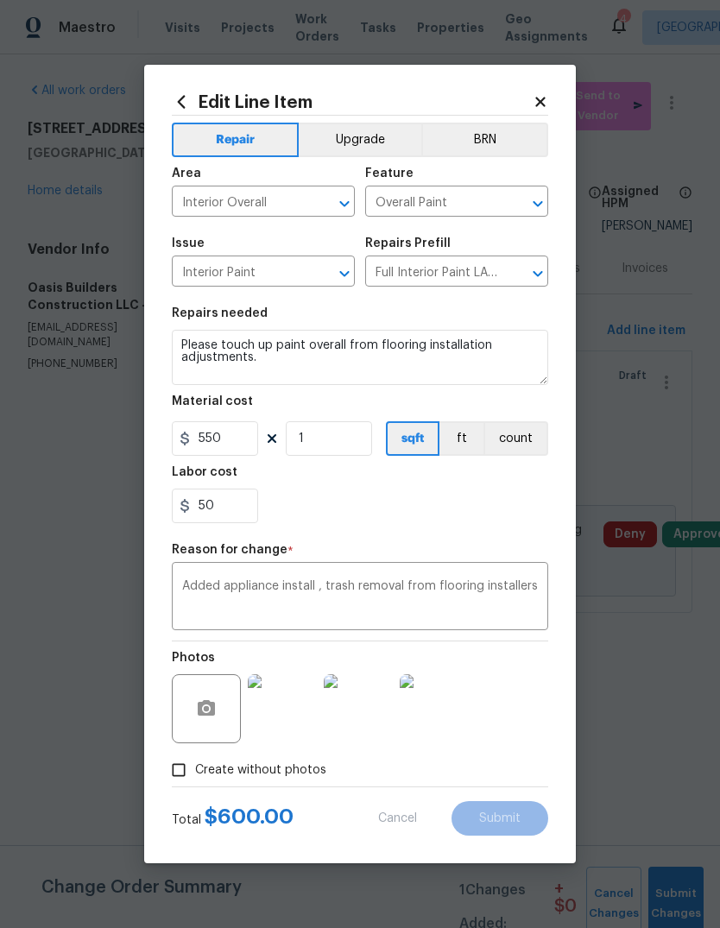
type input "275"
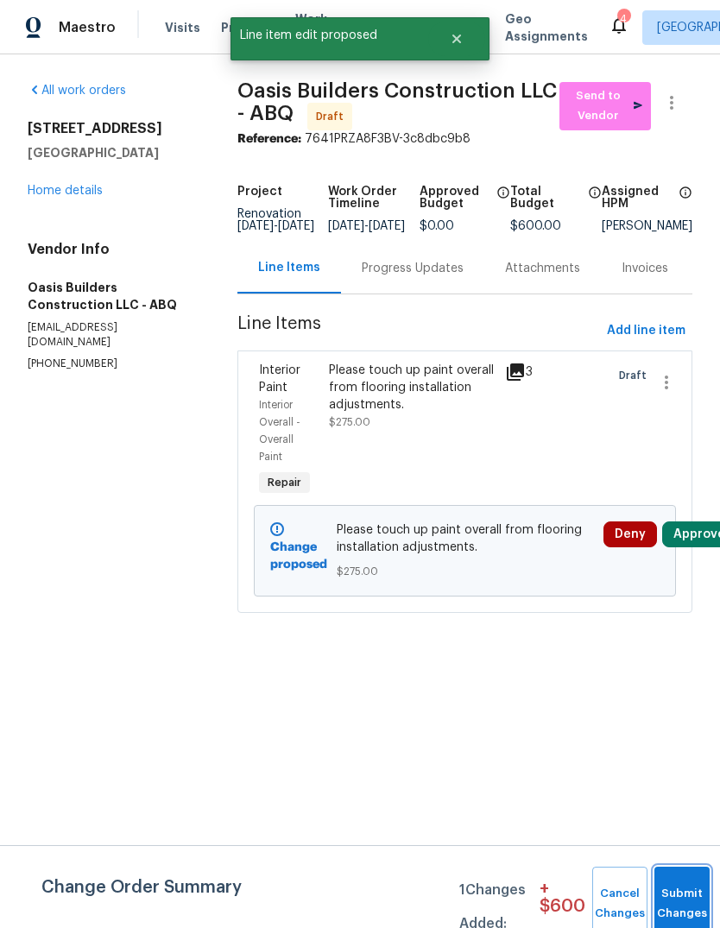
click at [680, 897] on button "Submit Changes" at bounding box center [681, 903] width 55 height 74
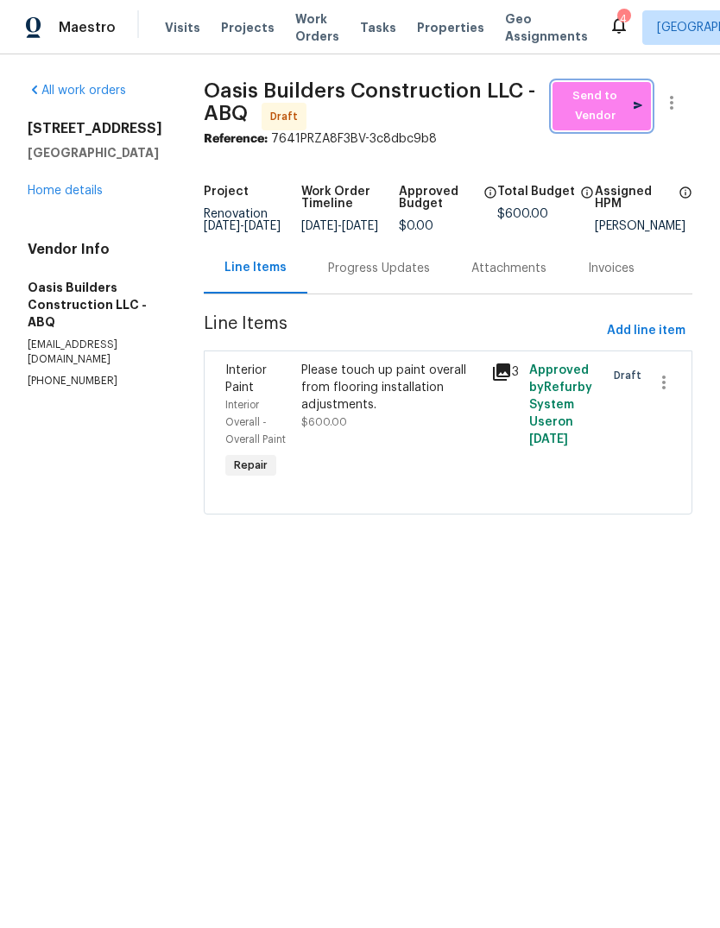
click at [623, 93] on span "Send to Vendor" at bounding box center [601, 106] width 81 height 40
click at [431, 23] on span "Properties" at bounding box center [450, 27] width 67 height 17
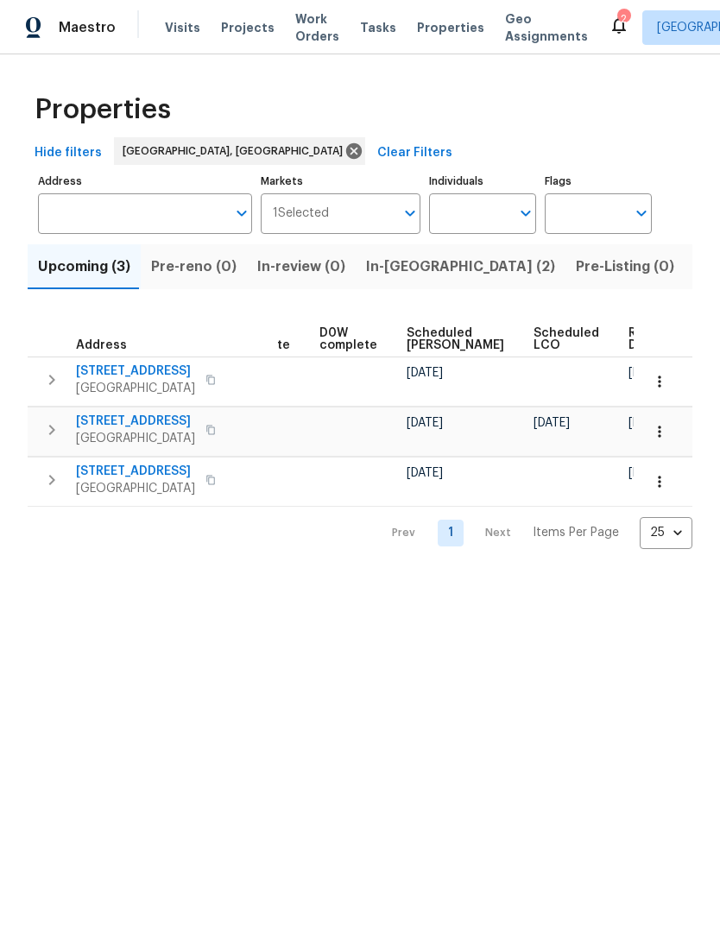
scroll to position [0, 434]
click at [667, 391] on button "button" at bounding box center [659, 381] width 38 height 38
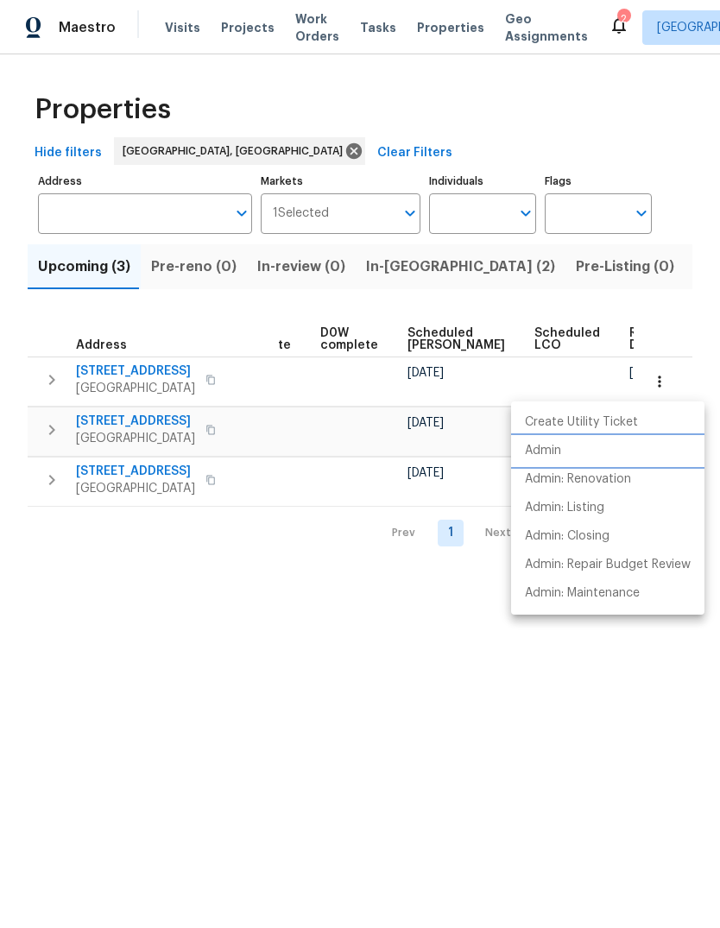
click at [540, 445] on p "Admin" at bounding box center [543, 451] width 36 height 18
click at [324, 661] on div at bounding box center [360, 464] width 720 height 928
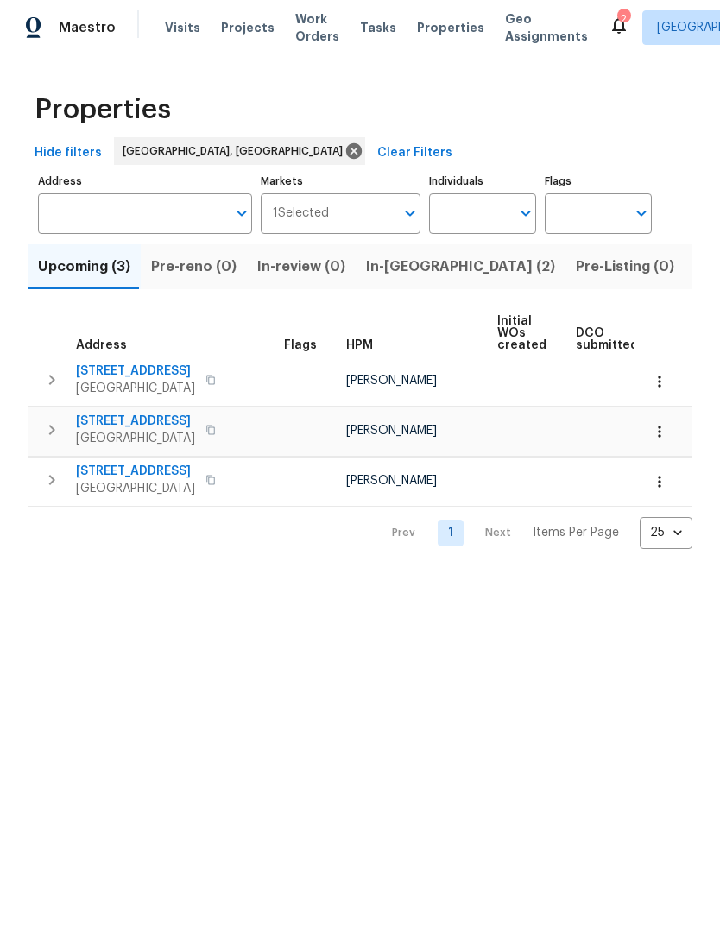
scroll to position [0, 0]
click at [380, 264] on span "In-[GEOGRAPHIC_DATA] (2)" at bounding box center [460, 267] width 189 height 24
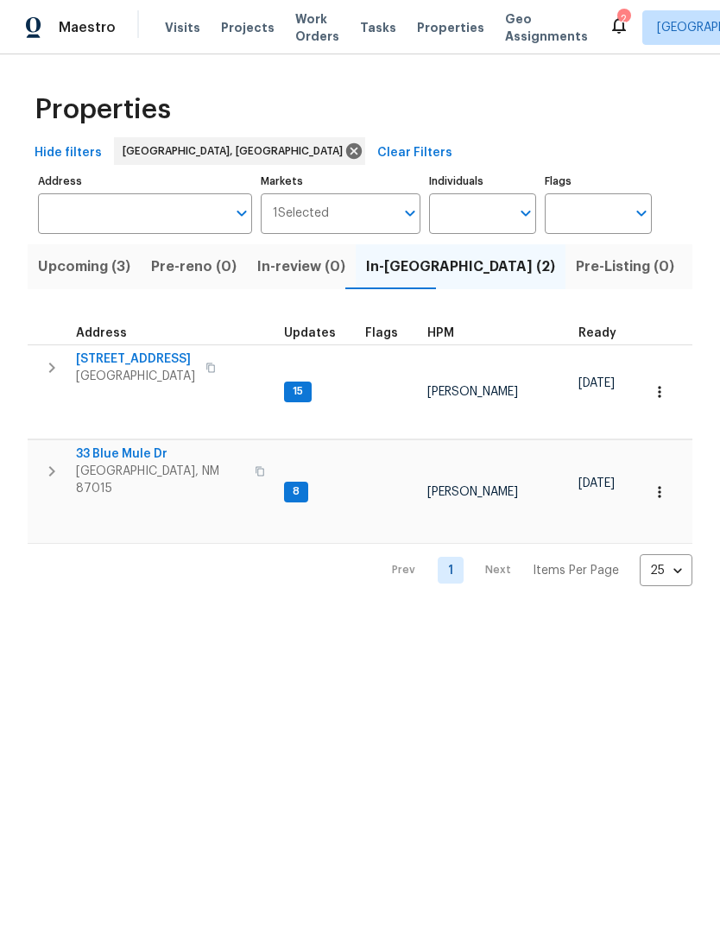
click at [125, 361] on span "[STREET_ADDRESS]" at bounding box center [135, 358] width 119 height 17
click at [123, 352] on span "[STREET_ADDRESS]" at bounding box center [135, 358] width 119 height 17
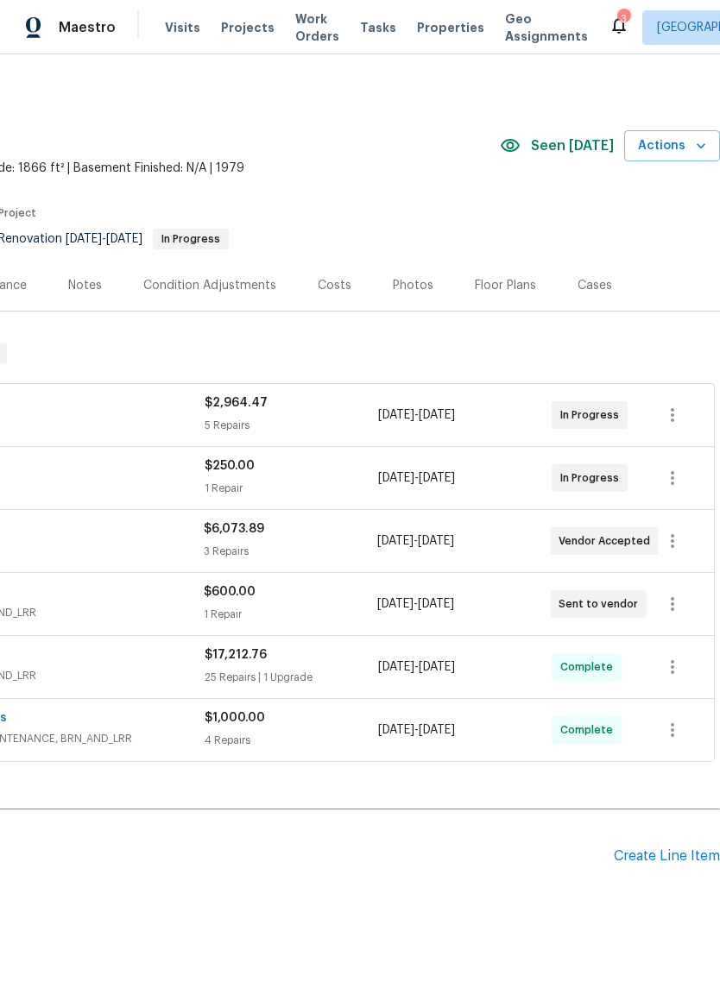
scroll to position [2, 255]
click at [676, 606] on icon "button" at bounding box center [672, 604] width 21 height 21
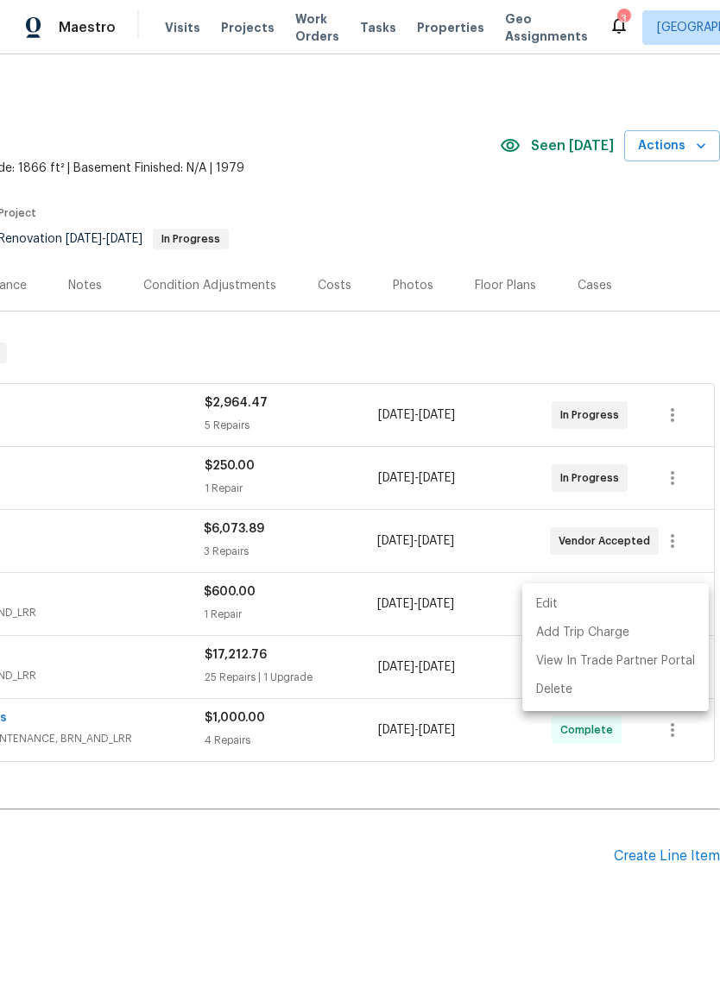
click at [576, 607] on li "Edit" at bounding box center [615, 604] width 186 height 28
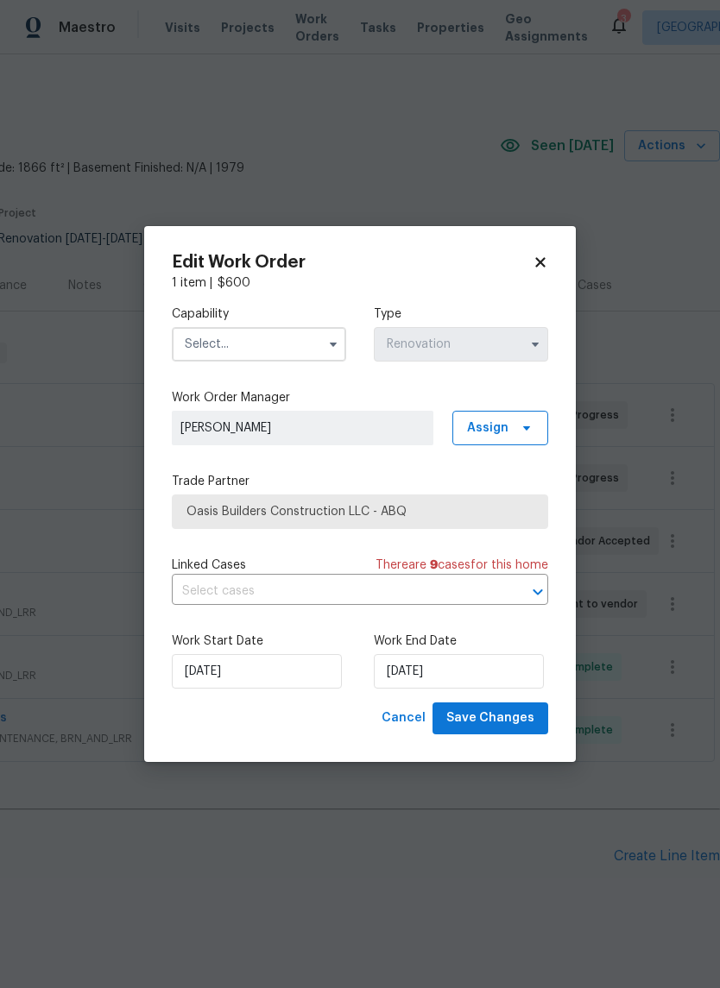
click at [309, 340] on input "text" at bounding box center [259, 344] width 174 height 35
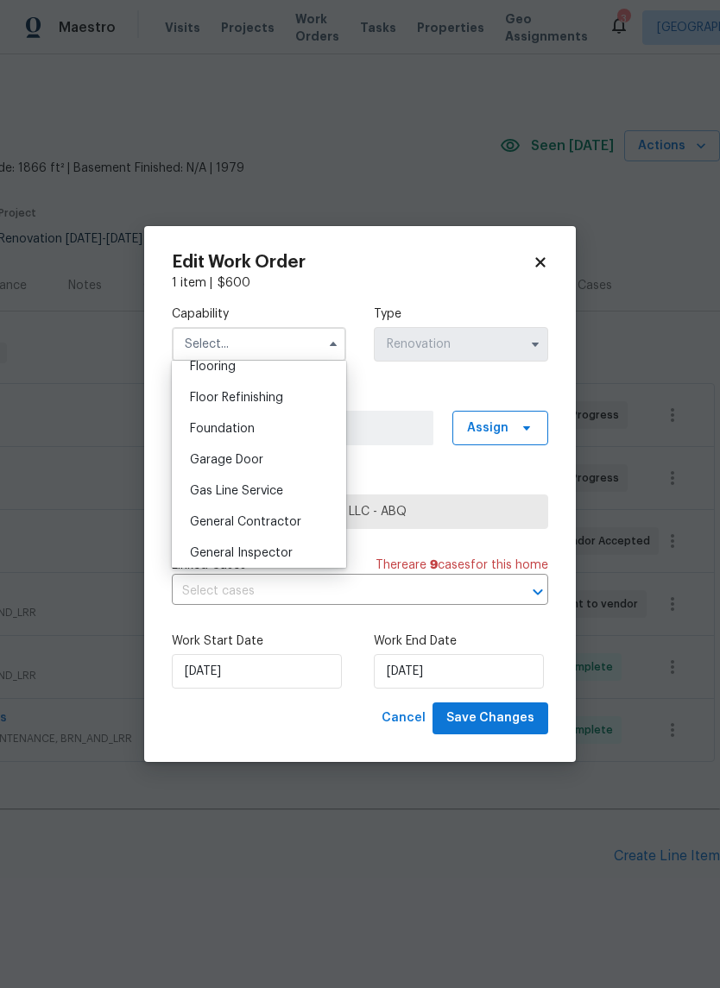
scroll to position [708, 0]
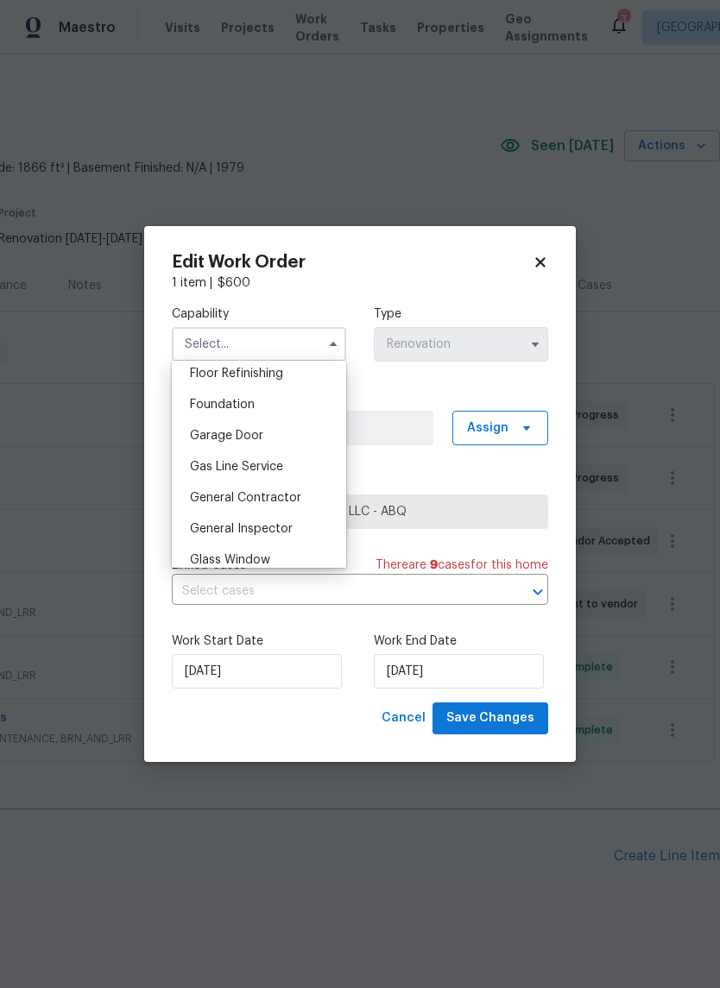
click at [285, 493] on span "General Contractor" at bounding box center [245, 498] width 111 height 12
type input "General Contractor"
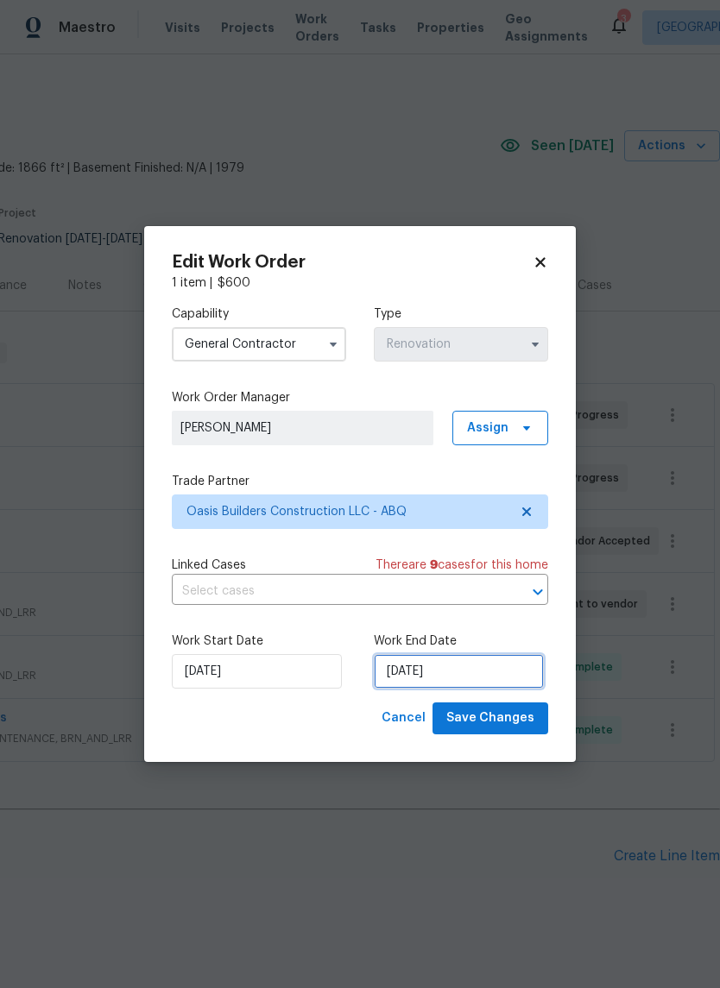
click at [413, 673] on input "[DATE]" at bounding box center [459, 671] width 170 height 35
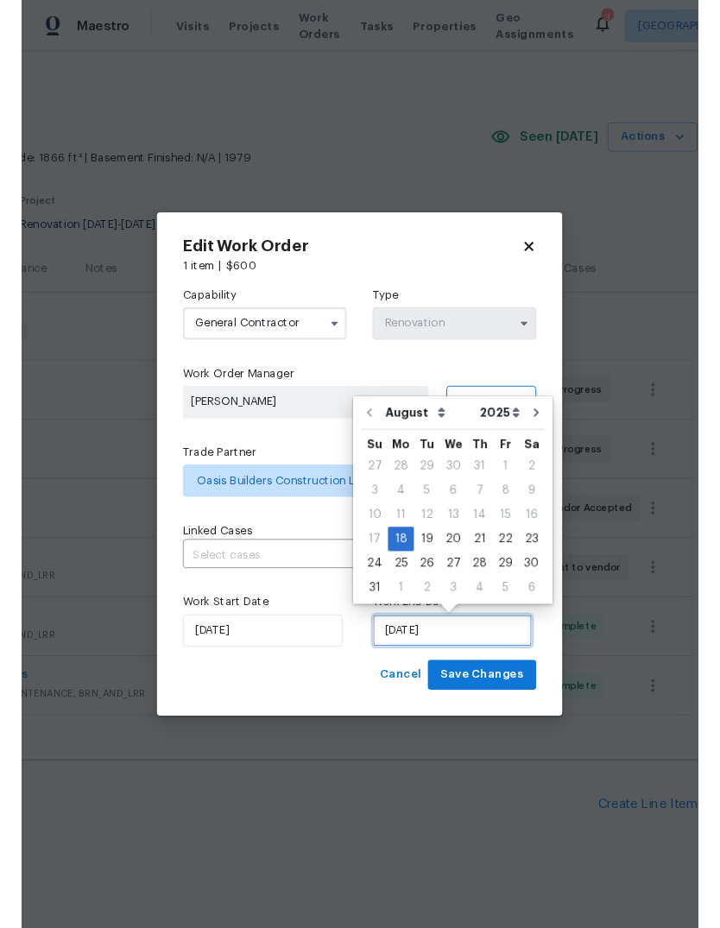
scroll to position [43, 0]
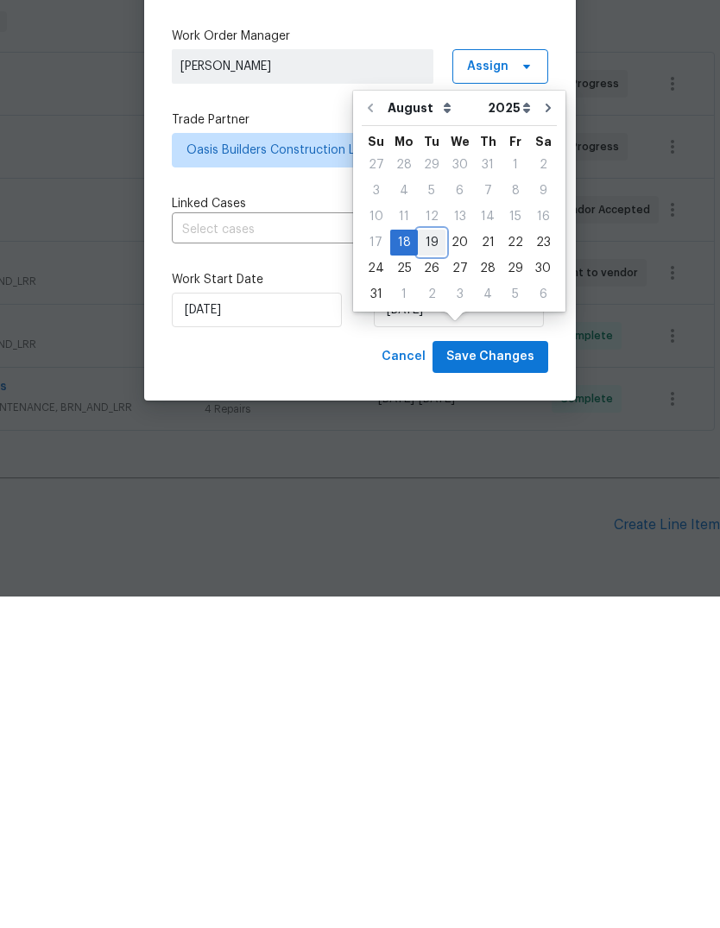
click at [424, 562] on div "19" at bounding box center [432, 574] width 28 height 24
type input "8/19/2025"
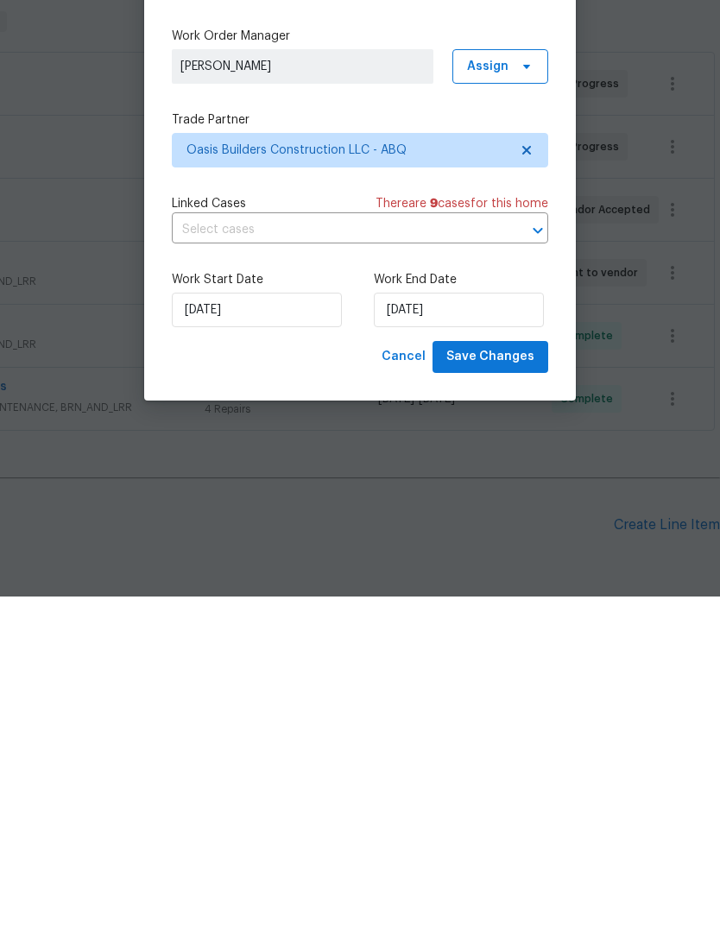
scroll to position [65, 0]
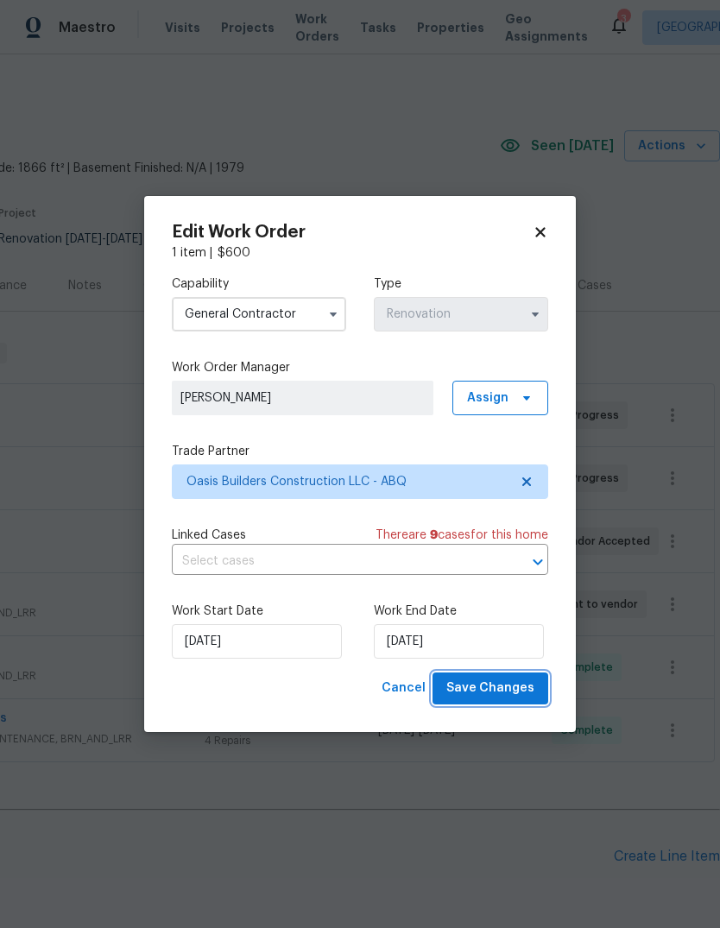
click at [497, 689] on span "Save Changes" at bounding box center [490, 688] width 88 height 22
